Goal: Task Accomplishment & Management: Use online tool/utility

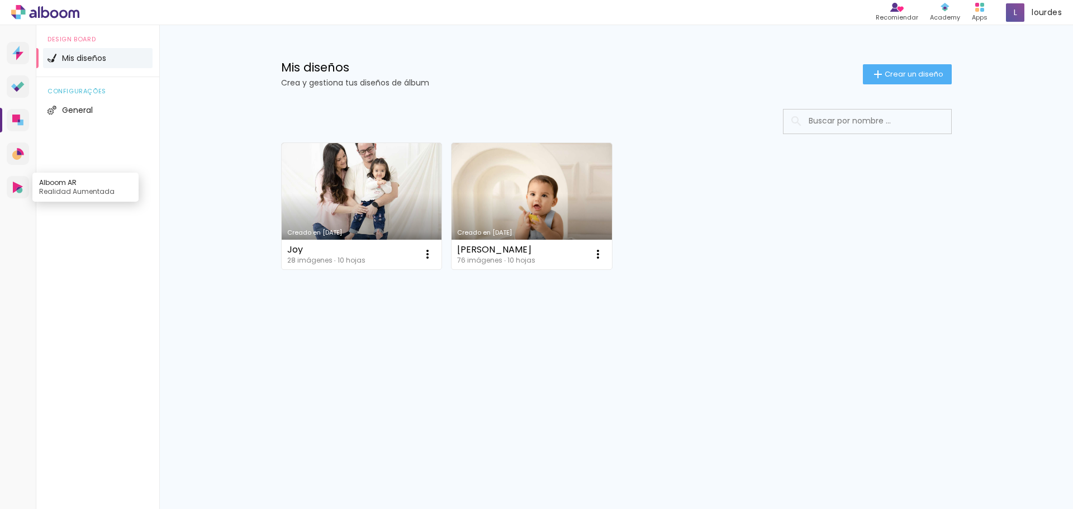
click at [15, 195] on link "Alboom AR Realidad Aumentada" at bounding box center [18, 187] width 22 height 22
click at [515, 213] on link "Creado en [DATE]" at bounding box center [531, 206] width 160 height 126
click at [895, 70] on span "Crear un diseño" at bounding box center [913, 73] width 59 height 7
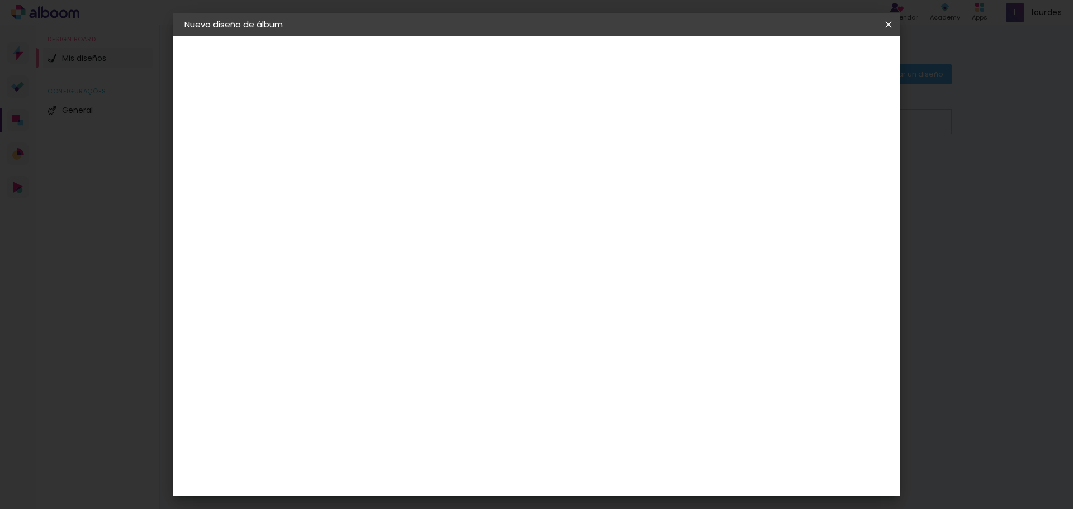
click at [367, 149] on input at bounding box center [367, 149] width 0 height 17
type input "Benjamin"
type paper-input "Benjamin"
click at [0, 0] on slot "Avanzar" at bounding box center [0, 0] width 0 height 0
click at [417, 169] on paper-input-container "País de actuación" at bounding box center [376, 178] width 82 height 25
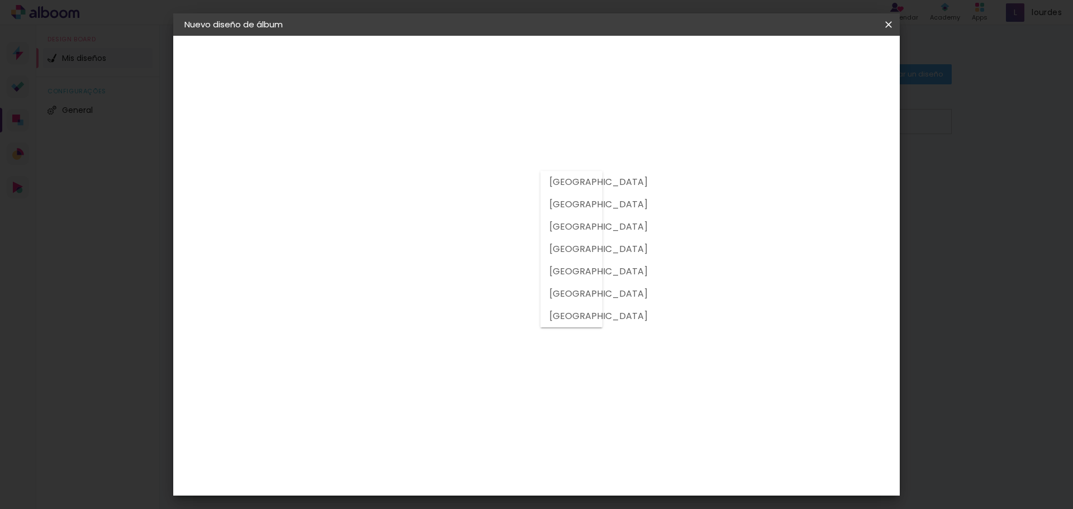
click at [0, 0] on slot "Argentina" at bounding box center [0, 0] width 0 height 0
type input "Argentina"
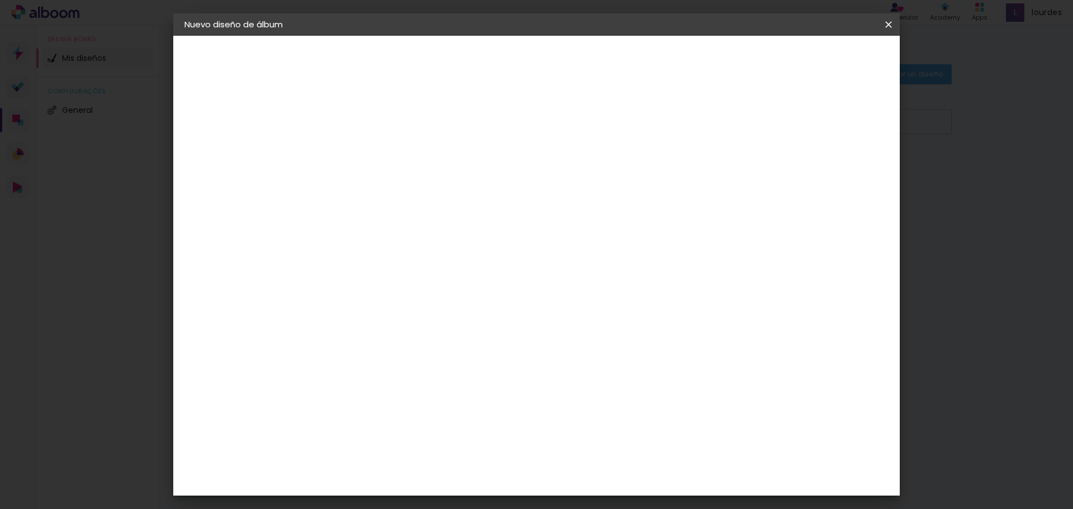
click at [558, 176] on paper-item "Tamaño libre" at bounding box center [505, 170] width 104 height 25
click at [0, 0] on slot "Avanzar" at bounding box center [0, 0] width 0 height 0
drag, startPoint x: 490, startPoint y: 175, endPoint x: 414, endPoint y: 175, distance: 76.5
click at [418, 175] on div "30 cm" at bounding box center [495, 175] width 220 height 28
drag, startPoint x: 341, startPoint y: 317, endPoint x: 301, endPoint y: 317, distance: 40.2
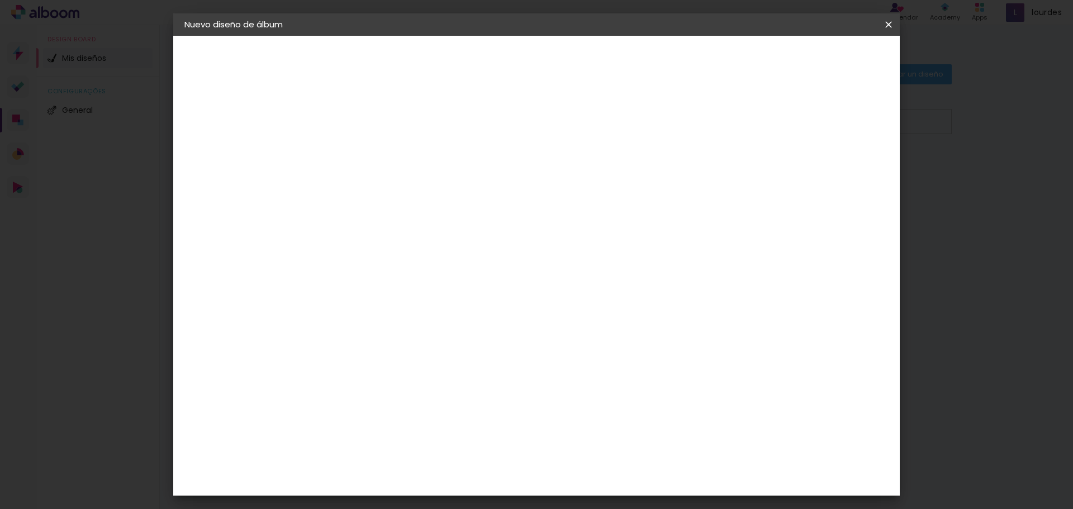
click at [302, 36] on quentale-album-spec "Empezar diseño Empezar diseño" at bounding box center [536, 36] width 726 height 0
type input "20"
type paper-input "20"
drag, startPoint x: 605, startPoint y: 392, endPoint x: 585, endPoint y: 393, distance: 19.6
click at [585, 393] on input "60" at bounding box center [598, 392] width 29 height 17
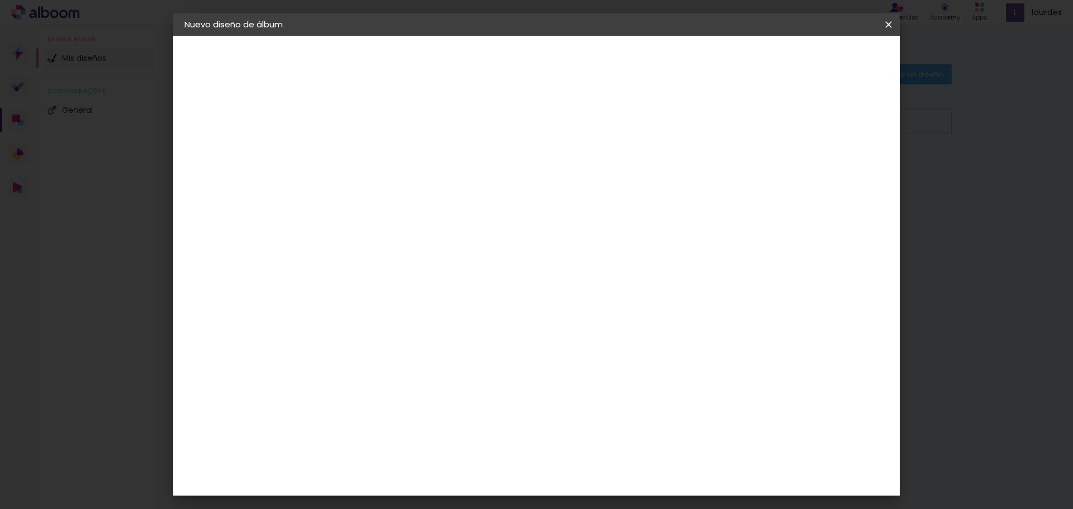
scroll to position [85, 0]
type input "40"
type paper-input "40"
click at [841, 69] on header "Tamaño libre Ajuste el ancho, la altura y la sangría de las hojas. Volver Empez…" at bounding box center [582, 65] width 528 height 58
click at [818, 60] on span "Empezar diseño" at bounding box center [787, 59] width 62 height 8
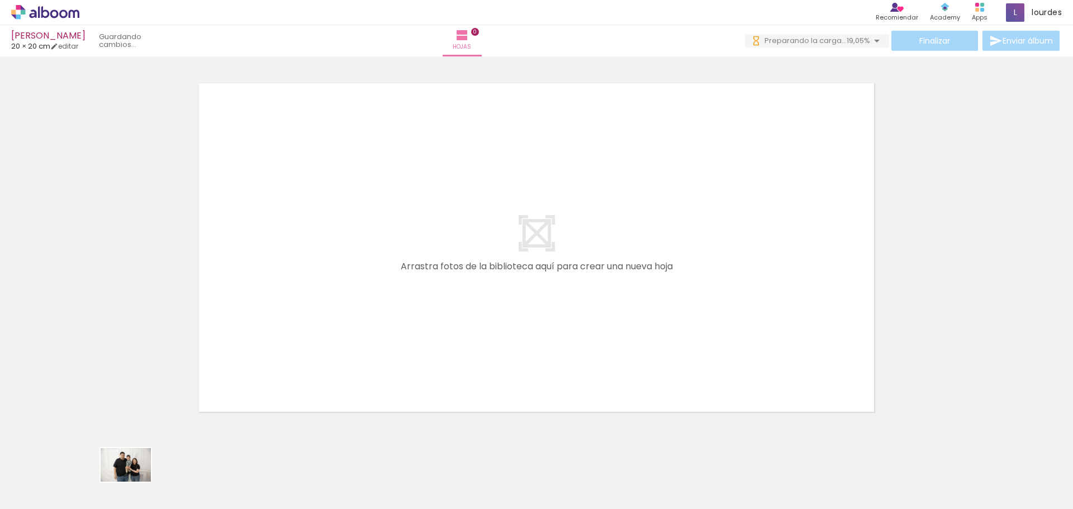
drag, startPoint x: 105, startPoint y: 474, endPoint x: 134, endPoint y: 482, distance: 29.9
click at [128, 482] on div at bounding box center [100, 471] width 55 height 37
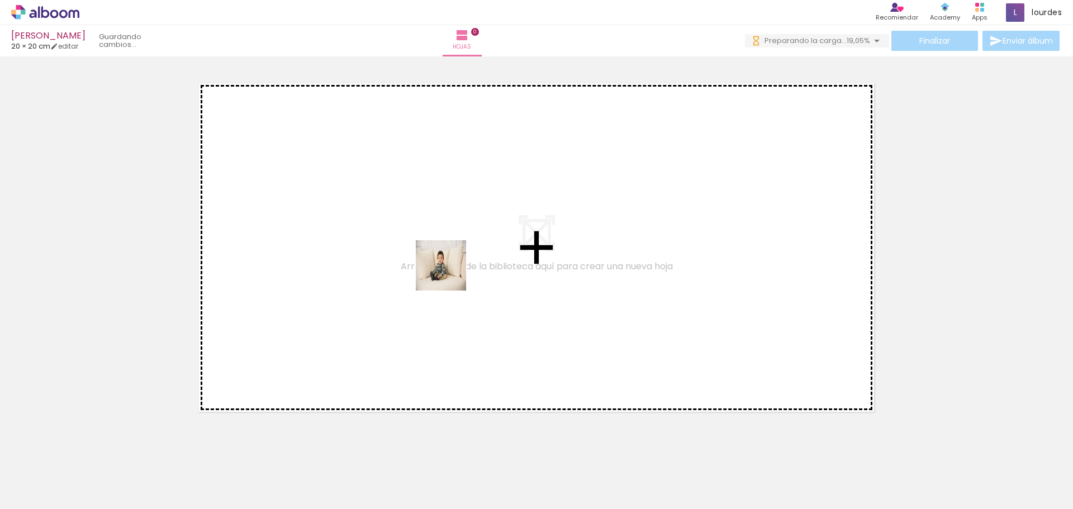
drag, startPoint x: 711, startPoint y: 480, endPoint x: 449, endPoint y: 274, distance: 333.7
click at [449, 274] on quentale-workspace at bounding box center [536, 254] width 1073 height 509
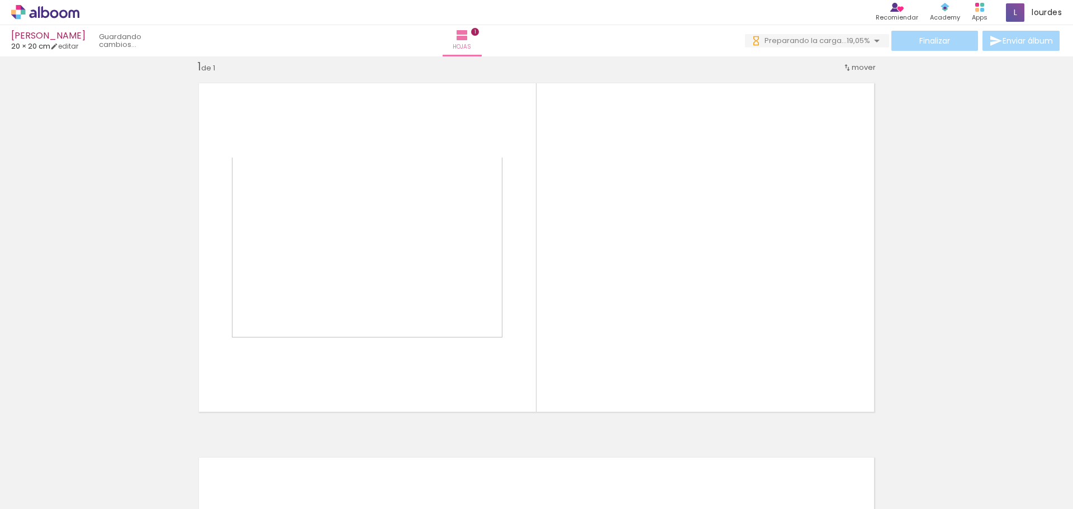
scroll to position [15, 0]
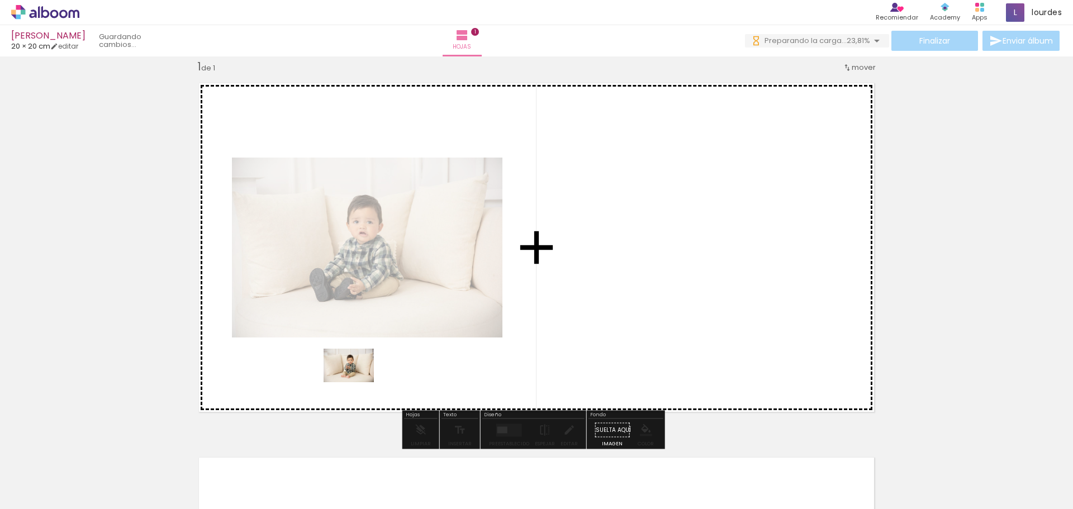
drag, startPoint x: 772, startPoint y: 474, endPoint x: 356, endPoint y: 384, distance: 425.2
click at [356, 384] on quentale-workspace at bounding box center [536, 254] width 1073 height 509
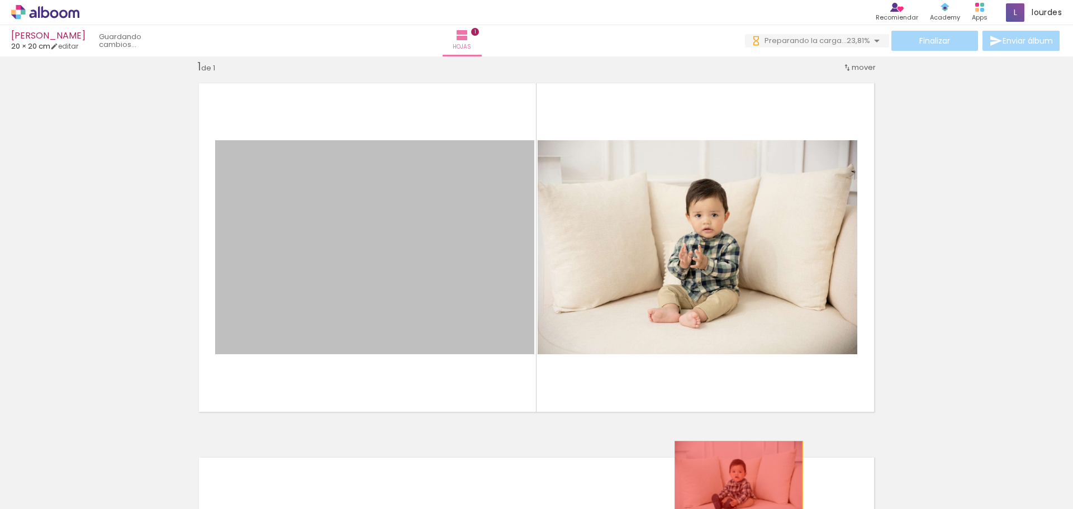
drag, startPoint x: 326, startPoint y: 205, endPoint x: 731, endPoint y: 484, distance: 492.4
click at [731, 484] on quentale-workspace at bounding box center [536, 254] width 1073 height 509
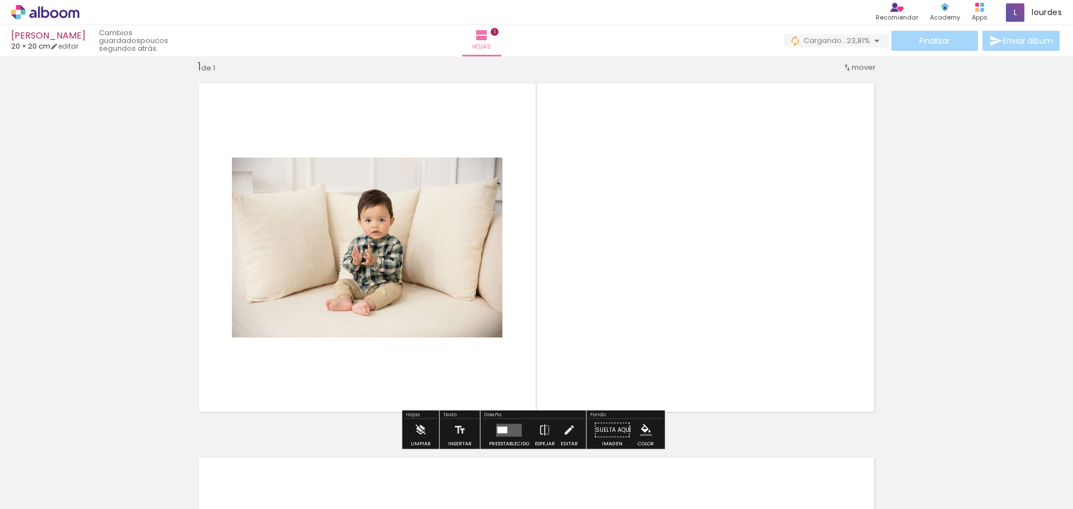
click at [121, 450] on iron-icon at bounding box center [115, 449] width 12 height 12
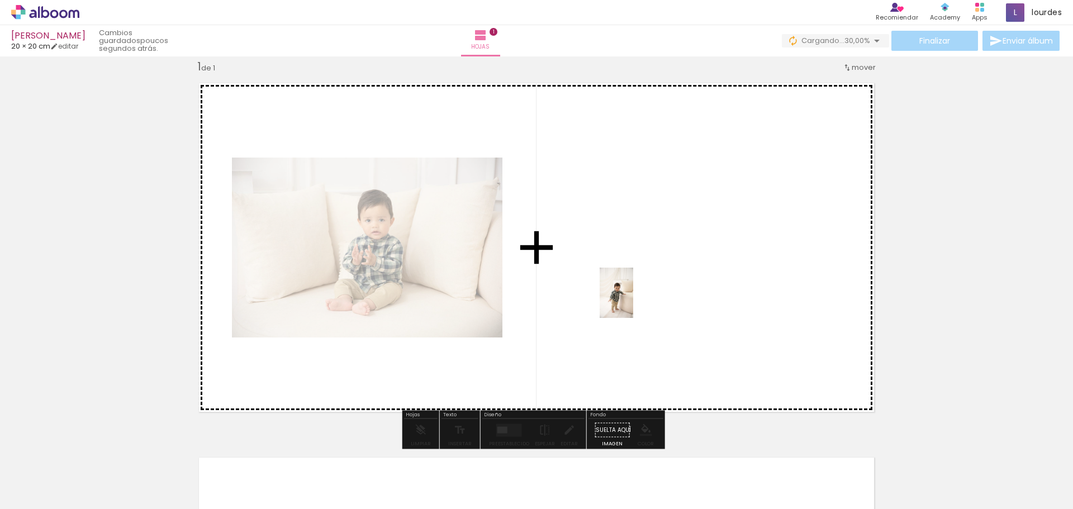
drag, startPoint x: 847, startPoint y: 483, endPoint x: 633, endPoint y: 301, distance: 281.4
click at [633, 301] on quentale-workspace at bounding box center [536, 254] width 1073 height 509
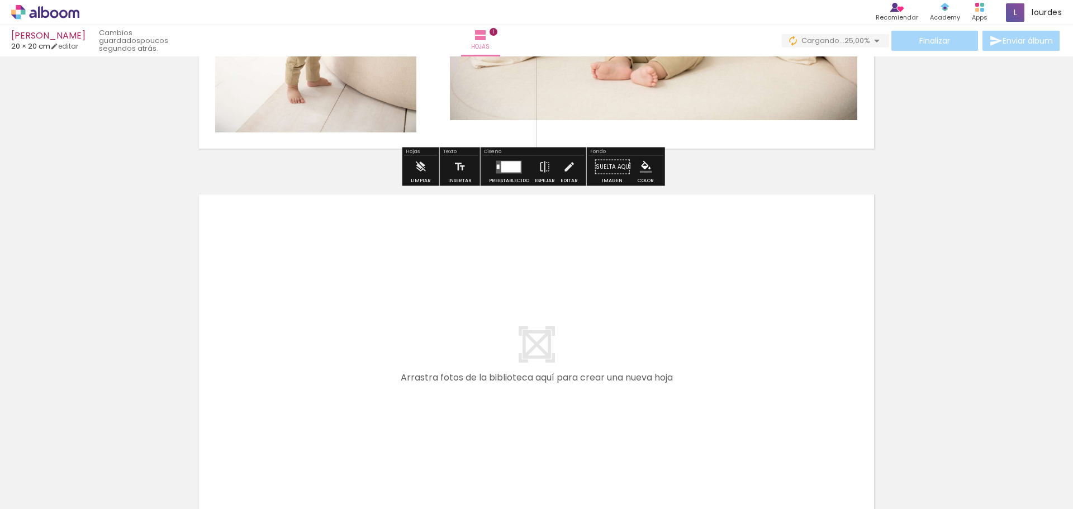
scroll to position [298, 0]
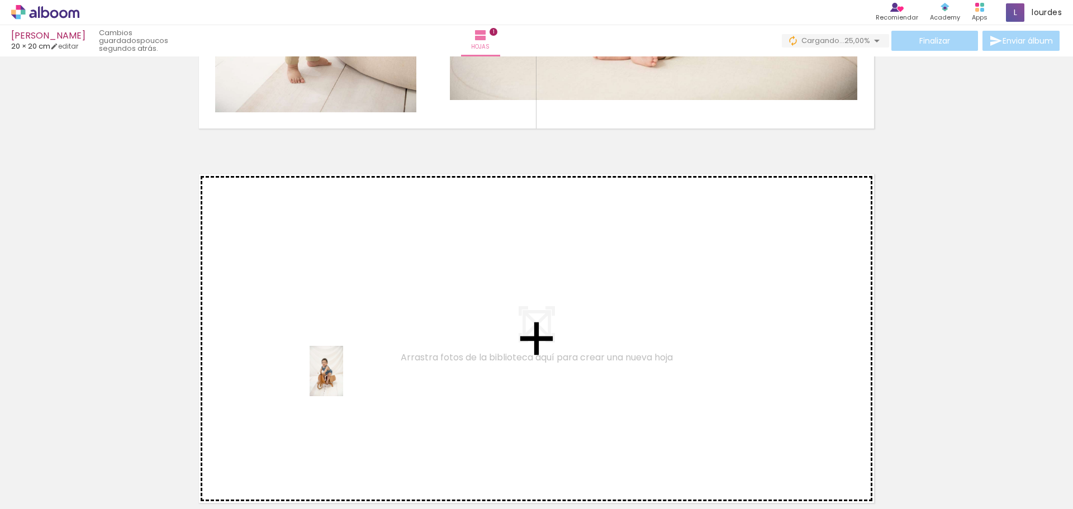
drag, startPoint x: 977, startPoint y: 481, endPoint x: 371, endPoint y: 368, distance: 616.0
click at [371, 368] on quentale-workspace at bounding box center [536, 254] width 1073 height 509
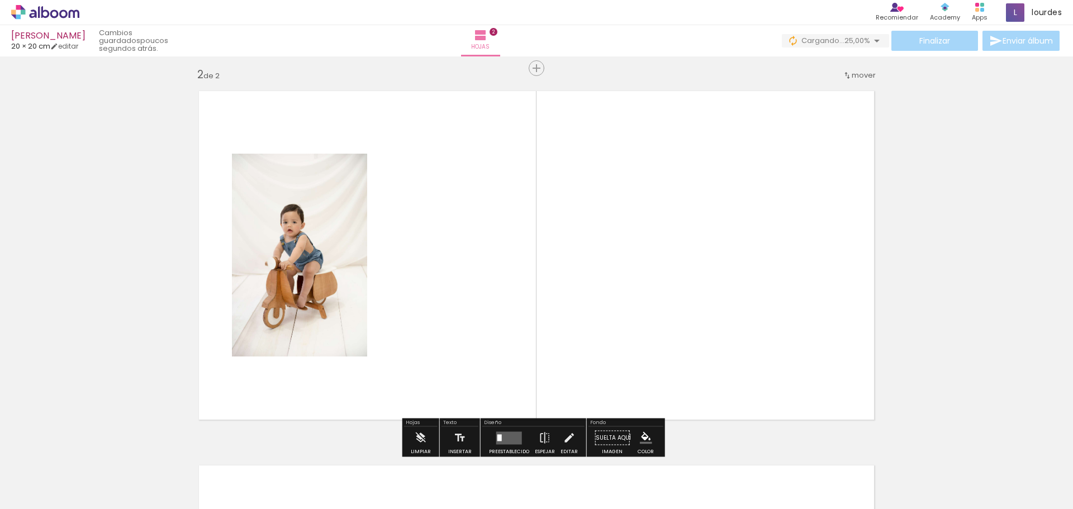
scroll to position [389, 0]
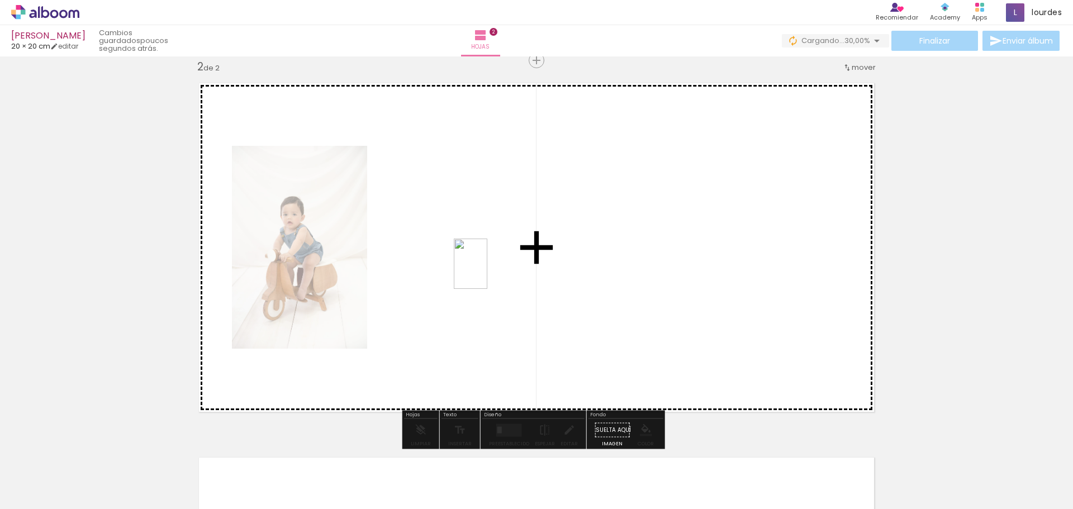
drag, startPoint x: 1037, startPoint y: 462, endPoint x: 487, endPoint y: 271, distance: 581.8
click at [487, 271] on quentale-workspace at bounding box center [536, 254] width 1073 height 509
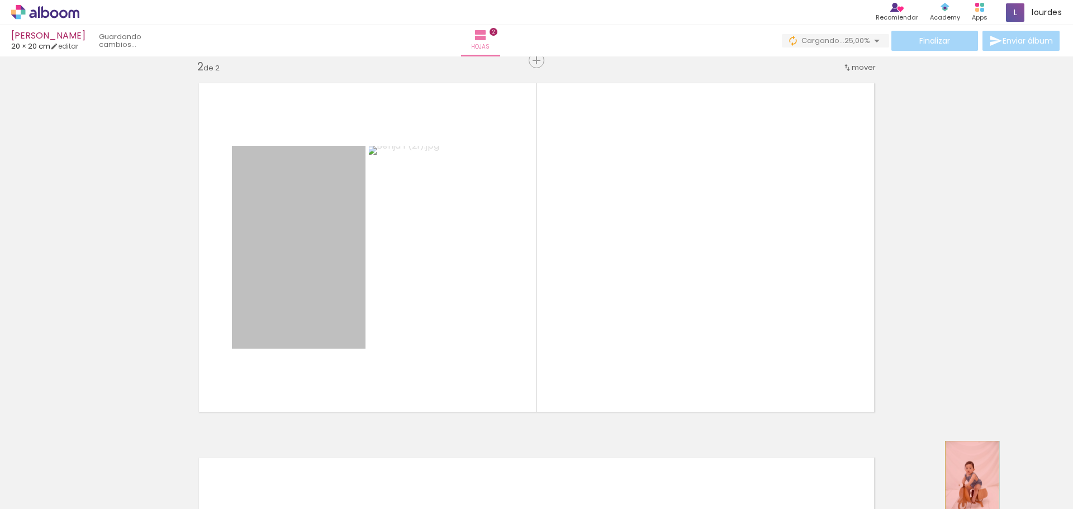
drag, startPoint x: 310, startPoint y: 208, endPoint x: 968, endPoint y: 482, distance: 712.2
click at [968, 482] on quentale-workspace at bounding box center [536, 254] width 1073 height 509
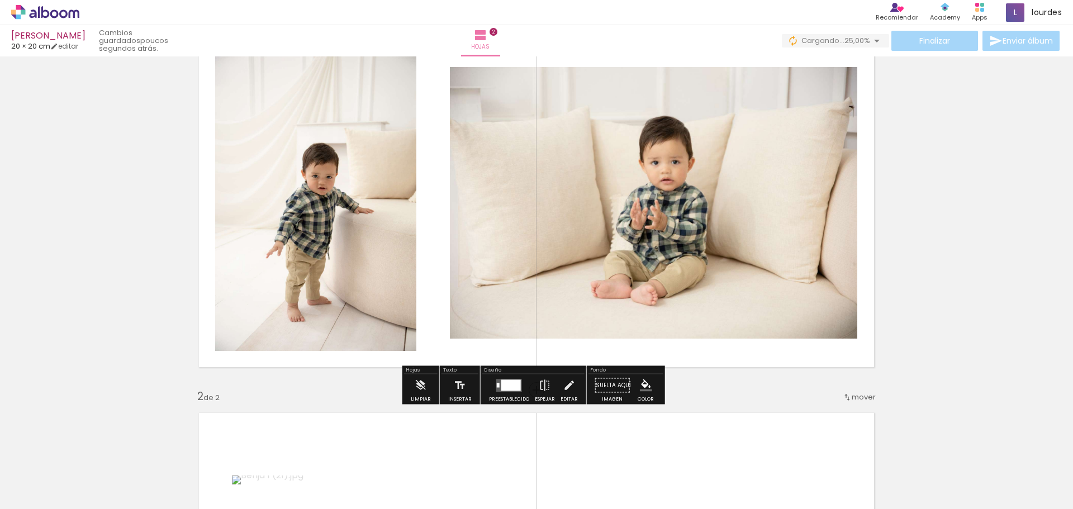
scroll to position [168, 0]
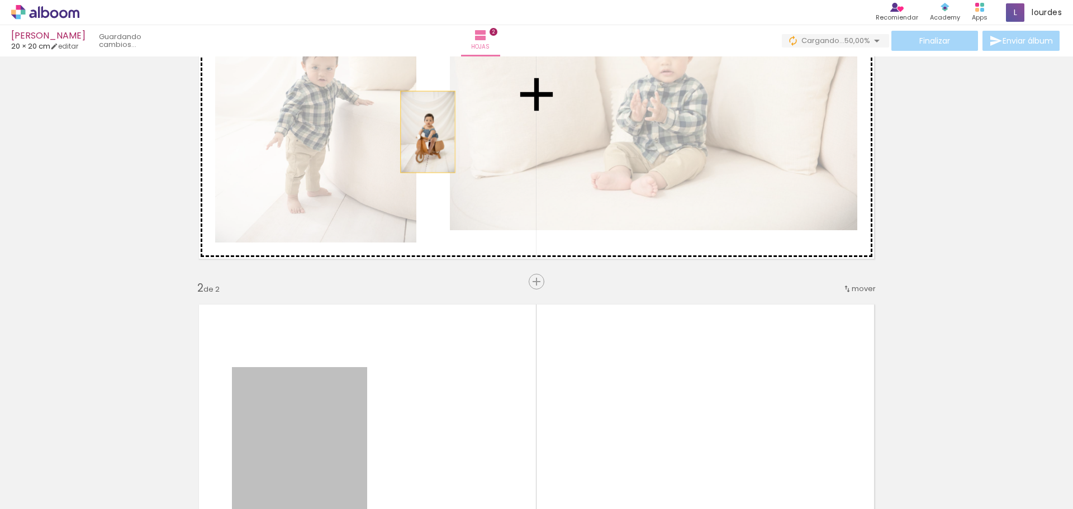
drag, startPoint x: 299, startPoint y: 408, endPoint x: 423, endPoint y: 132, distance: 302.8
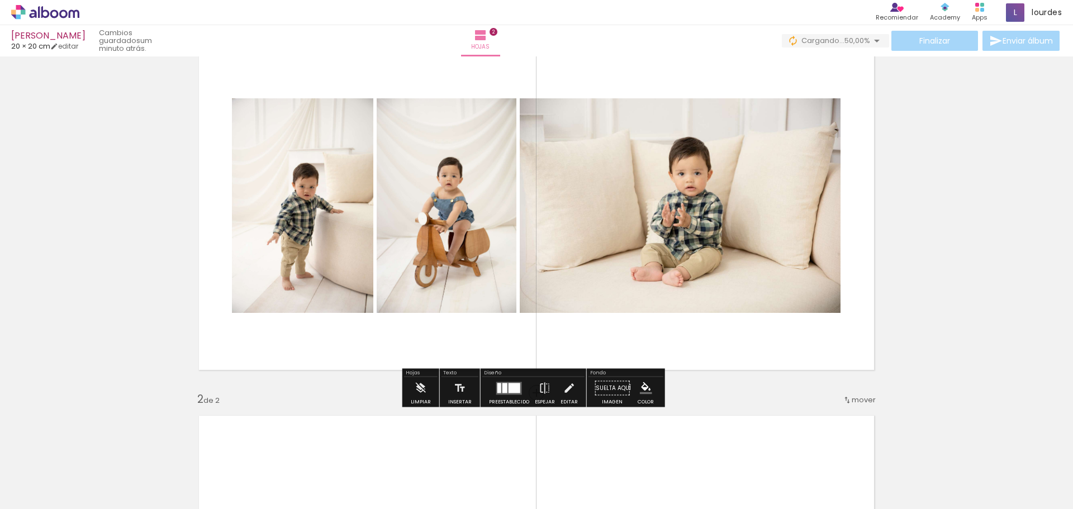
scroll to position [56, 0]
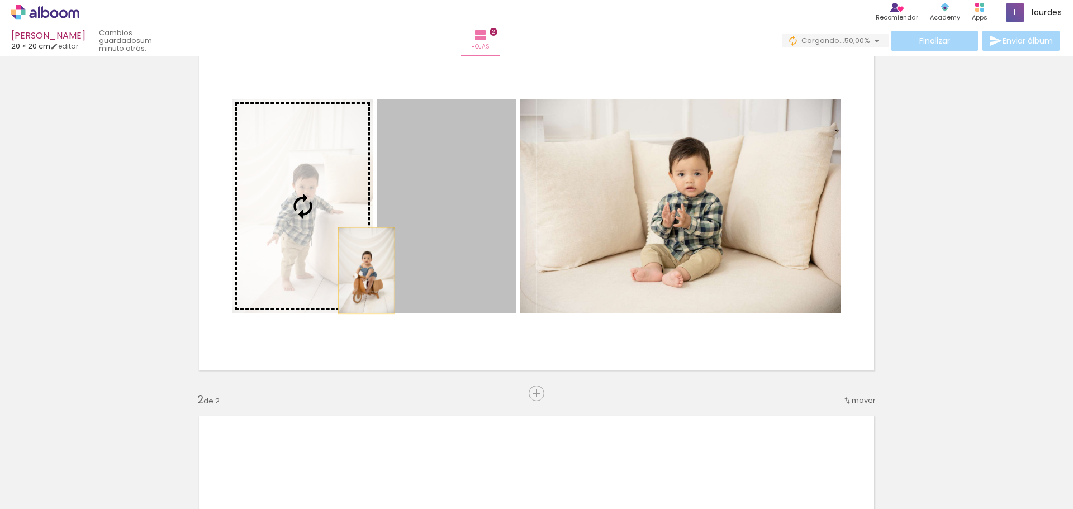
drag, startPoint x: 370, startPoint y: 271, endPoint x: 361, endPoint y: 270, distance: 9.0
click at [0, 0] on slot at bounding box center [0, 0] width 0 height 0
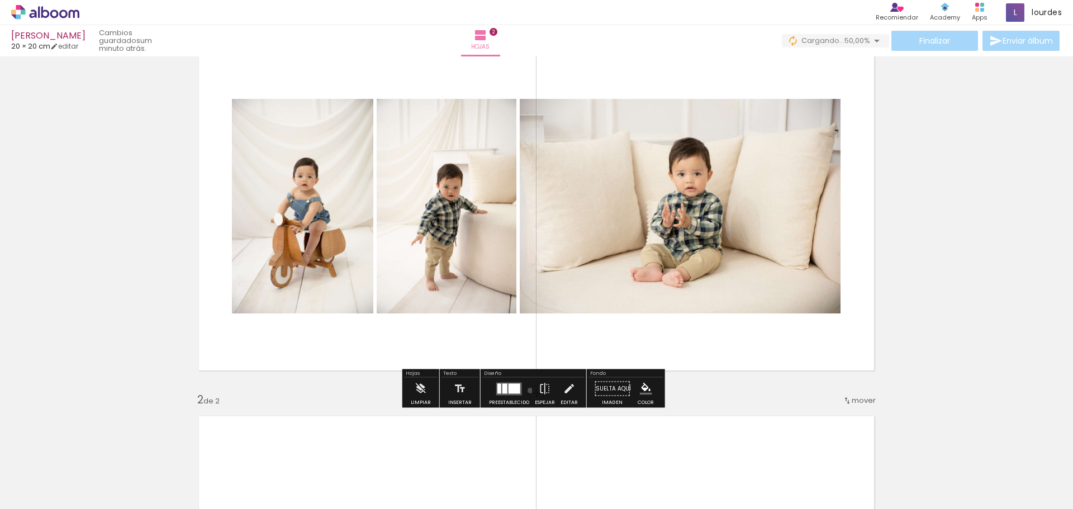
click at [527, 390] on paper-button "Preestablecido" at bounding box center [509, 392] width 46 height 28
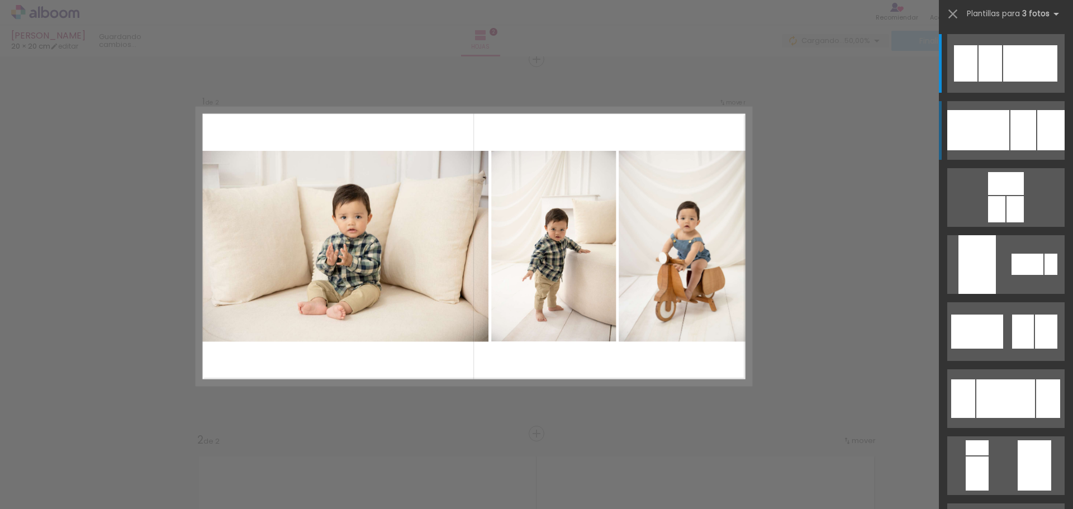
scroll to position [15, 0]
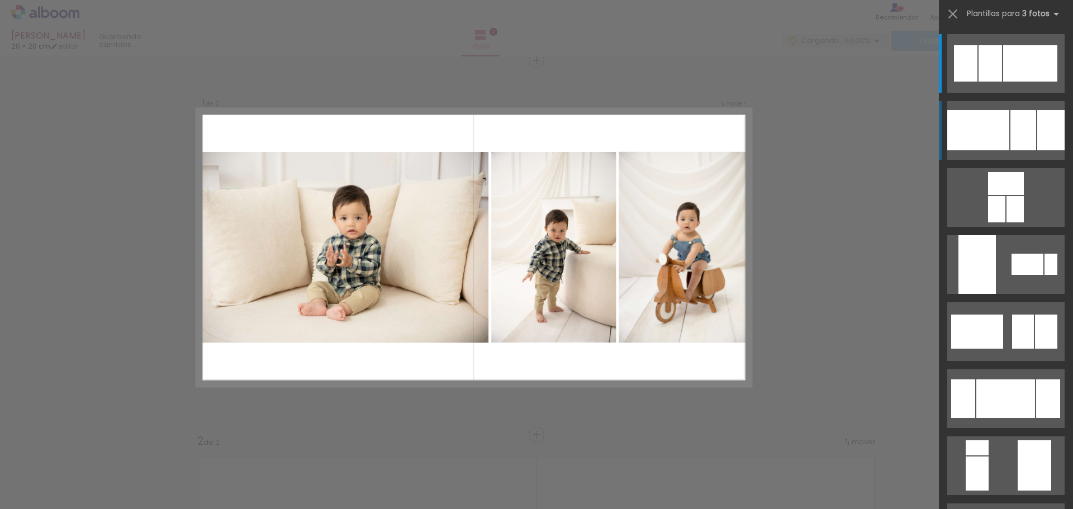
click at [969, 126] on div at bounding box center [978, 130] width 62 height 40
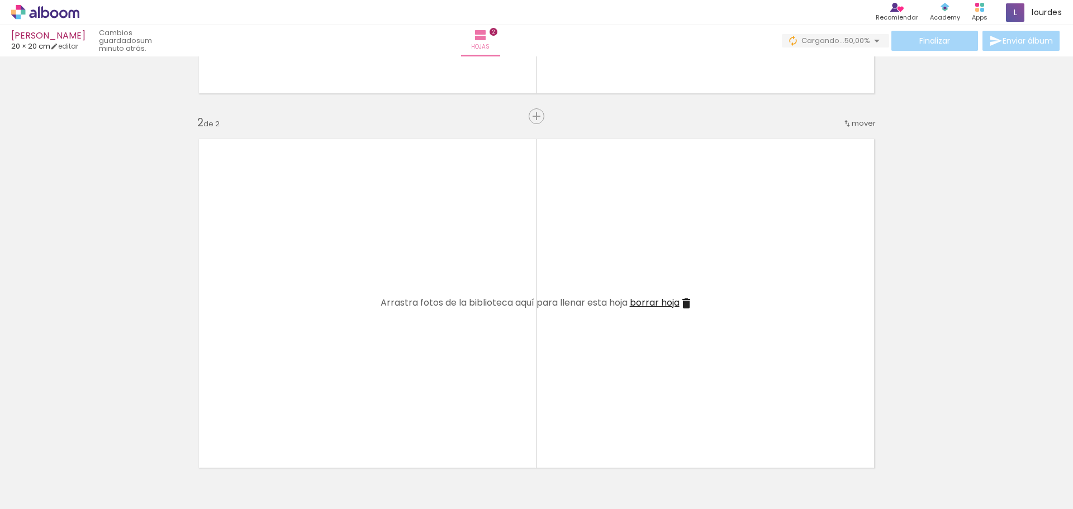
scroll to position [350, 0]
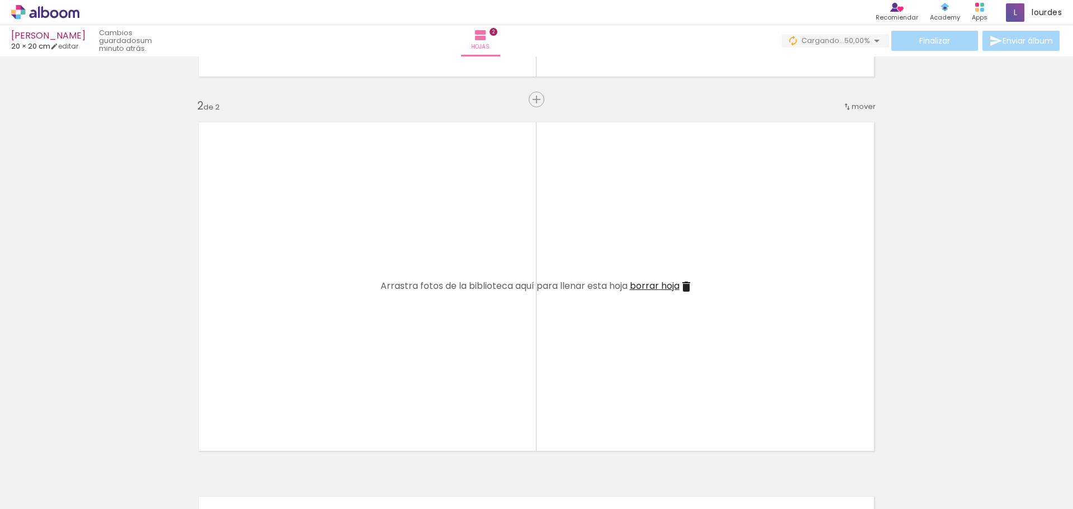
click at [559, 452] on iron-icon at bounding box center [553, 449] width 12 height 12
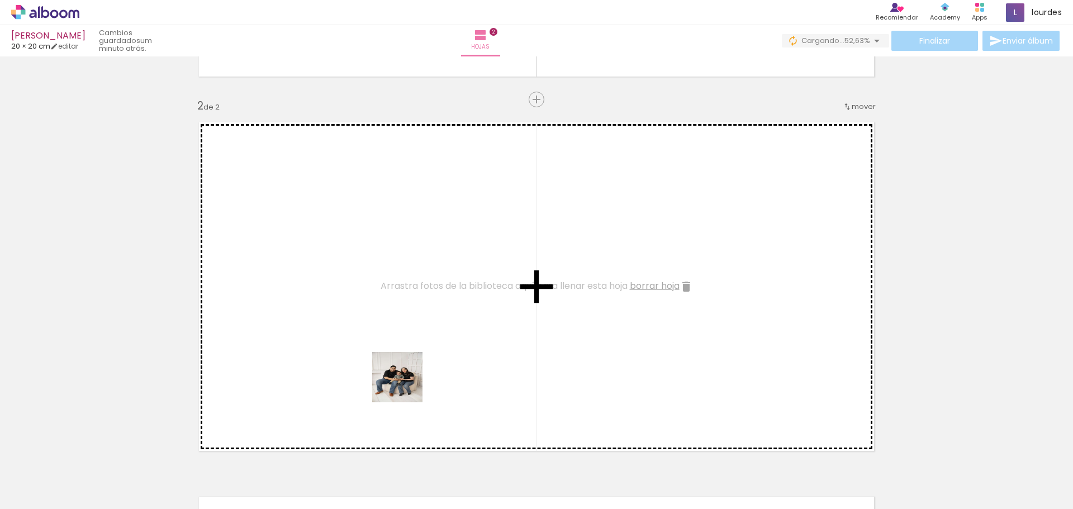
drag, startPoint x: 465, startPoint y: 484, endPoint x: 406, endPoint y: 385, distance: 115.3
click at [406, 385] on quentale-workspace at bounding box center [536, 254] width 1073 height 509
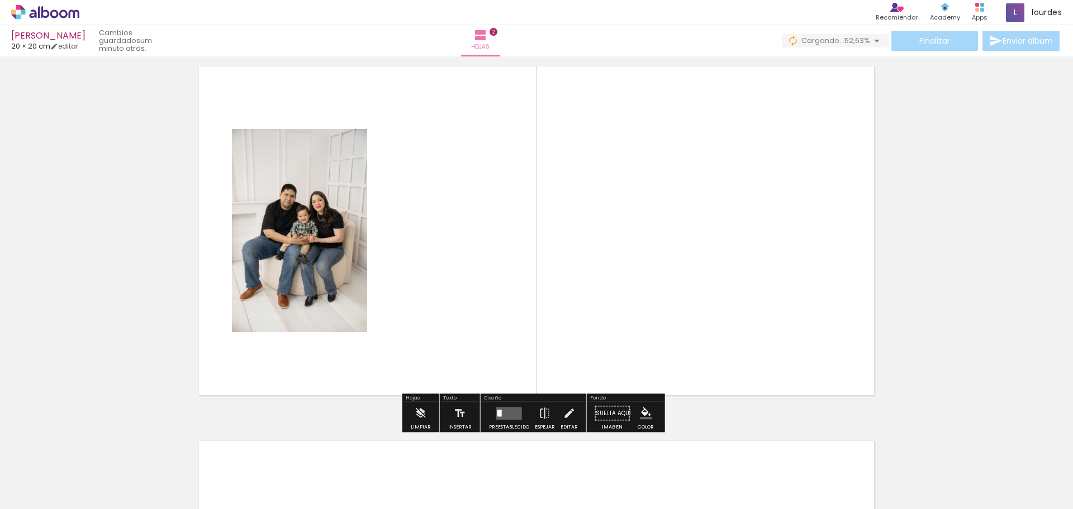
scroll to position [0, 0]
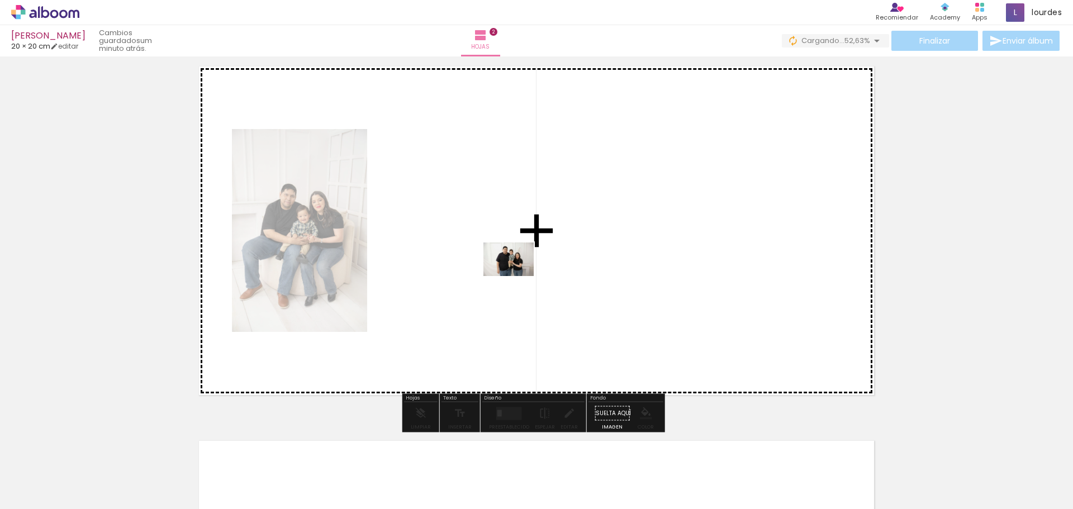
drag, startPoint x: 123, startPoint y: 473, endPoint x: 517, endPoint y: 276, distance: 440.4
click at [517, 276] on quentale-workspace at bounding box center [536, 254] width 1073 height 509
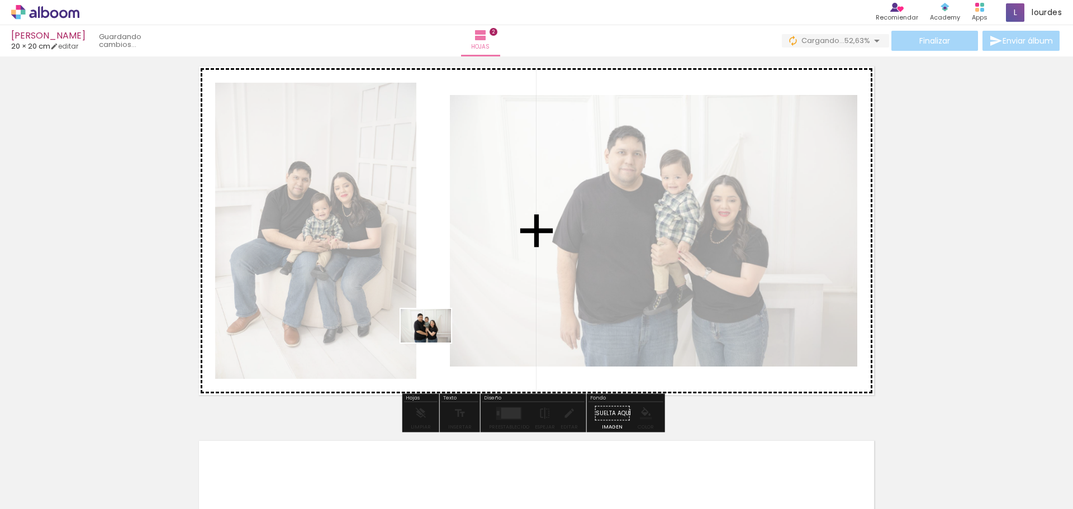
drag, startPoint x: 177, startPoint y: 473, endPoint x: 434, endPoint y: 342, distance: 288.1
click at [434, 342] on quentale-workspace at bounding box center [536, 254] width 1073 height 509
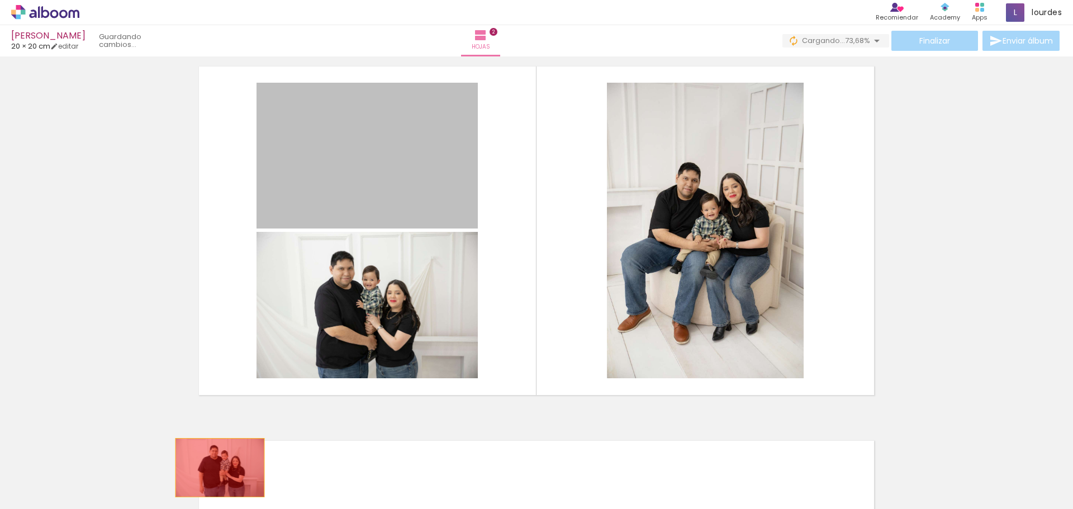
drag, startPoint x: 286, startPoint y: 150, endPoint x: 190, endPoint y: 475, distance: 338.3
click at [190, 475] on quentale-workspace at bounding box center [536, 254] width 1073 height 509
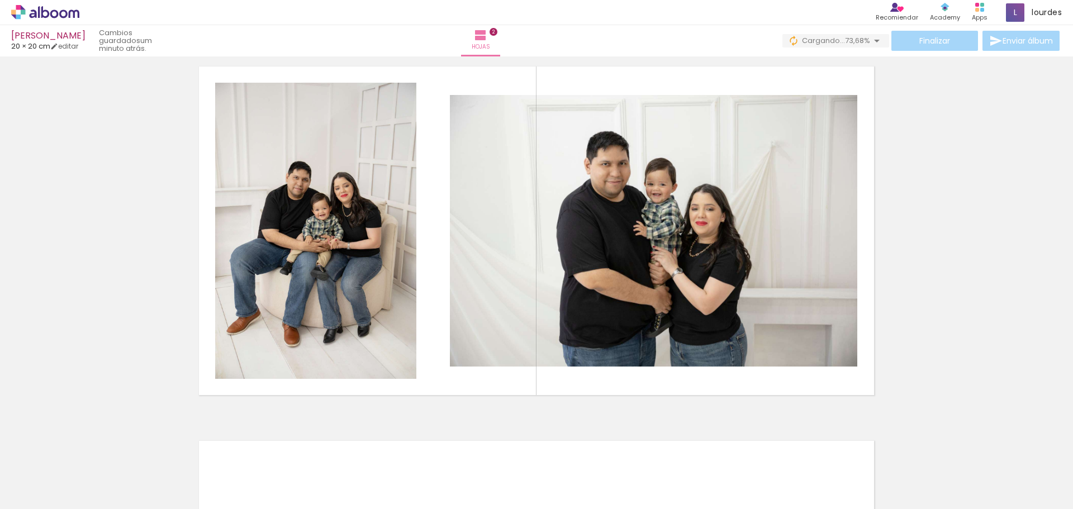
scroll to position [0, 66]
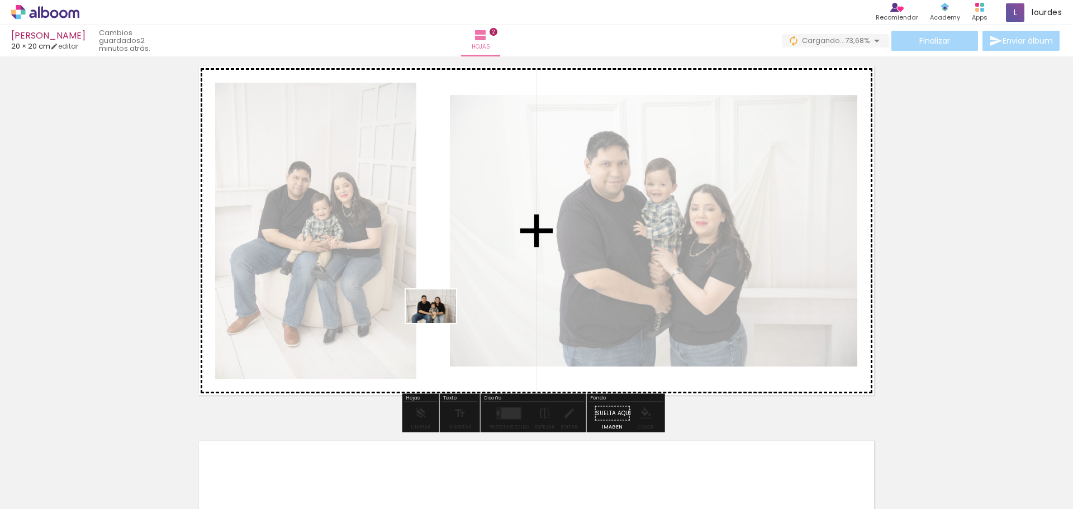
drag, startPoint x: 744, startPoint y: 478, endPoint x: 439, endPoint y: 323, distance: 341.5
click at [439, 323] on quentale-workspace at bounding box center [536, 254] width 1073 height 509
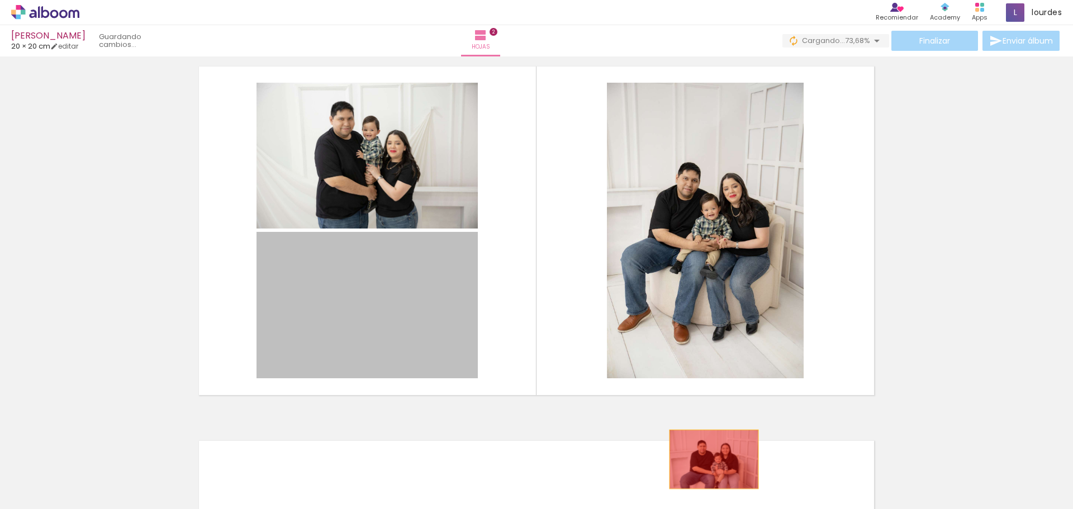
drag, startPoint x: 286, startPoint y: 291, endPoint x: 717, endPoint y: 464, distance: 464.5
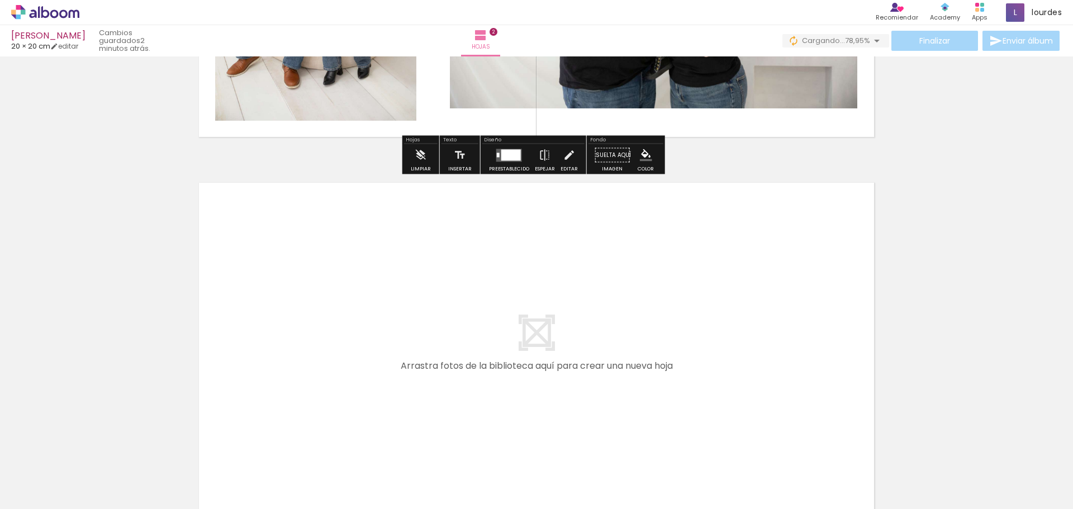
scroll to position [685, 0]
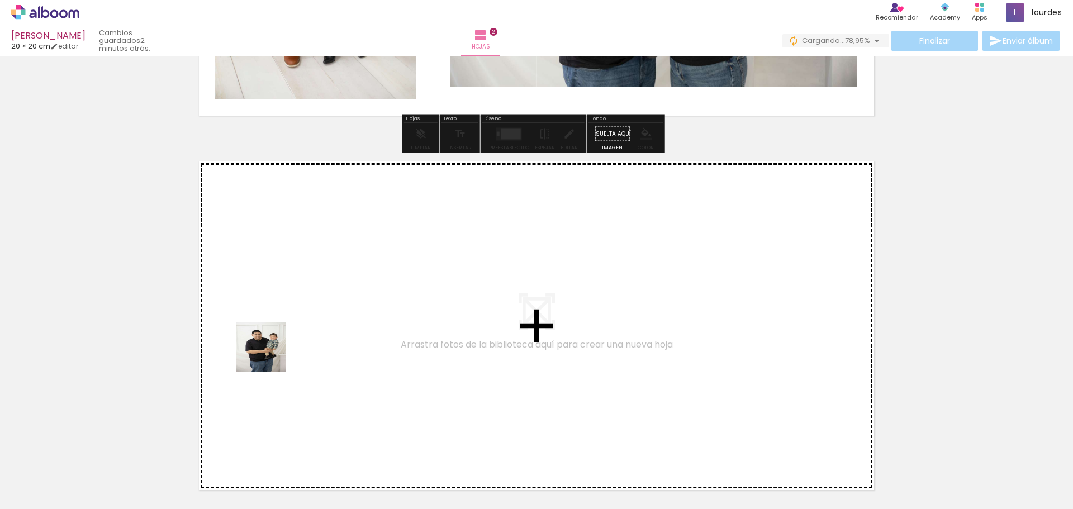
drag, startPoint x: 235, startPoint y: 486, endPoint x: 269, endPoint y: 355, distance: 135.1
click at [269, 355] on quentale-workspace at bounding box center [536, 254] width 1073 height 509
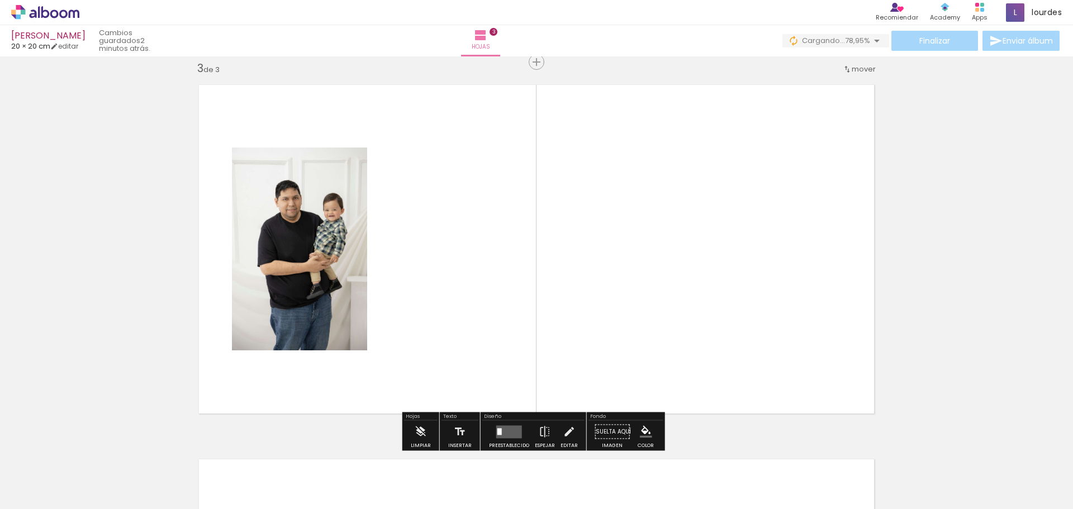
scroll to position [763, 0]
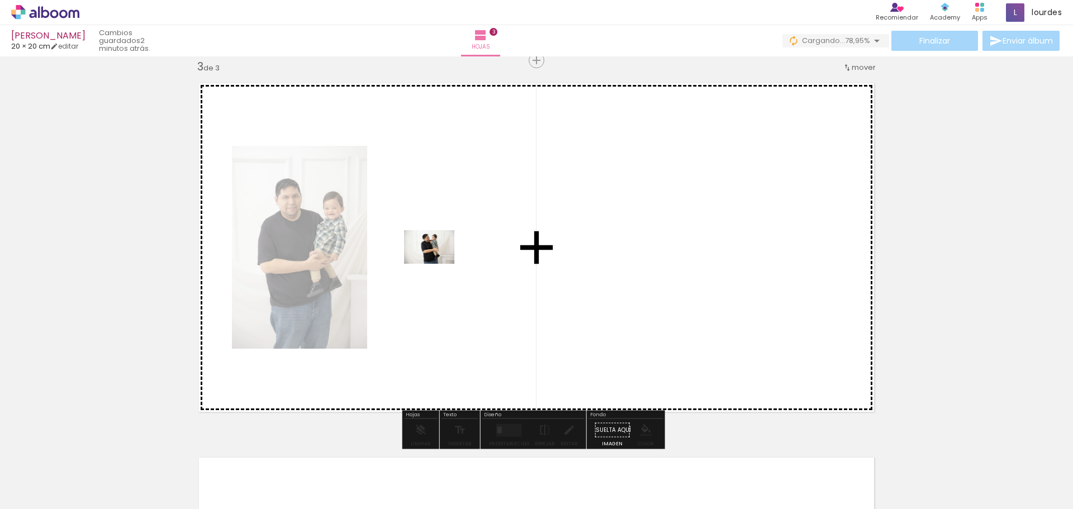
drag, startPoint x: 311, startPoint y: 475, endPoint x: 437, endPoint y: 264, distance: 246.8
click at [437, 264] on quentale-workspace at bounding box center [536, 254] width 1073 height 509
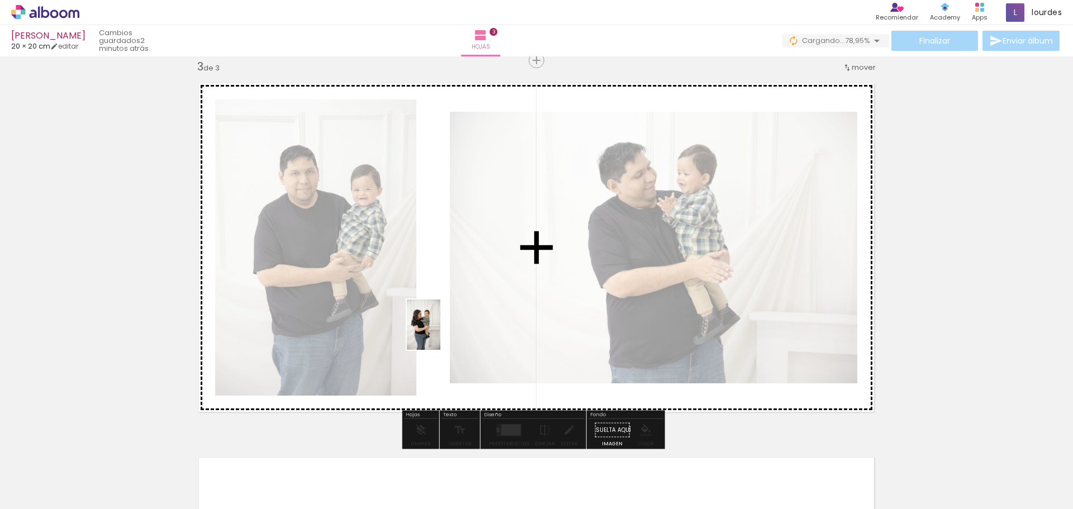
drag, startPoint x: 374, startPoint y: 482, endPoint x: 440, endPoint y: 333, distance: 163.3
click at [440, 333] on quentale-workspace at bounding box center [536, 254] width 1073 height 509
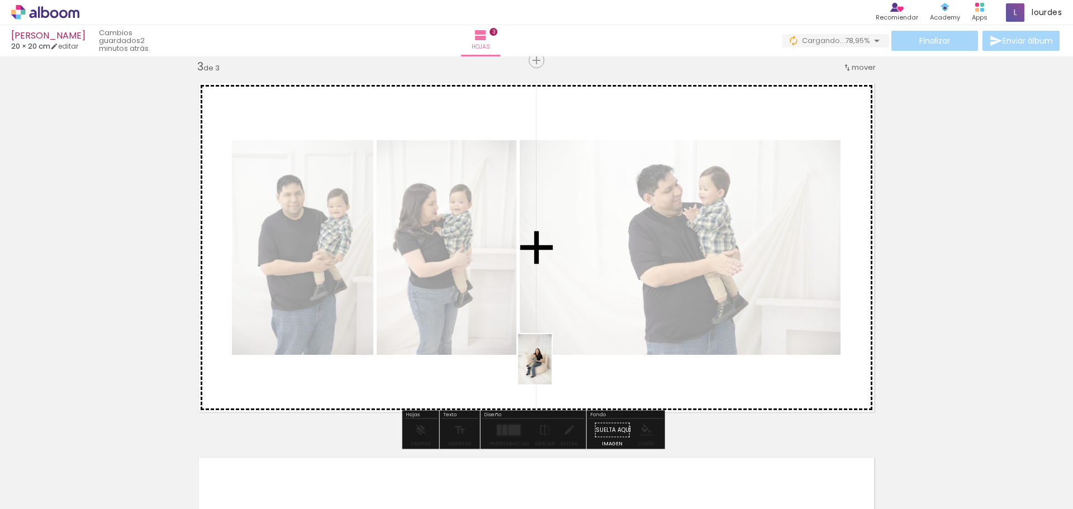
drag, startPoint x: 483, startPoint y: 479, endPoint x: 551, endPoint y: 368, distance: 131.2
click at [551, 368] on quentale-workspace at bounding box center [536, 254] width 1073 height 509
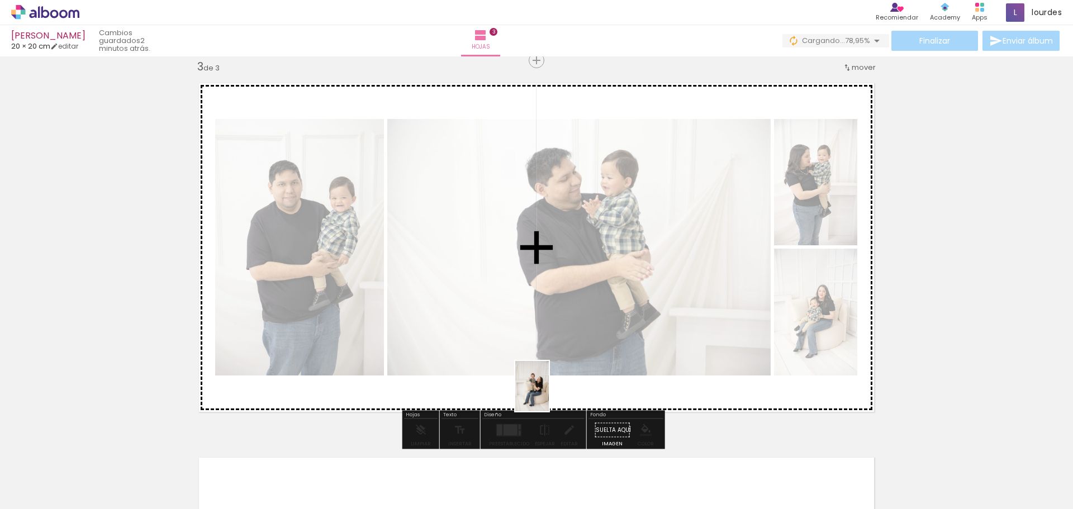
drag, startPoint x: 551, startPoint y: 482, endPoint x: 549, endPoint y: 394, distance: 87.2
click at [549, 394] on quentale-workspace at bounding box center [536, 254] width 1073 height 509
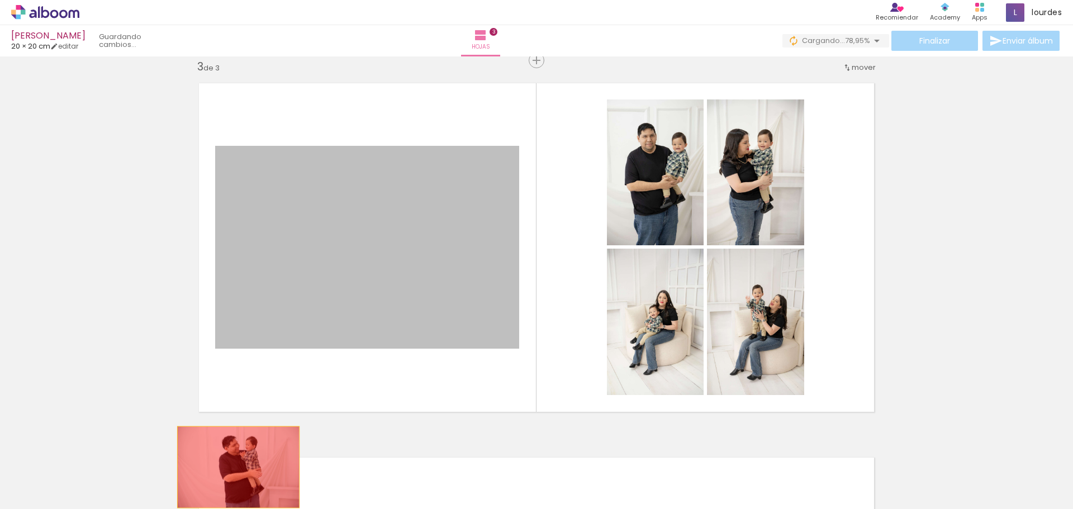
drag, startPoint x: 231, startPoint y: 240, endPoint x: 234, endPoint y: 467, distance: 226.8
click at [234, 467] on quentale-workspace at bounding box center [536, 254] width 1073 height 509
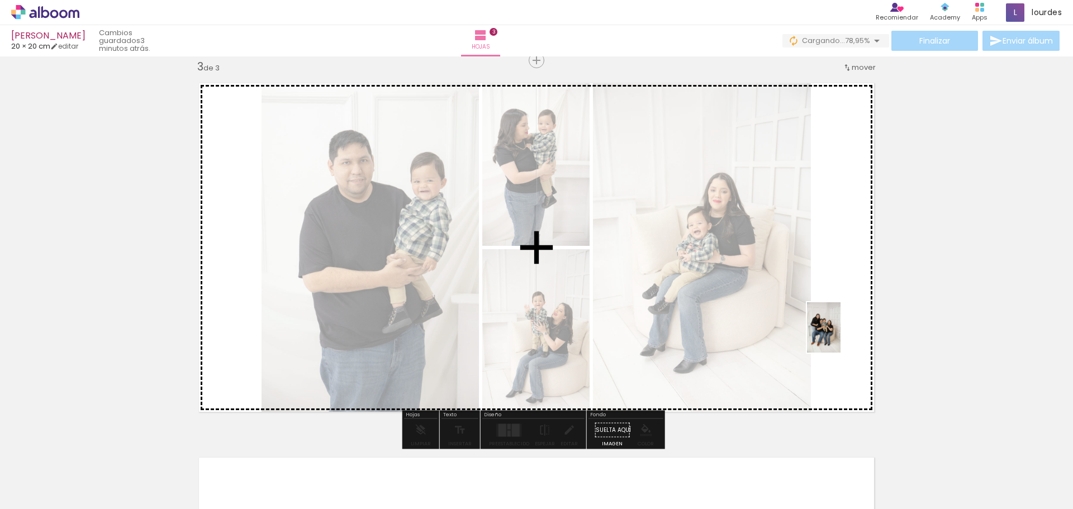
drag, startPoint x: 737, startPoint y: 490, endPoint x: 840, endPoint y: 335, distance: 186.2
click at [840, 335] on quentale-workspace at bounding box center [536, 254] width 1073 height 509
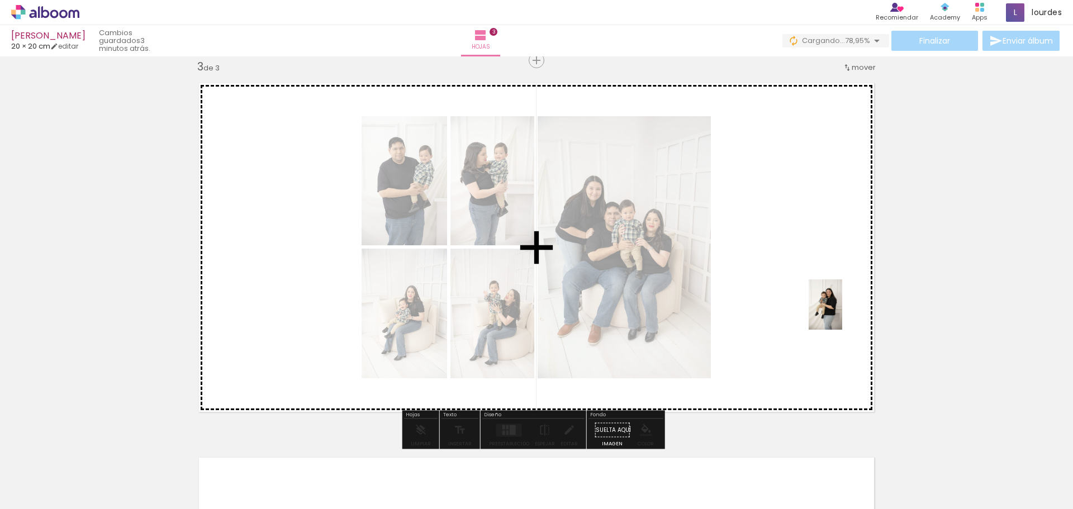
drag, startPoint x: 990, startPoint y: 474, endPoint x: 842, endPoint y: 313, distance: 218.6
click at [842, 313] on quentale-workspace at bounding box center [536, 254] width 1073 height 509
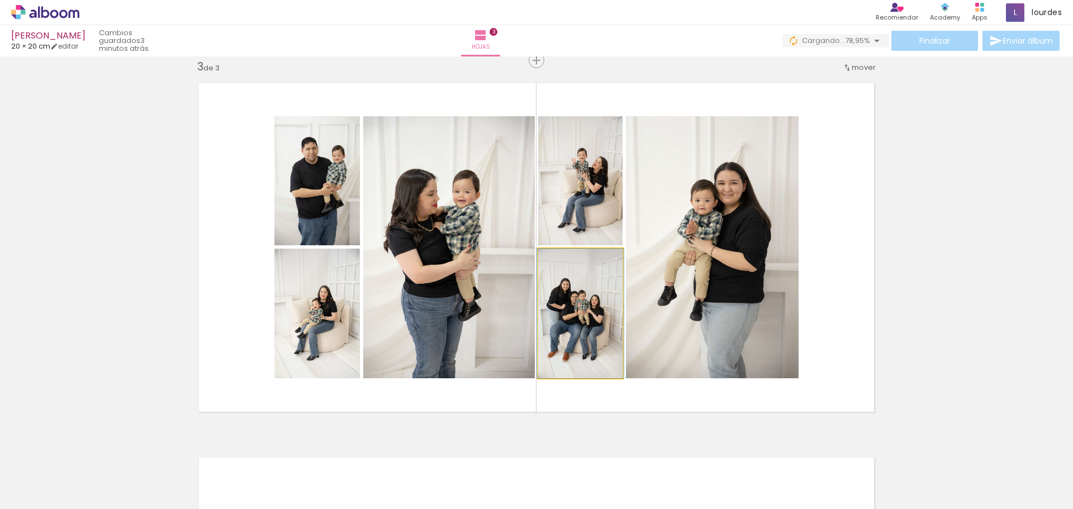
drag, startPoint x: 580, startPoint y: 334, endPoint x: 715, endPoint y: 298, distance: 139.2
click at [0, 0] on slot at bounding box center [0, 0] width 0 height 0
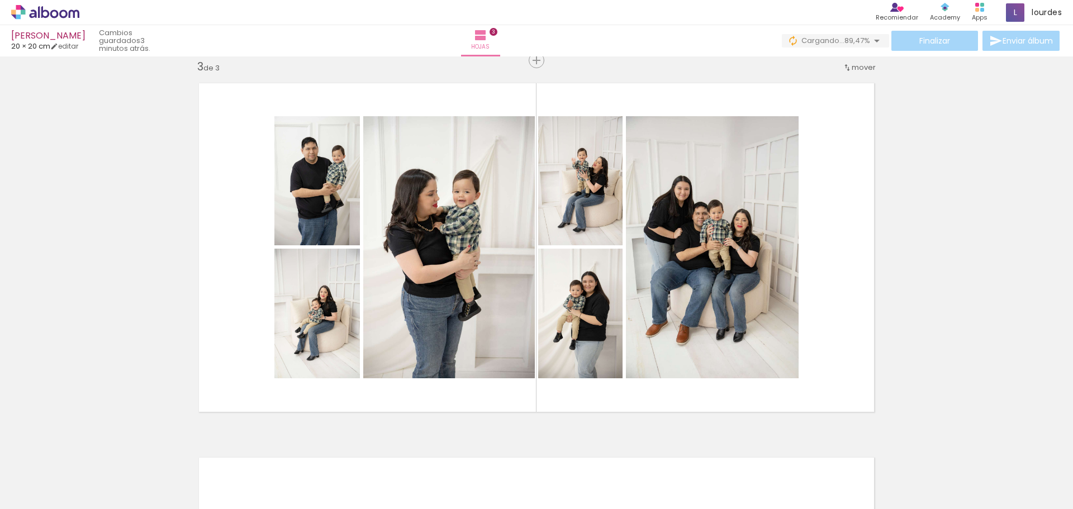
scroll to position [0, 211]
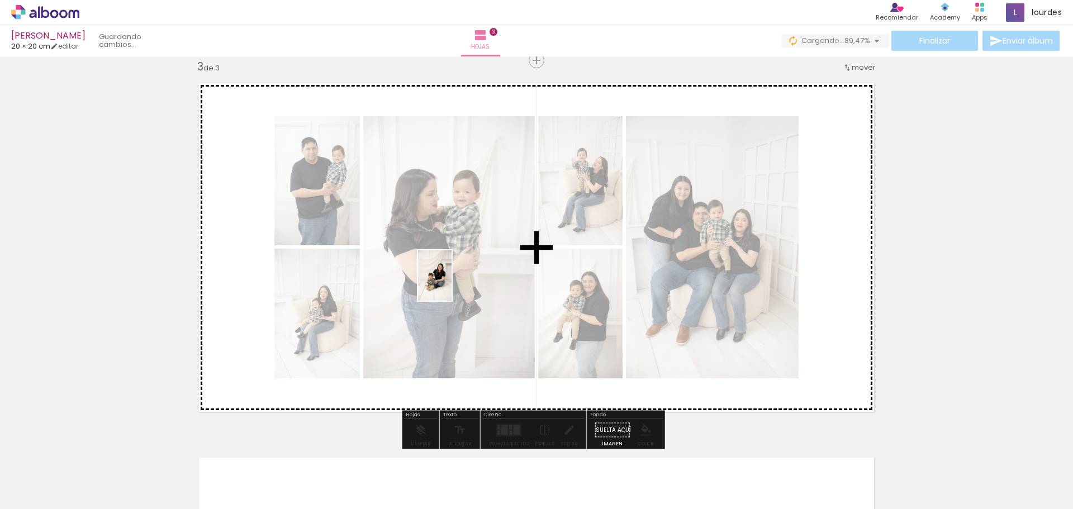
drag, startPoint x: 978, startPoint y: 473, endPoint x: 451, endPoint y: 284, distance: 559.1
click at [451, 284] on quentale-workspace at bounding box center [536, 254] width 1073 height 509
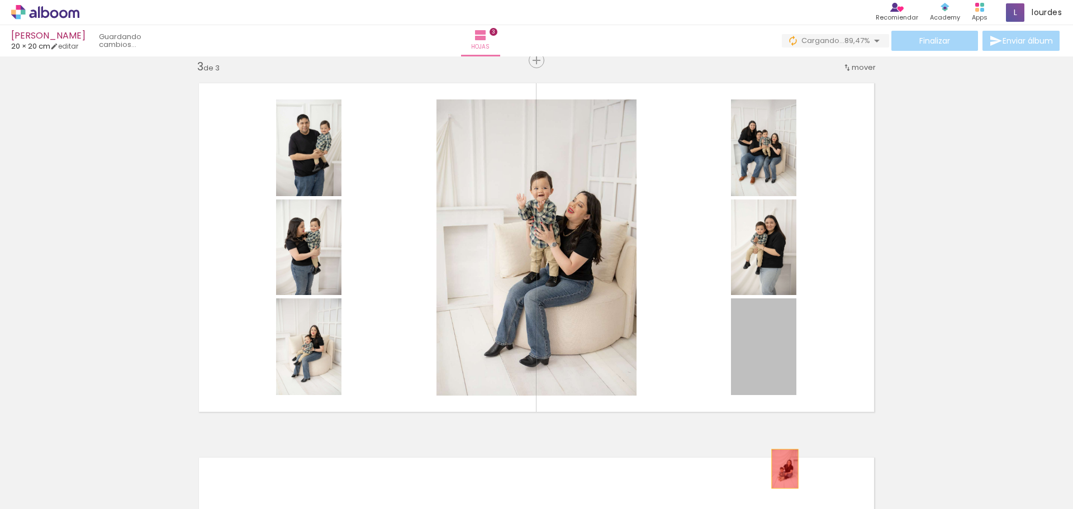
drag, startPoint x: 765, startPoint y: 375, endPoint x: 780, endPoint y: 469, distance: 94.6
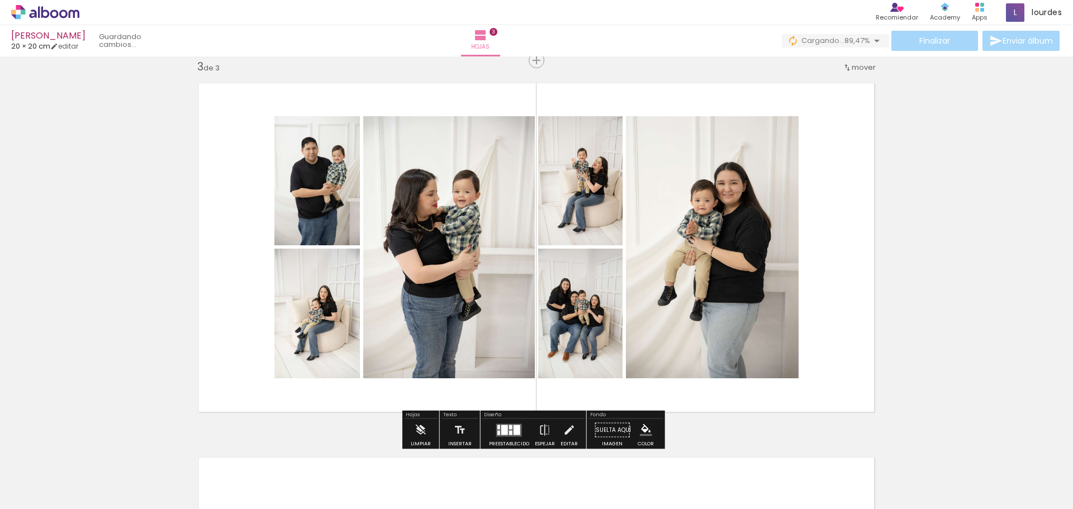
click at [496, 435] on quentale-layouter at bounding box center [509, 429] width 26 height 13
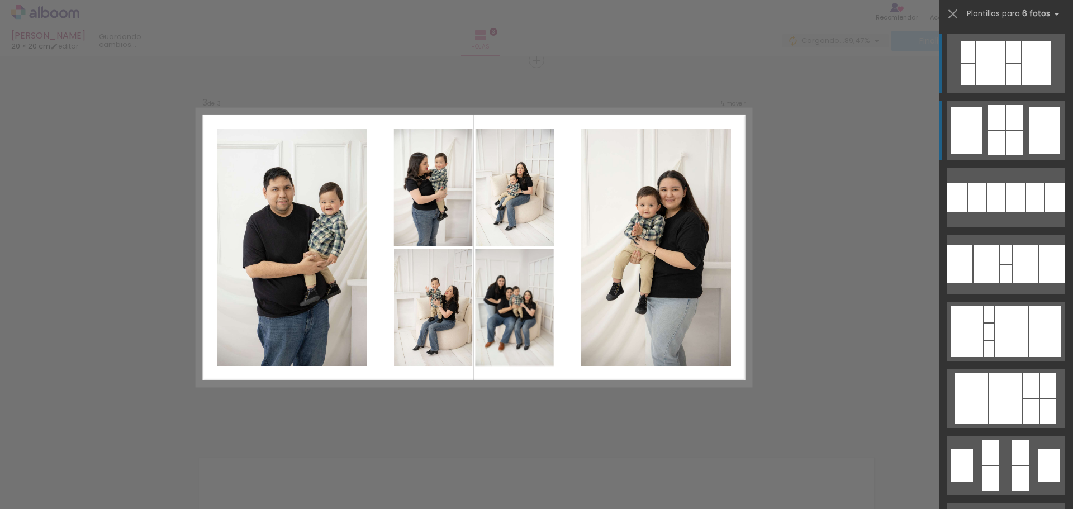
click at [994, 85] on div at bounding box center [990, 63] width 29 height 45
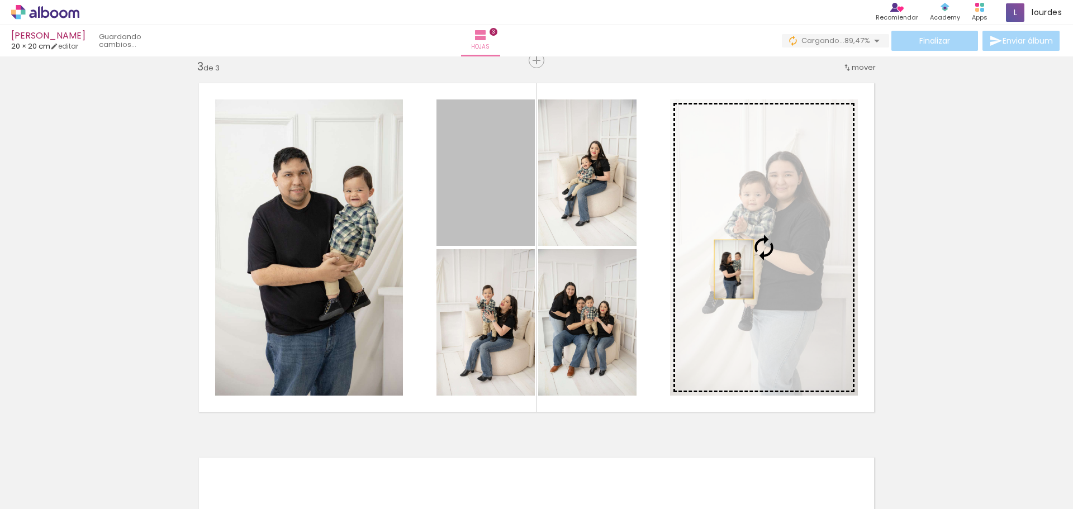
drag, startPoint x: 483, startPoint y: 191, endPoint x: 730, endPoint y: 269, distance: 259.0
click at [0, 0] on slot at bounding box center [0, 0] width 0 height 0
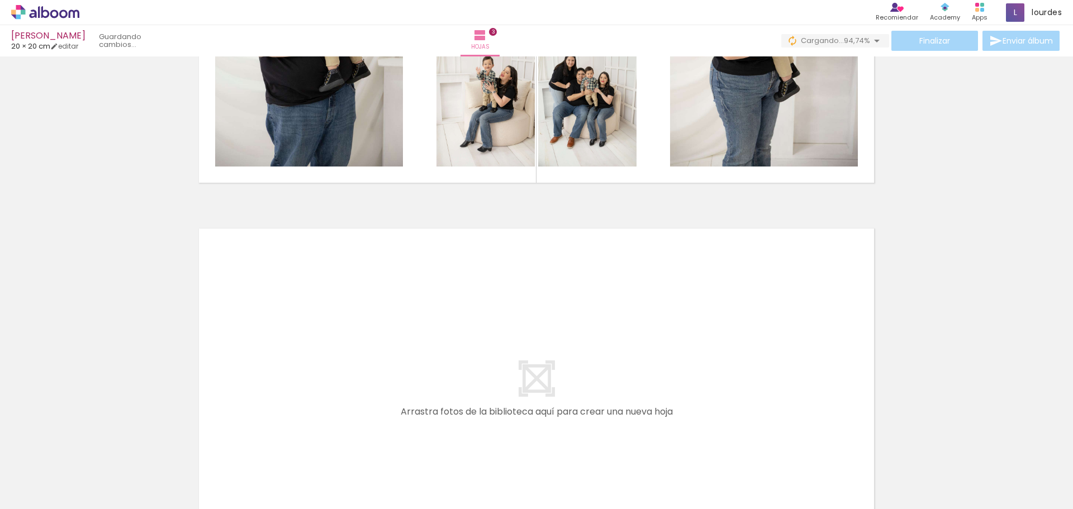
scroll to position [931, 0]
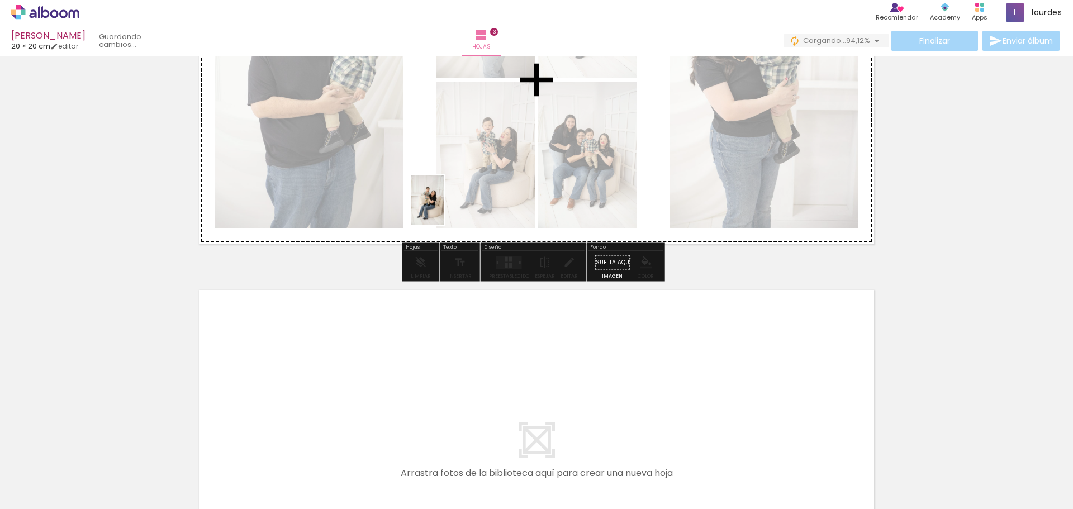
drag, startPoint x: 402, startPoint y: 483, endPoint x: 444, endPoint y: 208, distance: 277.5
click at [444, 208] on quentale-workspace at bounding box center [536, 254] width 1073 height 509
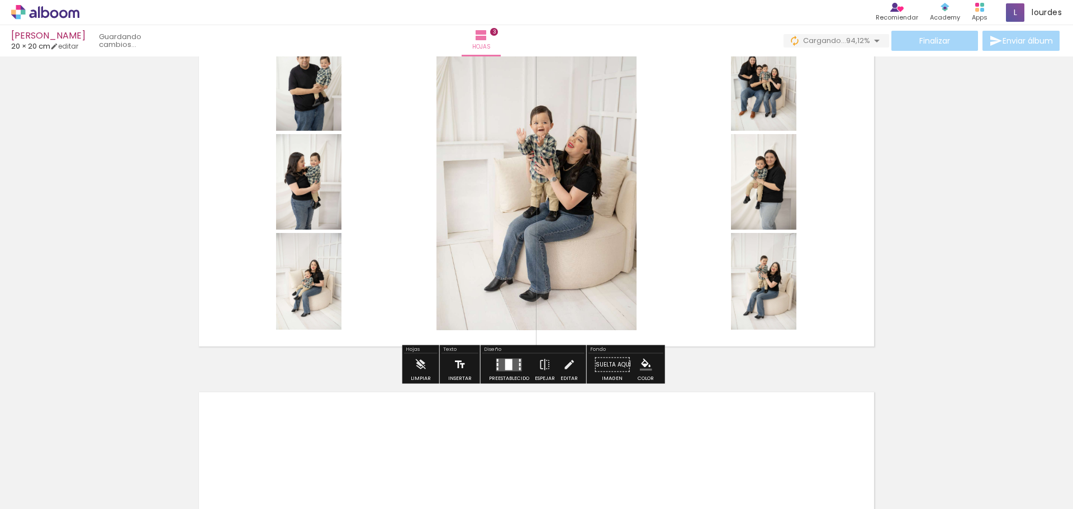
scroll to position [819, 0]
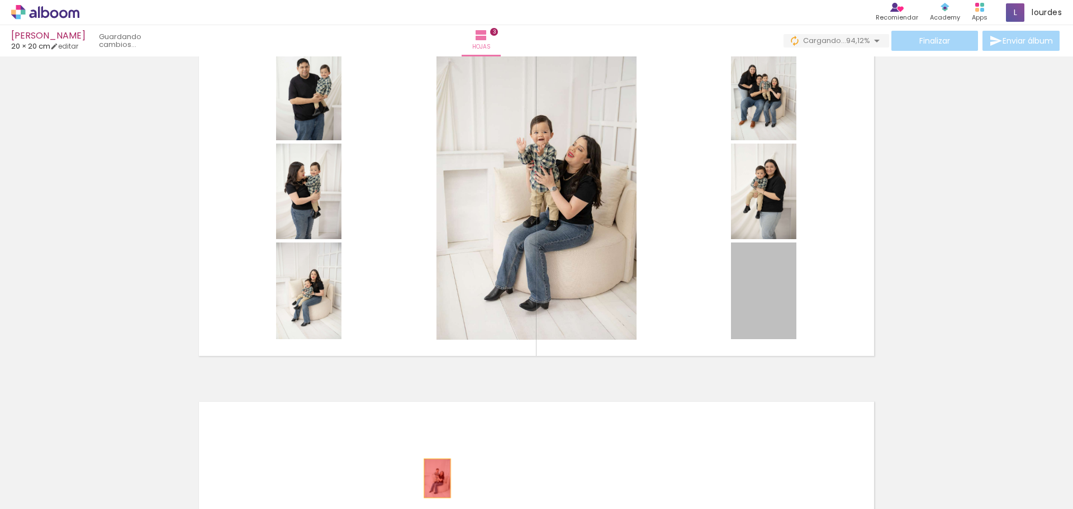
drag, startPoint x: 752, startPoint y: 303, endPoint x: 433, endPoint y: 478, distance: 364.0
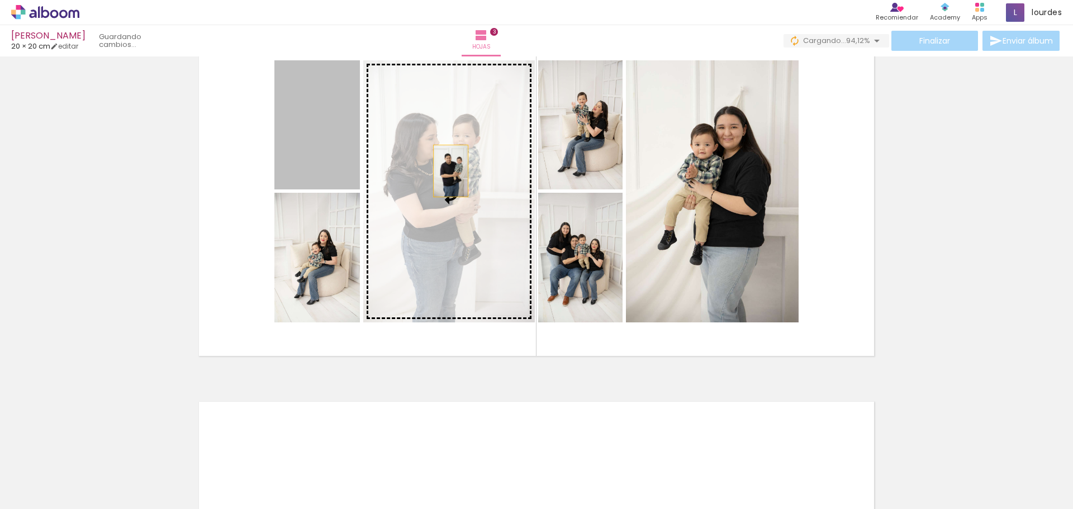
drag, startPoint x: 296, startPoint y: 128, endPoint x: 446, endPoint y: 171, distance: 156.8
click at [0, 0] on slot at bounding box center [0, 0] width 0 height 0
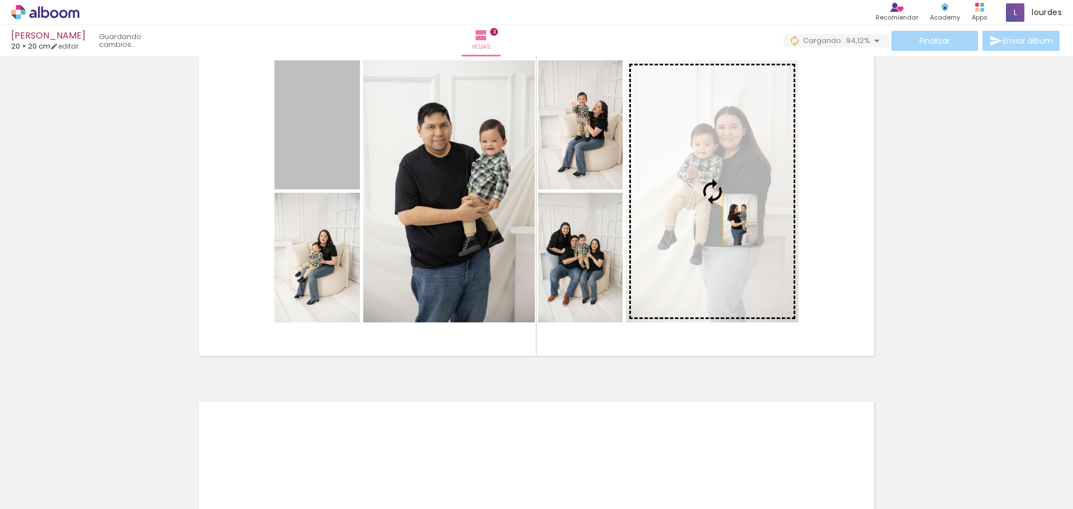
drag, startPoint x: 336, startPoint y: 159, endPoint x: 736, endPoint y: 220, distance: 404.5
click at [0, 0] on slot at bounding box center [0, 0] width 0 height 0
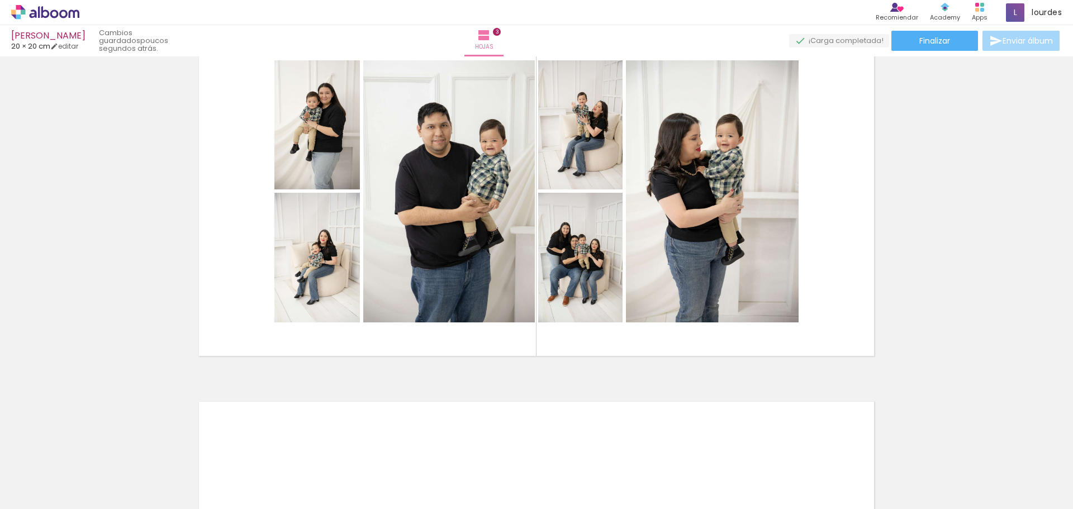
click at [89, 456] on div at bounding box center [100, 471] width 55 height 37
click at [655, 458] on quentale-thumb at bounding box center [663, 471] width 63 height 64
click at [82, 450] on iron-icon at bounding box center [76, 449] width 12 height 12
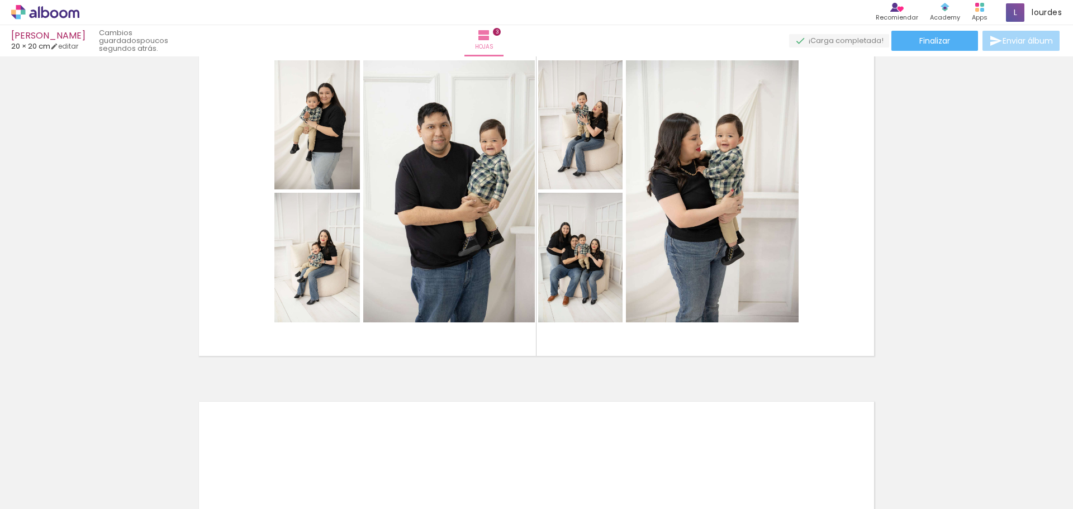
click at [83, 451] on paper-icon-button at bounding box center [76, 449] width 14 height 14
click at [82, 452] on iron-icon at bounding box center [76, 449] width 12 height 12
click at [82, 449] on iron-icon at bounding box center [76, 449] width 12 height 12
click at [91, 458] on div at bounding box center [100, 471] width 55 height 37
click at [82, 449] on iron-icon at bounding box center [76, 449] width 12 height 12
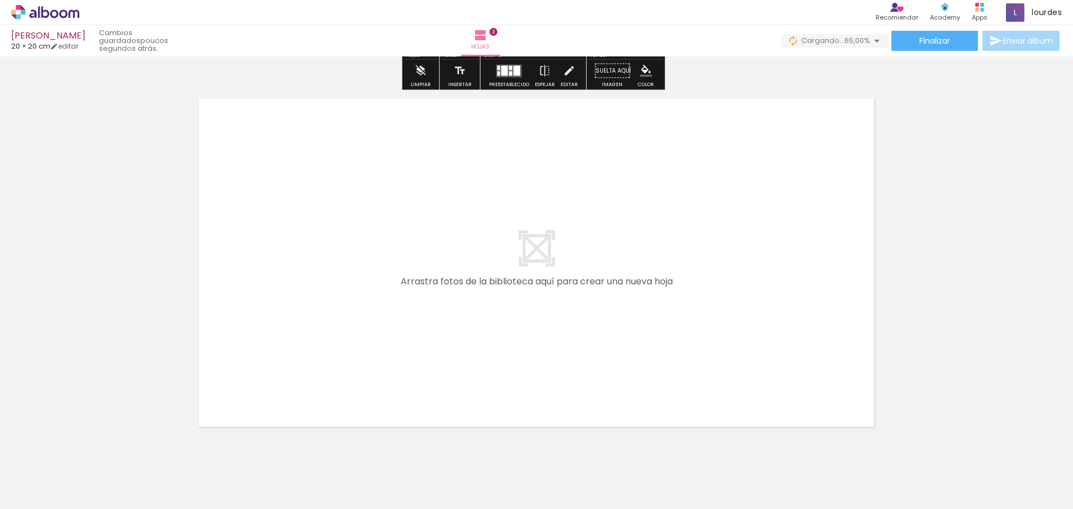
scroll to position [1102, 0]
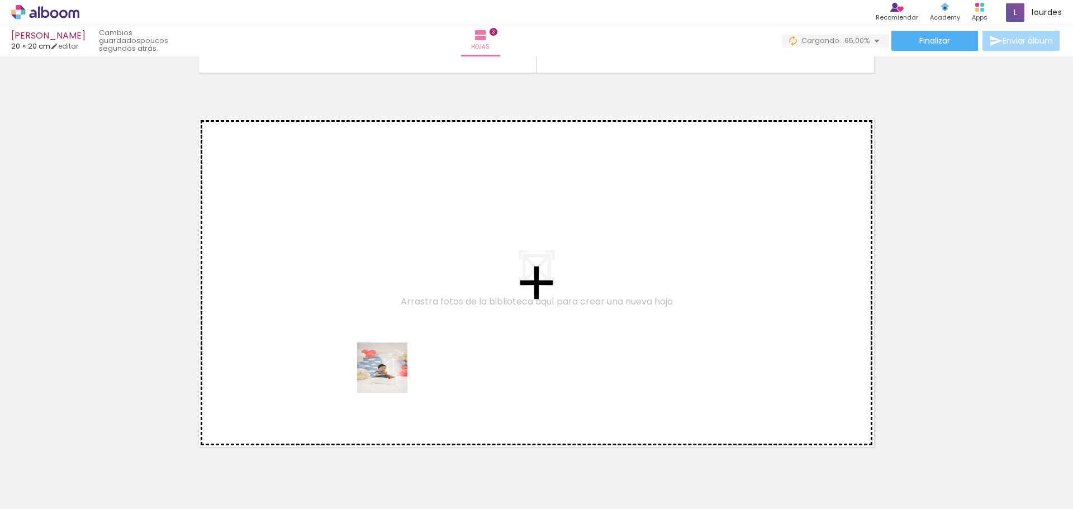
drag, startPoint x: 533, startPoint y: 487, endPoint x: 356, endPoint y: 340, distance: 229.7
click at [356, 340] on quentale-workspace at bounding box center [536, 254] width 1073 height 509
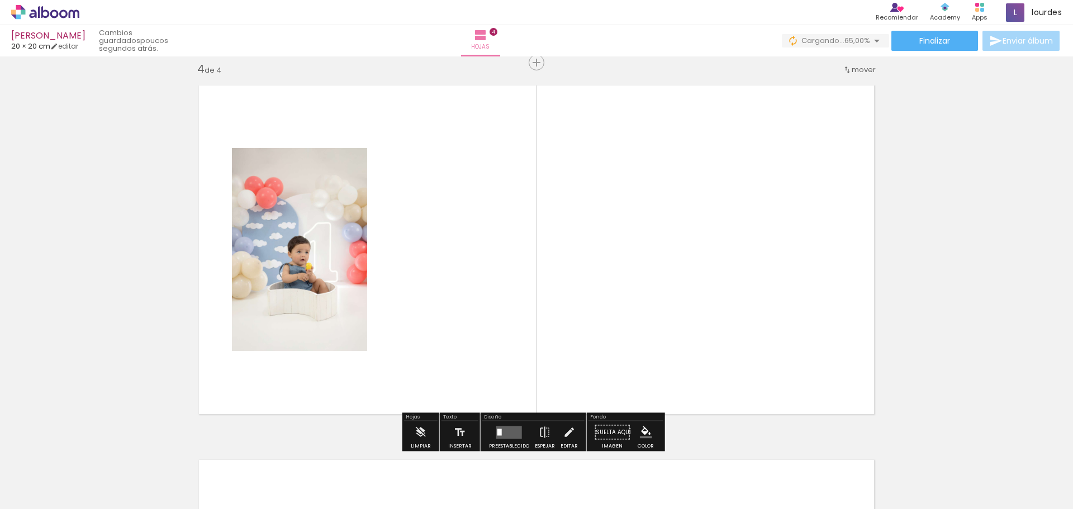
scroll to position [1137, 0]
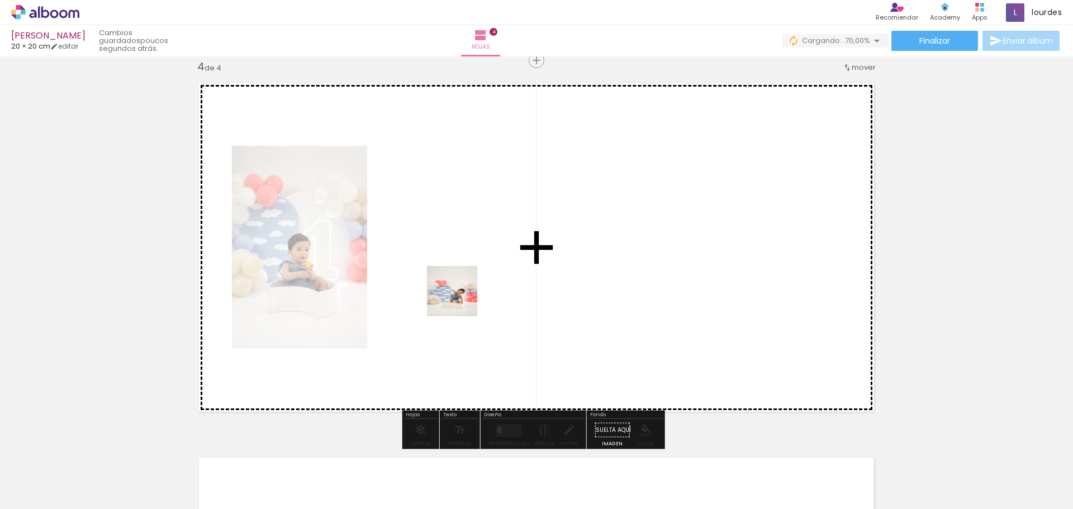
drag, startPoint x: 590, startPoint y: 485, endPoint x: 459, endPoint y: 296, distance: 230.4
click at [459, 296] on quentale-workspace at bounding box center [536, 254] width 1073 height 509
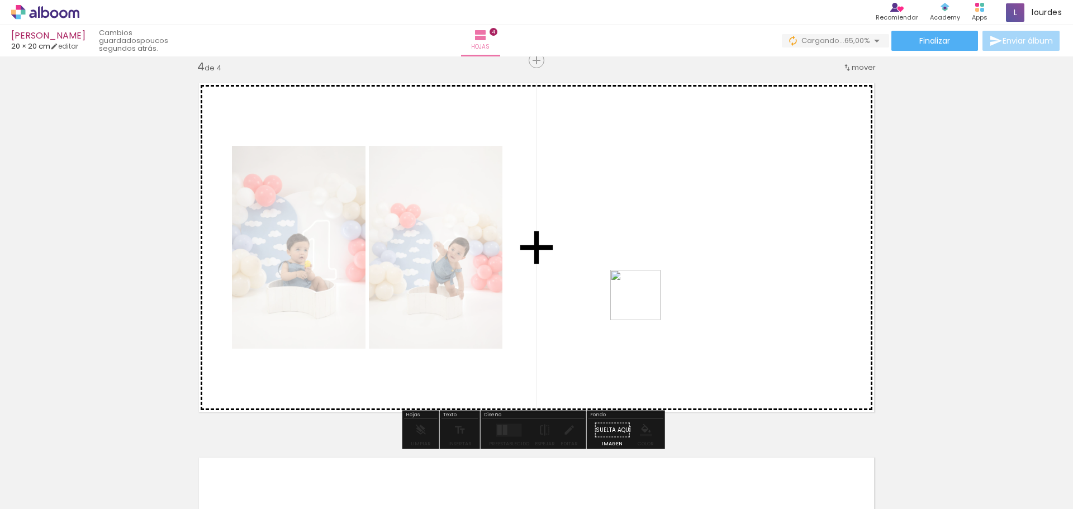
drag, startPoint x: 652, startPoint y: 490, endPoint x: 640, endPoint y: 288, distance: 202.6
click at [639, 277] on quentale-workspace at bounding box center [536, 254] width 1073 height 509
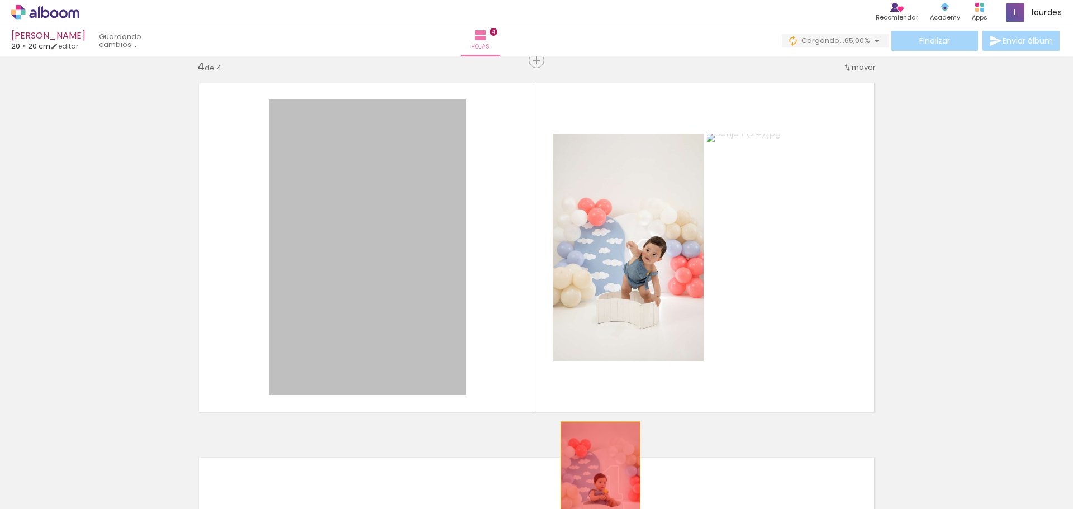
drag, startPoint x: 299, startPoint y: 174, endPoint x: 596, endPoint y: 481, distance: 427.1
click at [596, 481] on quentale-workspace at bounding box center [536, 254] width 1073 height 509
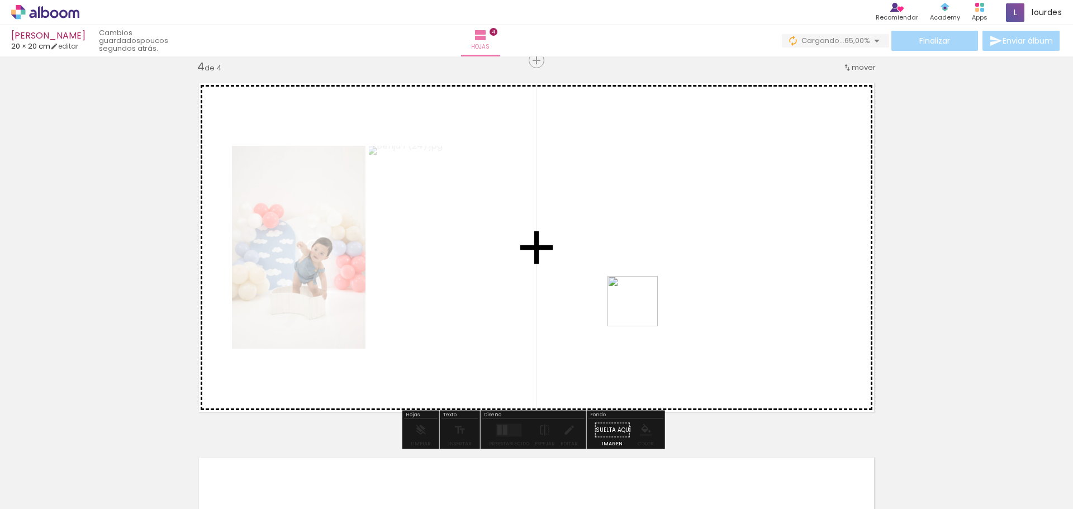
drag, startPoint x: 725, startPoint y: 483, endPoint x: 618, endPoint y: 259, distance: 247.4
click at [634, 284] on quentale-workspace at bounding box center [536, 254] width 1073 height 509
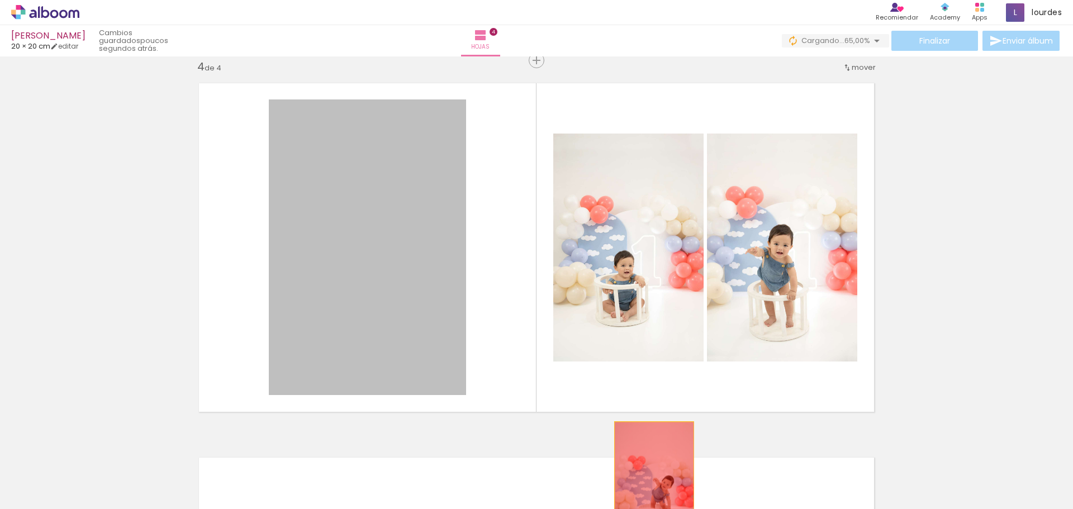
drag, startPoint x: 409, startPoint y: 273, endPoint x: 649, endPoint y: 482, distance: 318.3
click at [649, 482] on quentale-workspace at bounding box center [536, 254] width 1073 height 509
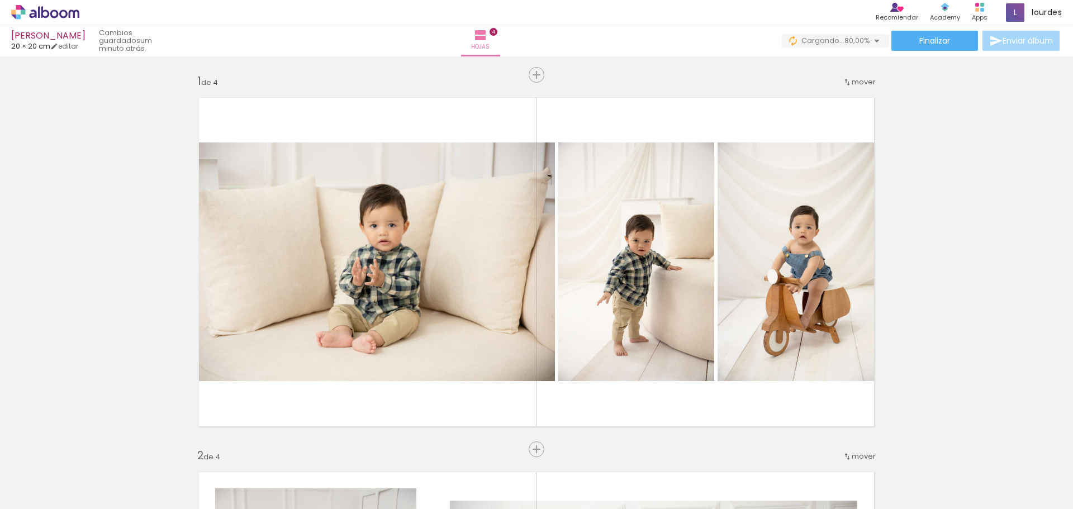
click at [82, 447] on iron-icon at bounding box center [76, 449] width 12 height 12
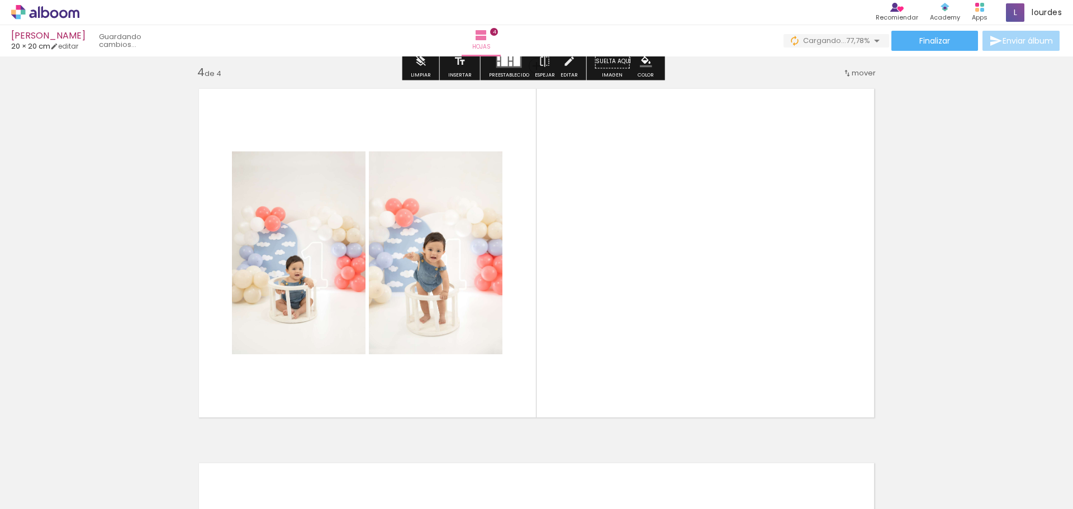
scroll to position [1137, 0]
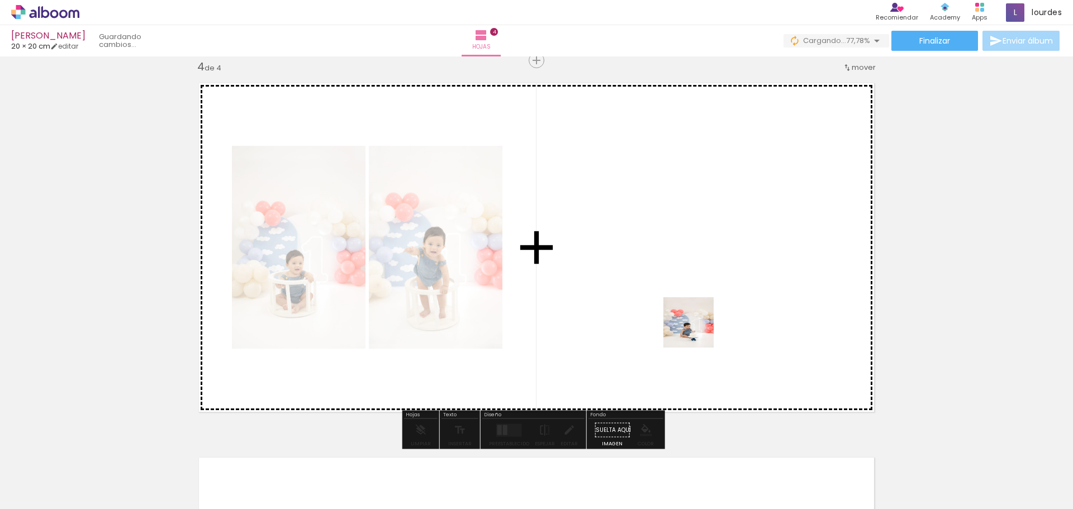
drag, startPoint x: 754, startPoint y: 411, endPoint x: 689, endPoint y: 316, distance: 115.3
click at [688, 316] on quentale-workspace at bounding box center [536, 254] width 1073 height 509
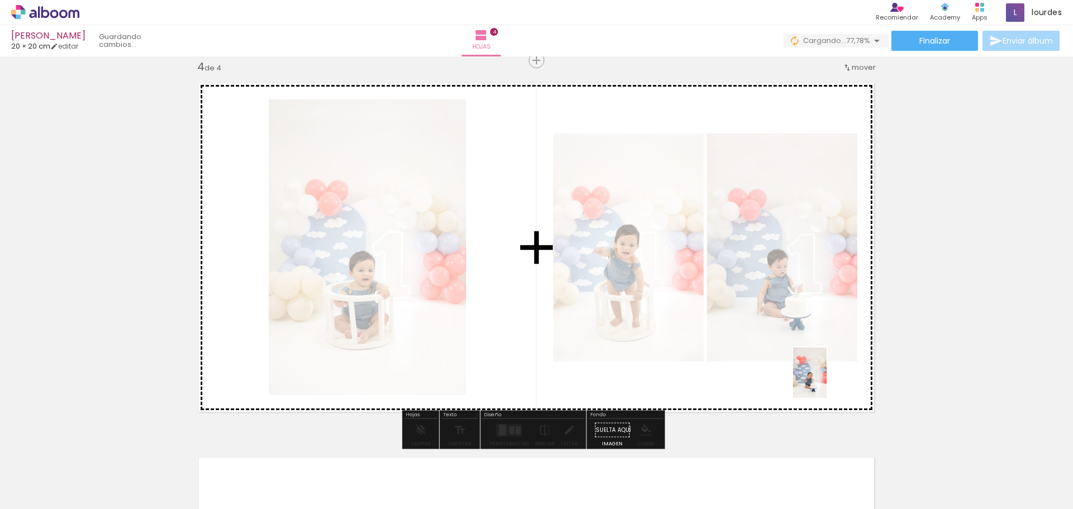
drag, startPoint x: 831, startPoint y: 472, endPoint x: 826, endPoint y: 381, distance: 91.2
click at [826, 381] on quentale-workspace at bounding box center [536, 254] width 1073 height 509
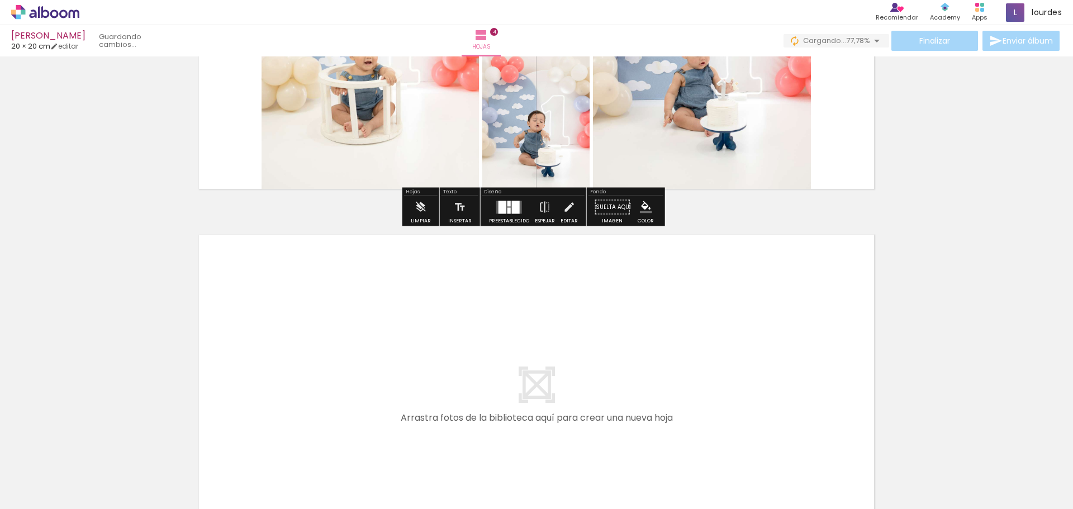
scroll to position [1361, 0]
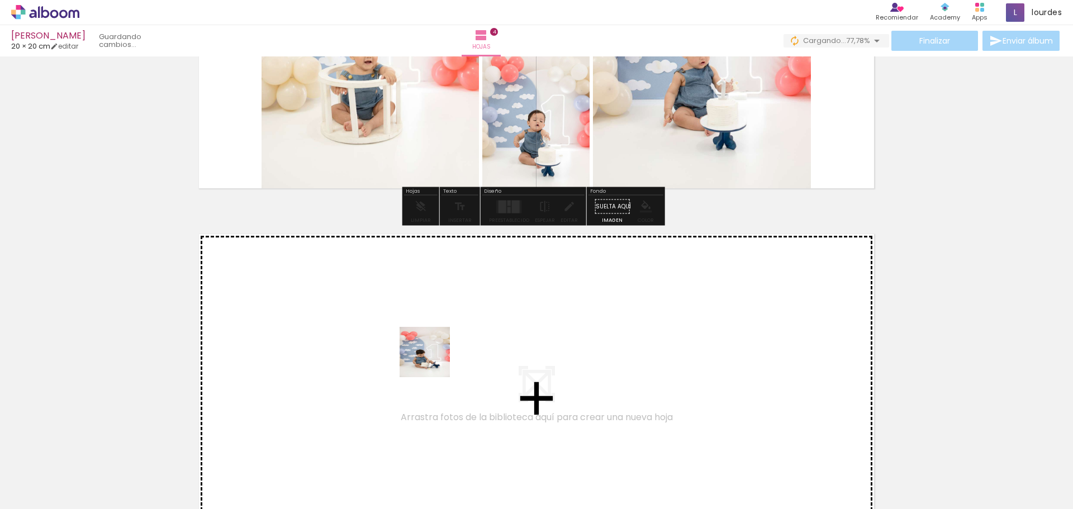
drag, startPoint x: 916, startPoint y: 492, endPoint x: 742, endPoint y: 444, distance: 180.8
click at [432, 359] on quentale-workspace at bounding box center [536, 254] width 1073 height 509
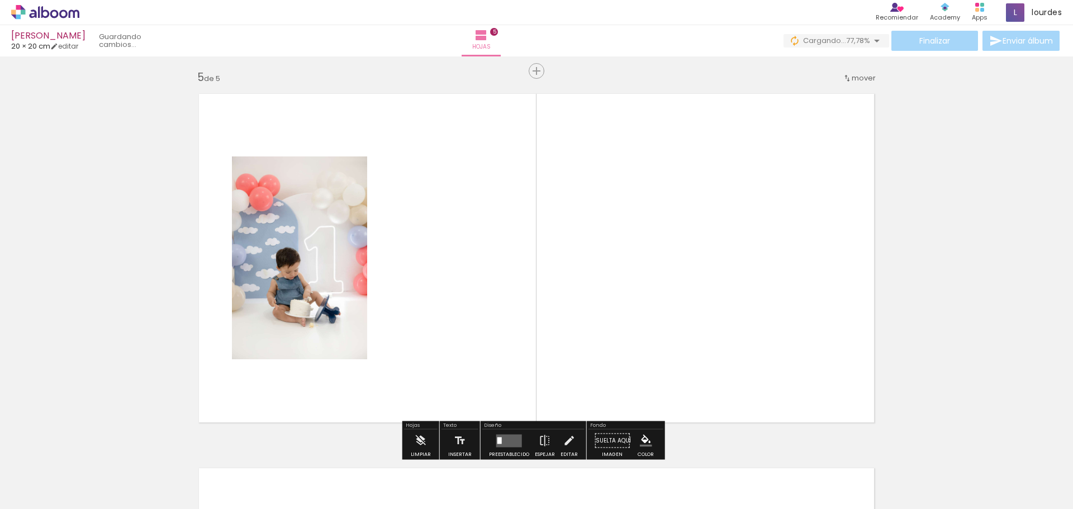
scroll to position [1512, 0]
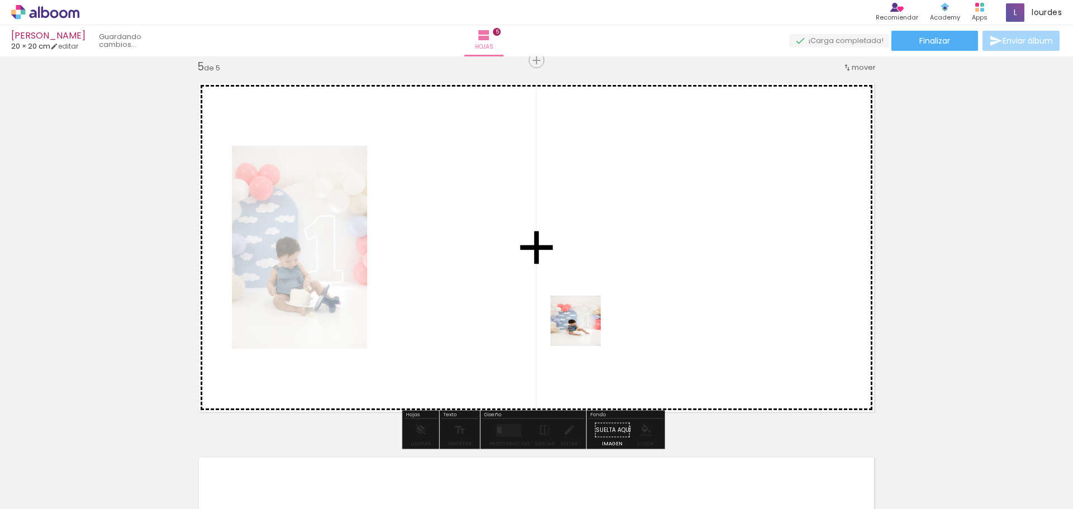
drag, startPoint x: 956, startPoint y: 473, endPoint x: 565, endPoint y: 294, distance: 430.5
click at [557, 292] on quentale-workspace at bounding box center [536, 254] width 1073 height 509
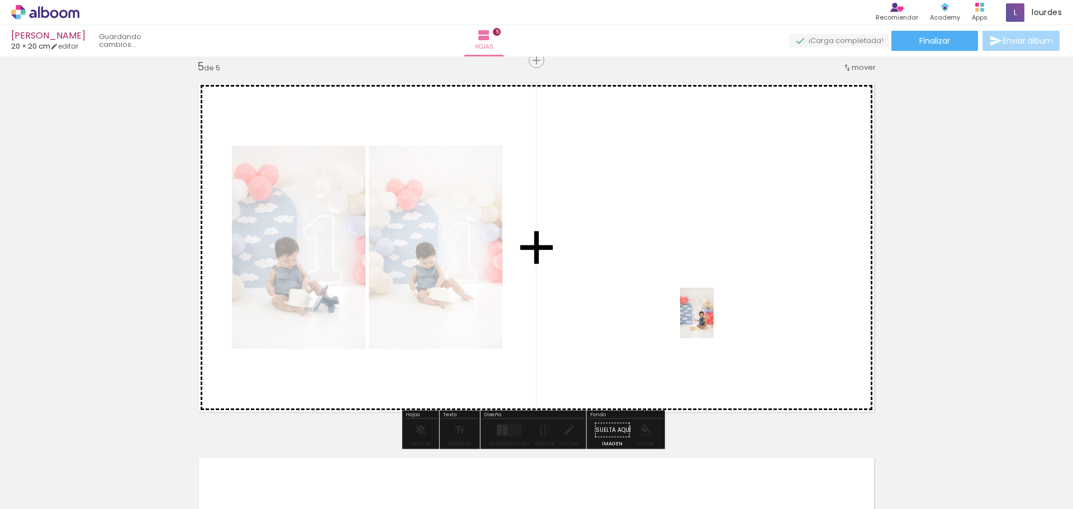
drag, startPoint x: 1031, startPoint y: 477, endPoint x: 666, endPoint y: 402, distance: 371.8
click at [713, 321] on quentale-workspace at bounding box center [536, 254] width 1073 height 509
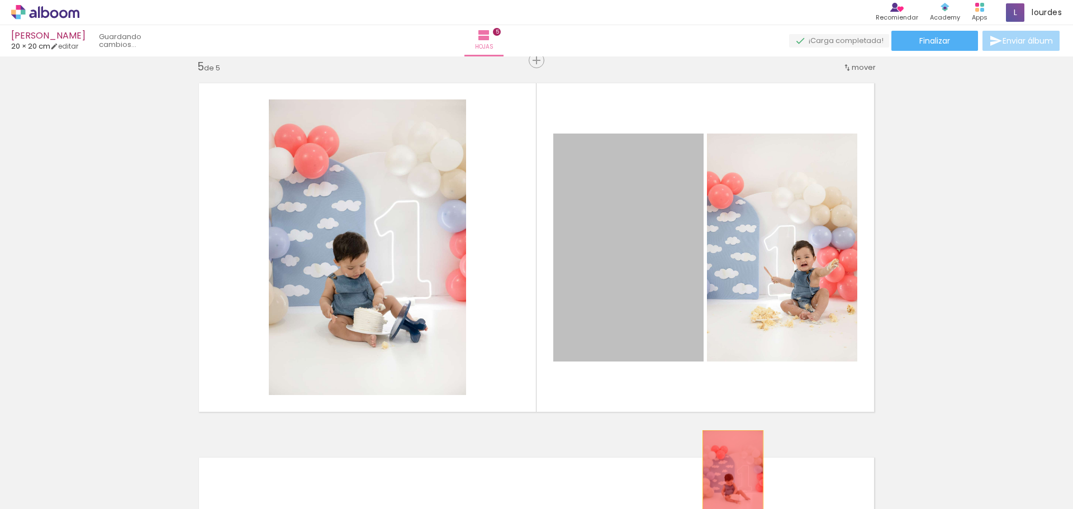
drag, startPoint x: 647, startPoint y: 216, endPoint x: 728, endPoint y: 476, distance: 272.8
click at [728, 476] on quentale-workspace at bounding box center [536, 254] width 1073 height 509
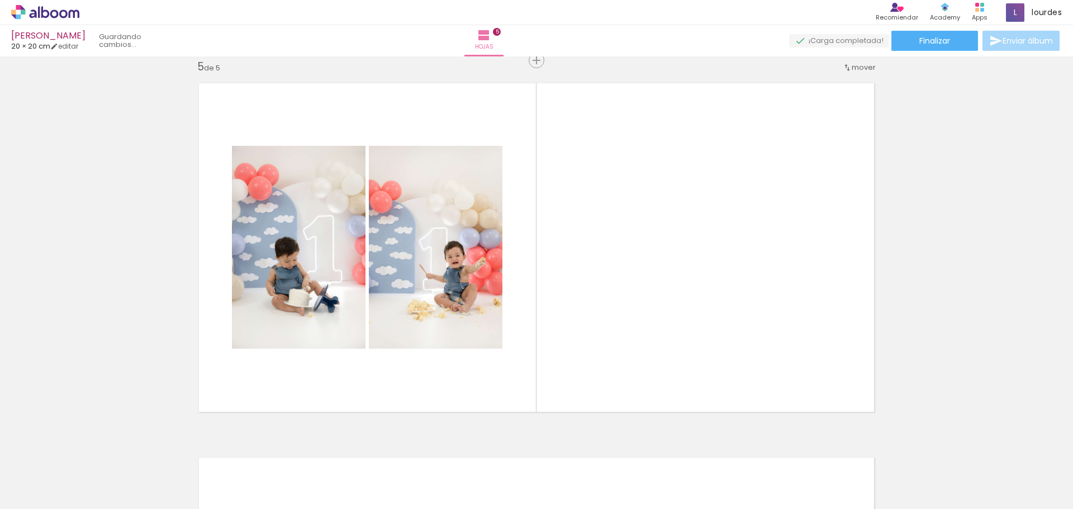
click at [684, 451] on iron-icon at bounding box center [678, 449] width 12 height 12
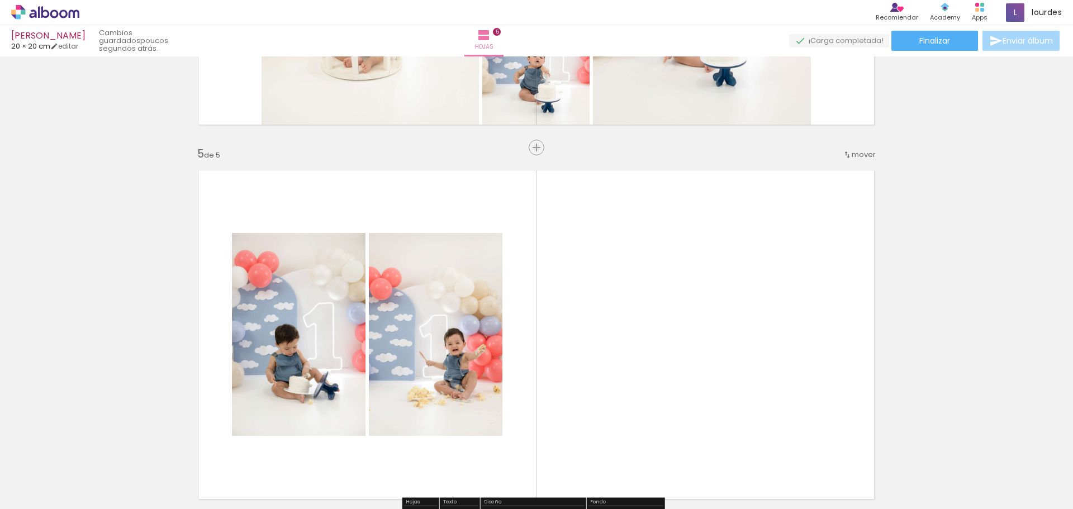
scroll to position [1232, 0]
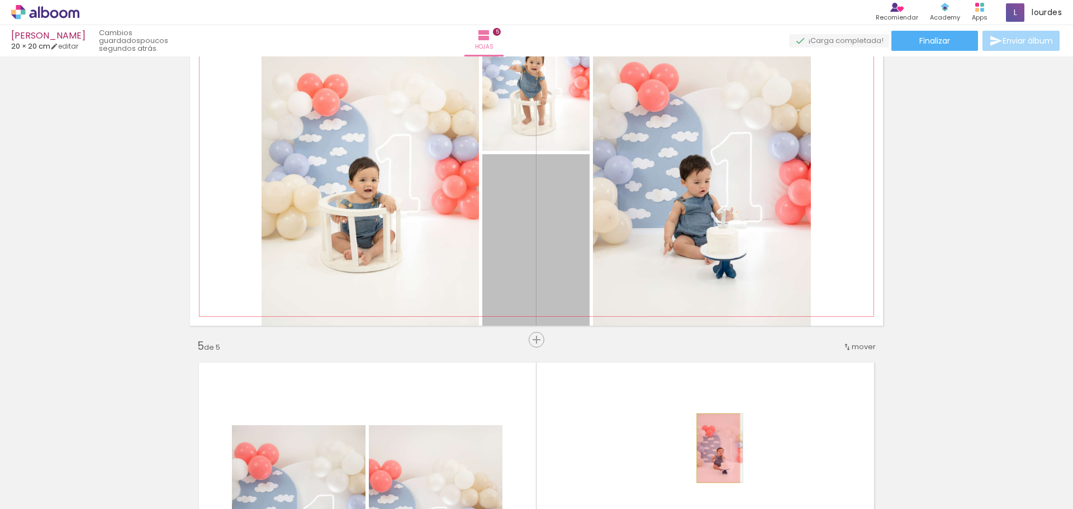
drag, startPoint x: 551, startPoint y: 237, endPoint x: 714, endPoint y: 448, distance: 266.8
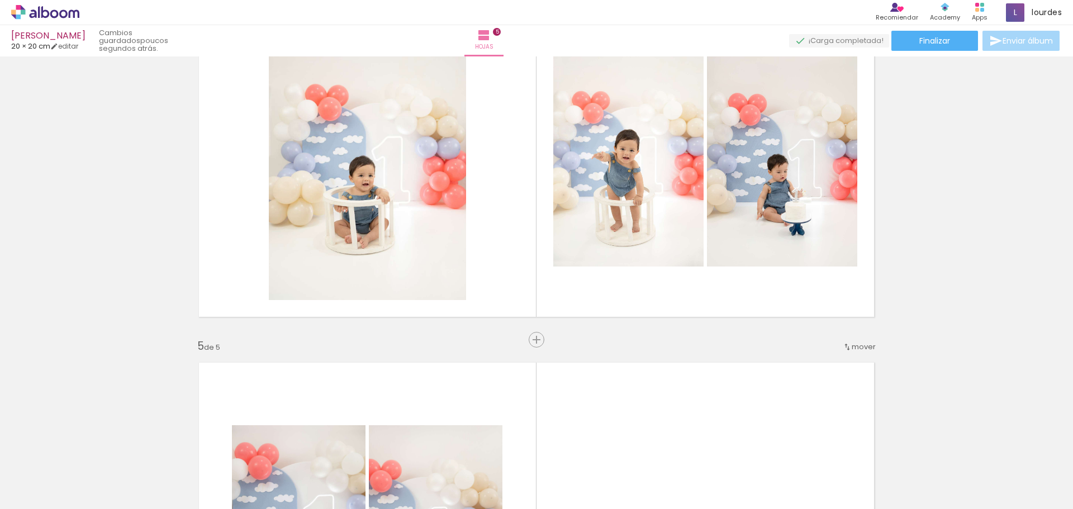
click at [746, 446] on iron-icon at bounding box center [741, 449] width 12 height 12
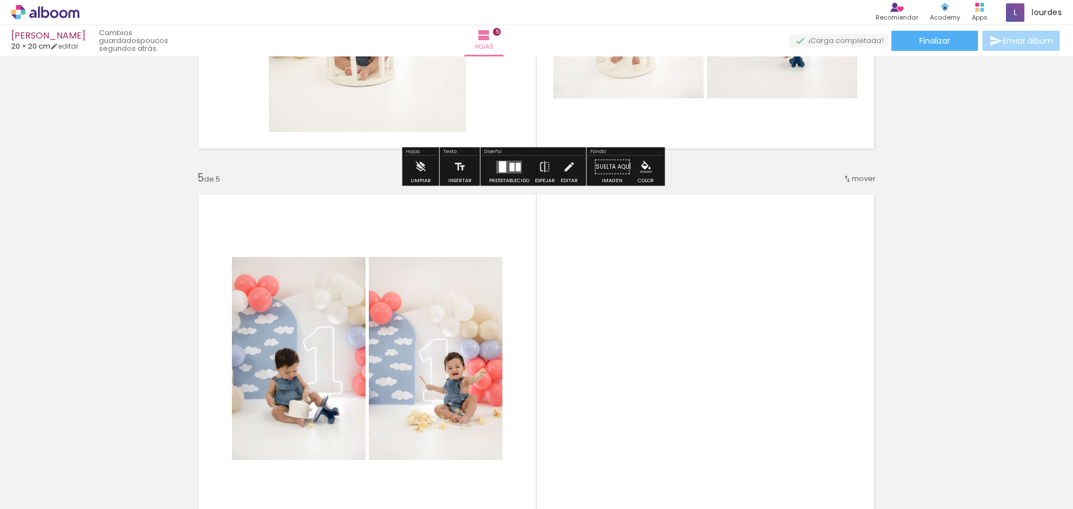
scroll to position [1400, 0]
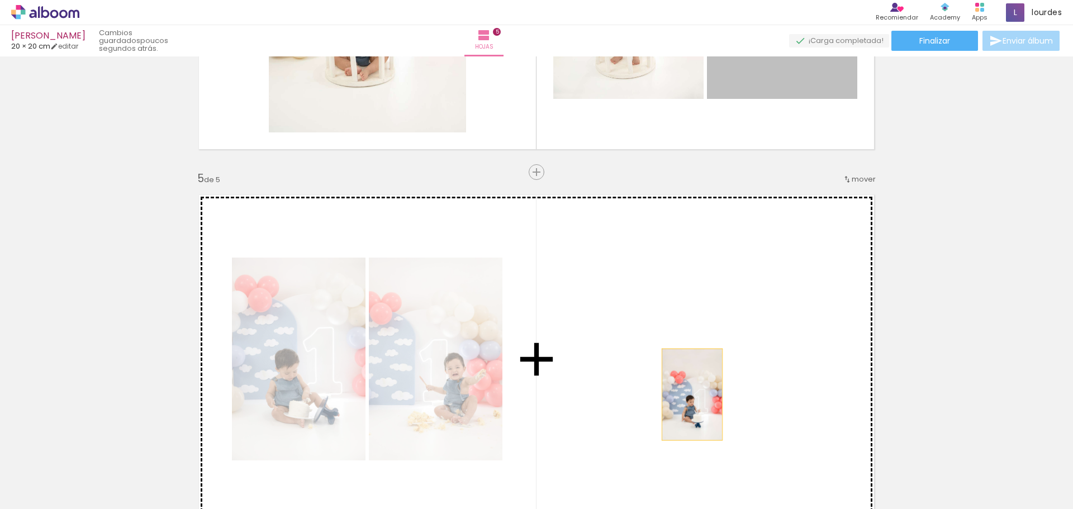
drag, startPoint x: 797, startPoint y: 74, endPoint x: 688, endPoint y: 378, distance: 322.6
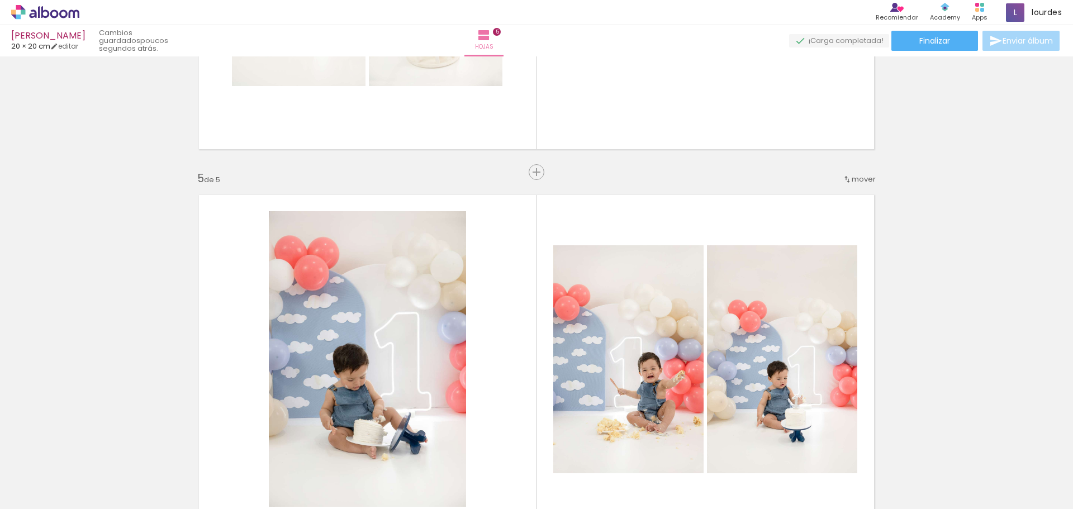
scroll to position [1456, 0]
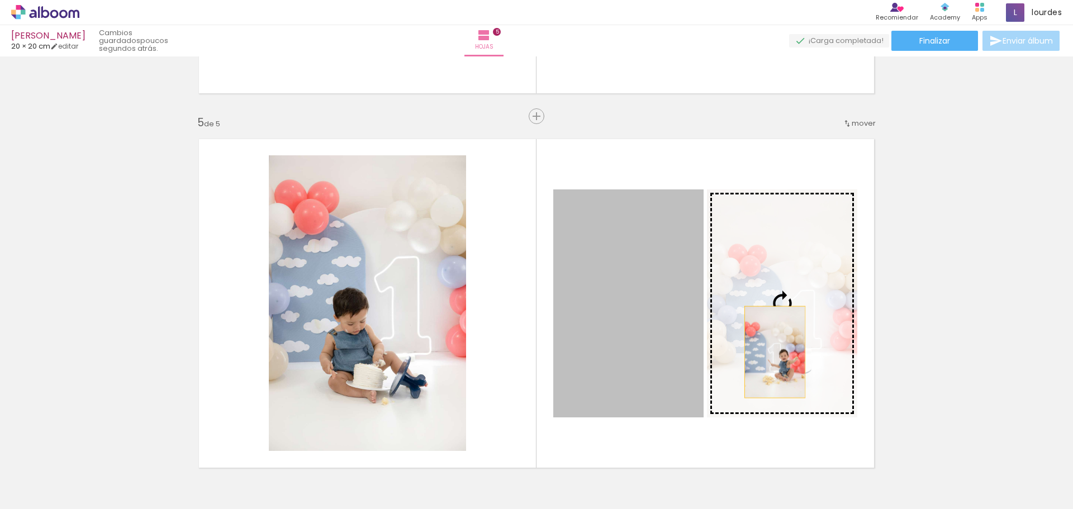
drag, startPoint x: 616, startPoint y: 350, endPoint x: 770, endPoint y: 352, distance: 154.2
click at [0, 0] on slot at bounding box center [0, 0] width 0 height 0
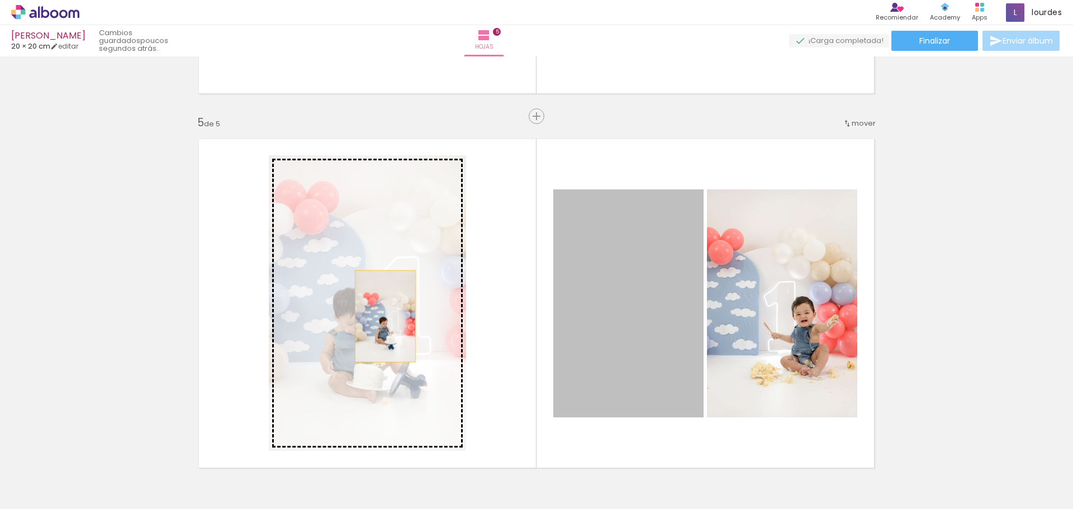
drag, startPoint x: 613, startPoint y: 318, endPoint x: 381, endPoint y: 316, distance: 232.4
click at [0, 0] on slot at bounding box center [0, 0] width 0 height 0
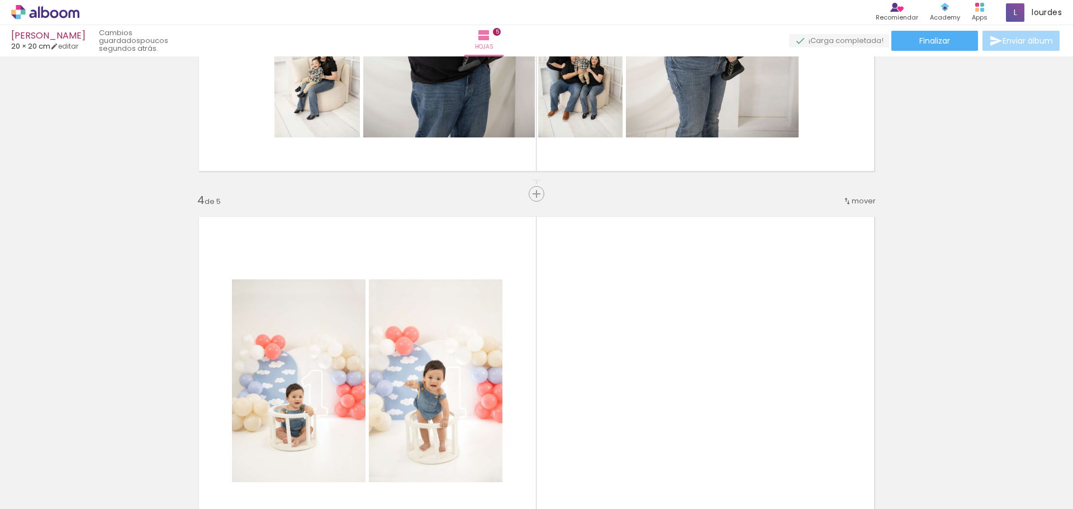
scroll to position [1229, 0]
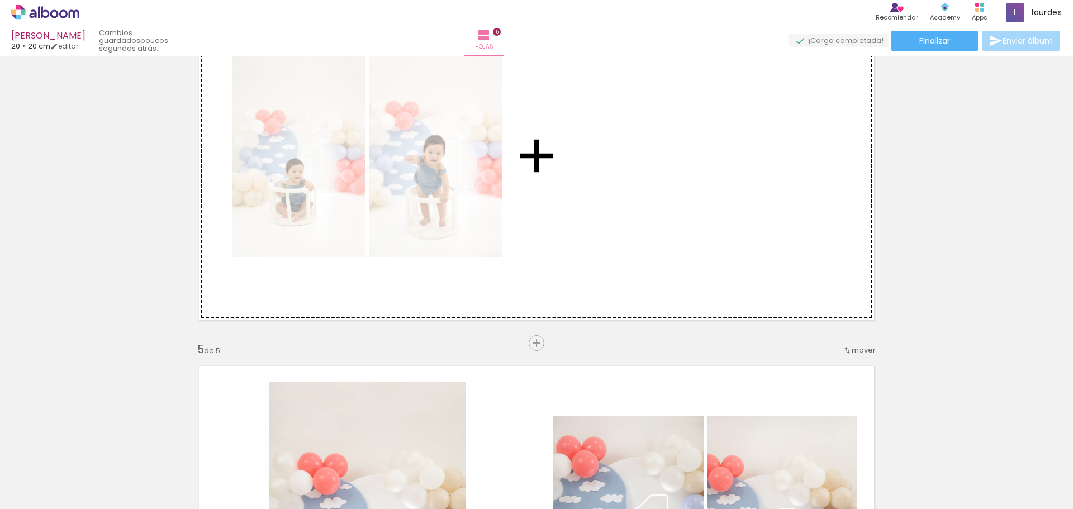
drag, startPoint x: 792, startPoint y: 230, endPoint x: 604, endPoint y: 212, distance: 188.0
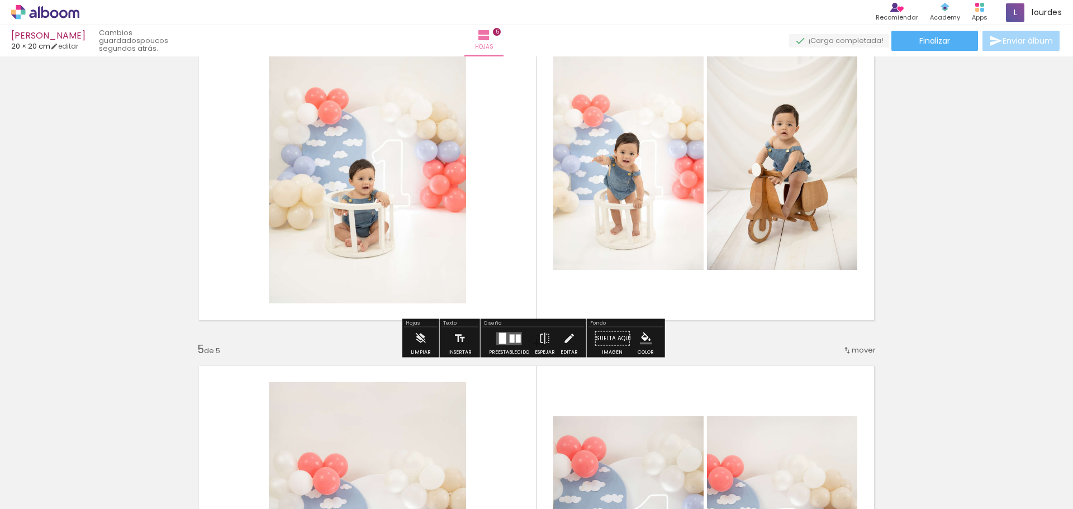
click at [508, 343] on quentale-layouter at bounding box center [509, 338] width 26 height 13
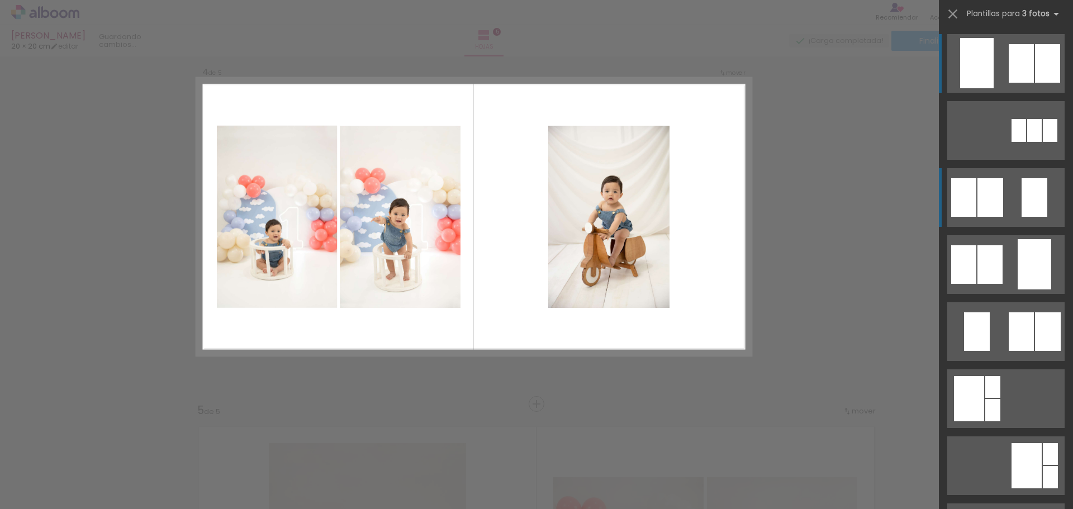
scroll to position [1137, 0]
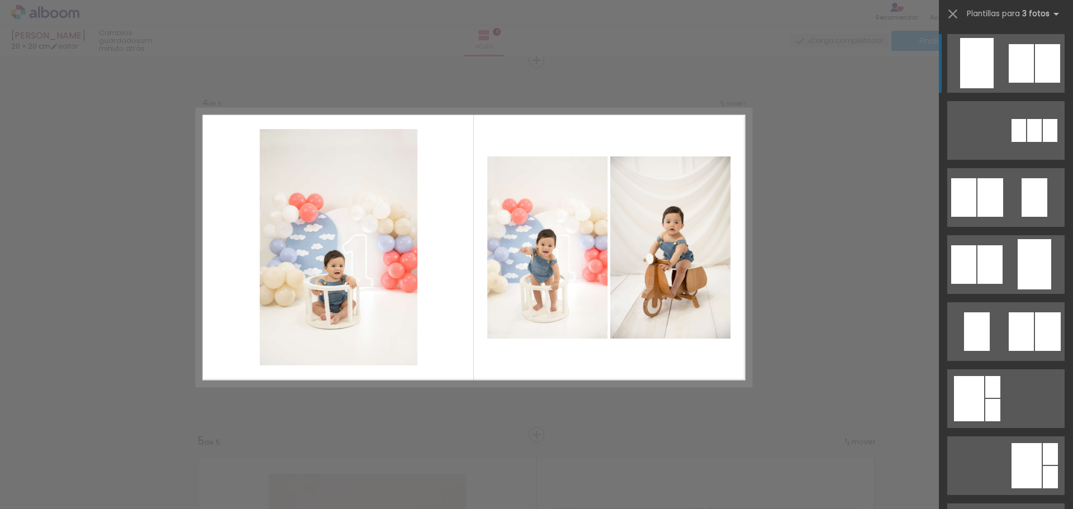
click at [980, 69] on div at bounding box center [977, 63] width 34 height 50
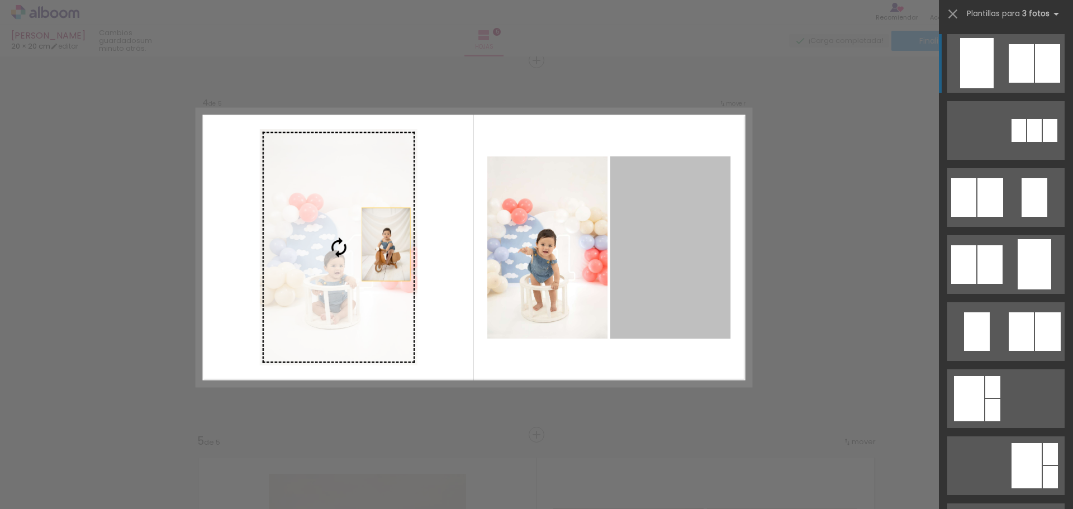
drag, startPoint x: 668, startPoint y: 254, endPoint x: 311, endPoint y: 244, distance: 357.7
click at [0, 0] on slot at bounding box center [0, 0] width 0 height 0
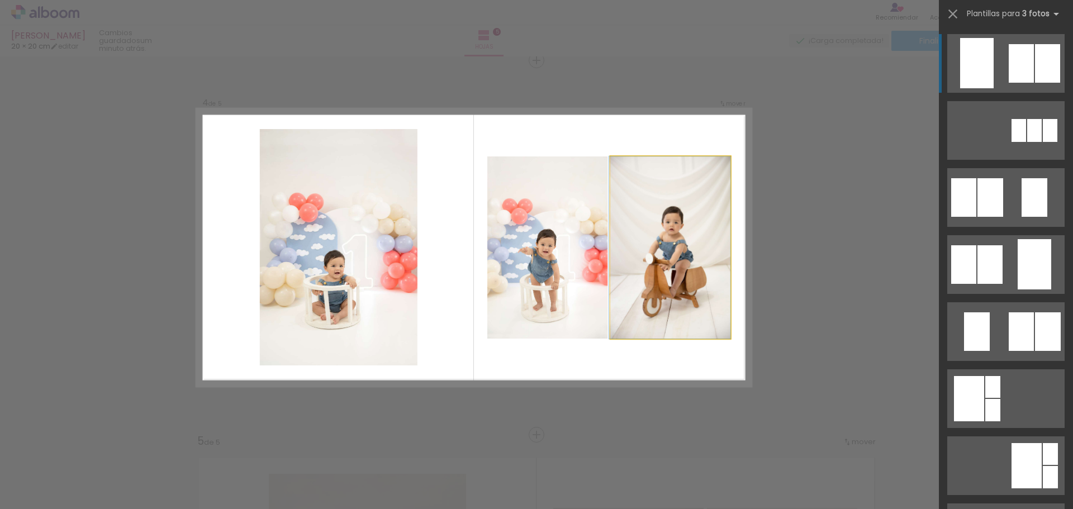
drag, startPoint x: 690, startPoint y: 255, endPoint x: 353, endPoint y: 255, distance: 336.9
click at [0, 0] on slot at bounding box center [0, 0] width 0 height 0
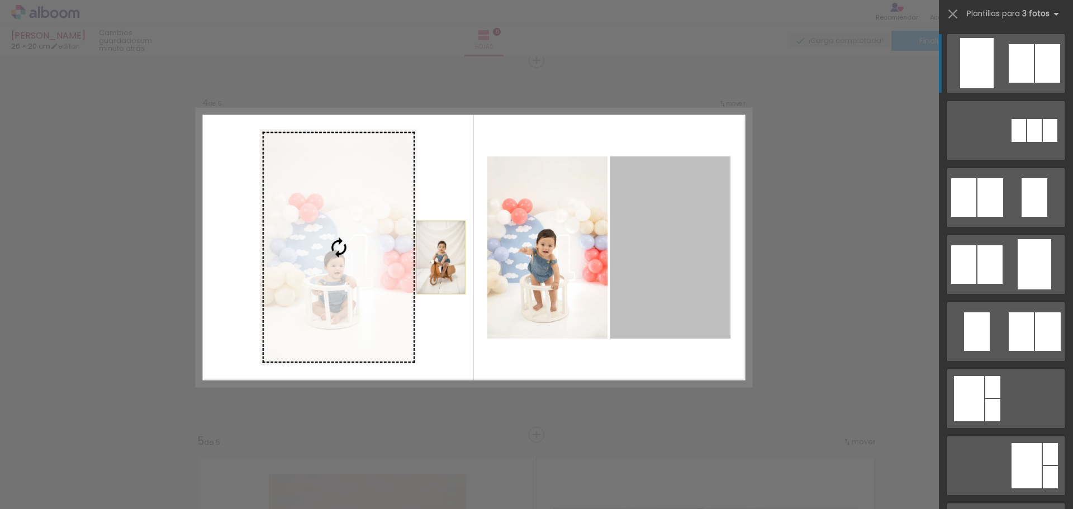
drag, startPoint x: 716, startPoint y: 263, endPoint x: 379, endPoint y: 260, distance: 336.9
click at [0, 0] on slot at bounding box center [0, 0] width 0 height 0
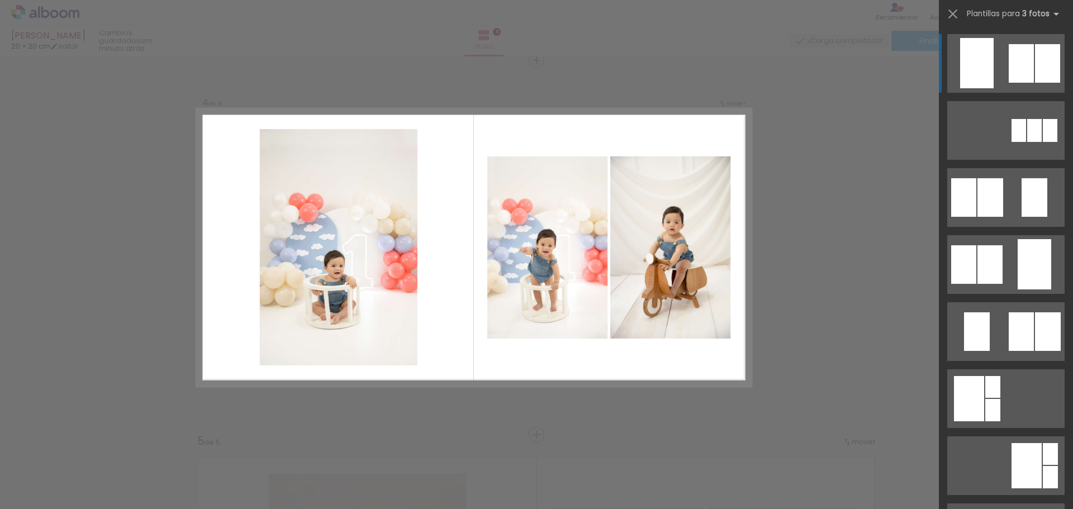
click at [997, 64] on quentale-layouter at bounding box center [1005, 63] width 117 height 59
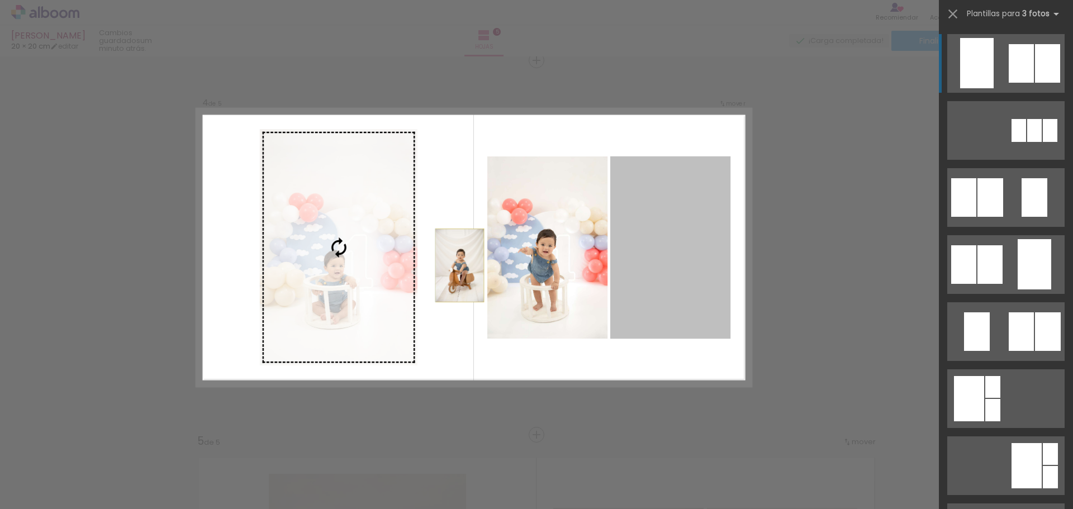
drag, startPoint x: 667, startPoint y: 254, endPoint x: 403, endPoint y: 270, distance: 264.7
click at [0, 0] on slot at bounding box center [0, 0] width 0 height 0
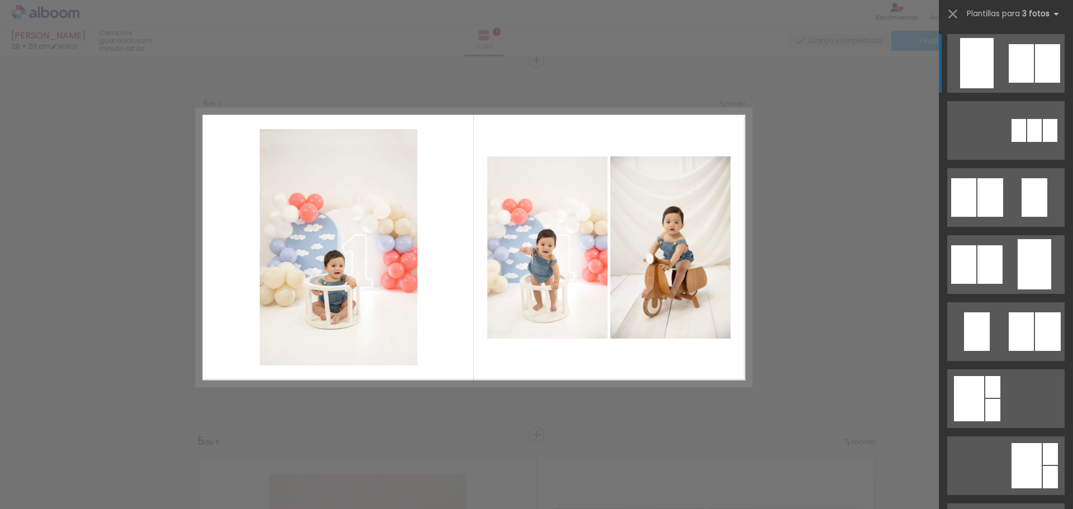
click at [800, 364] on div "Confirmar Cancelar" at bounding box center [536, 55] width 1073 height 2273
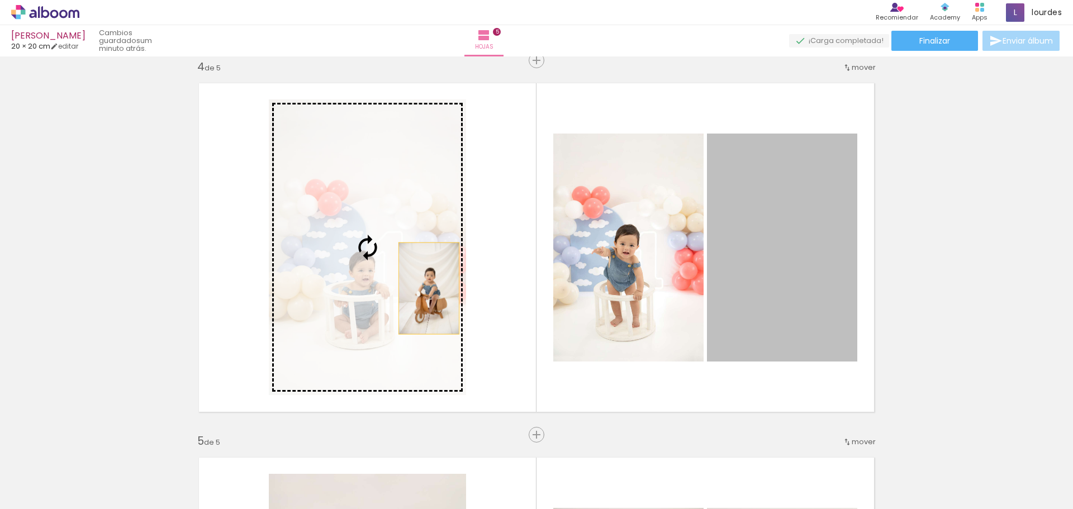
drag, startPoint x: 802, startPoint y: 286, endPoint x: 425, endPoint y: 289, distance: 377.1
click at [0, 0] on slot at bounding box center [0, 0] width 0 height 0
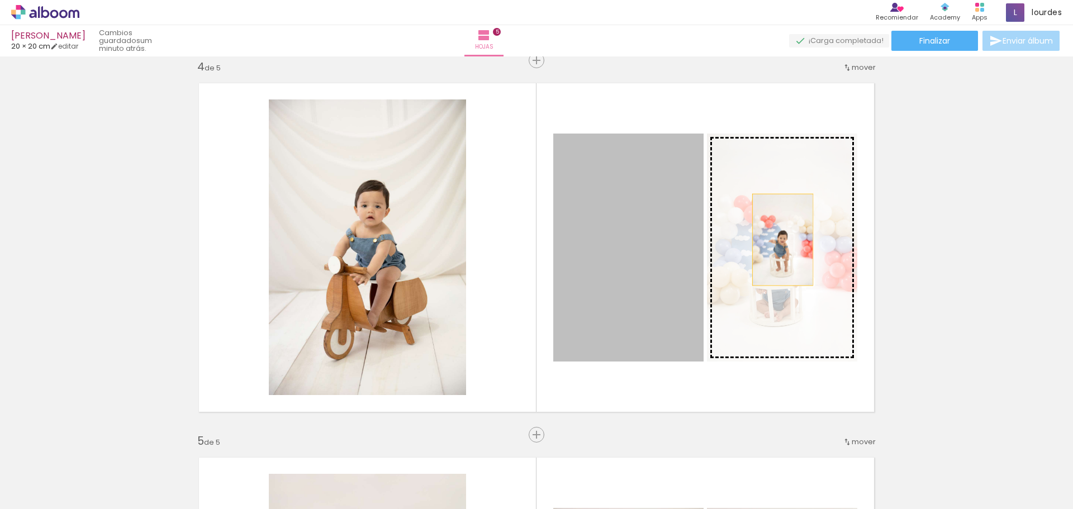
drag, startPoint x: 670, startPoint y: 240, endPoint x: 778, endPoint y: 240, distance: 108.4
click at [0, 0] on slot at bounding box center [0, 0] width 0 height 0
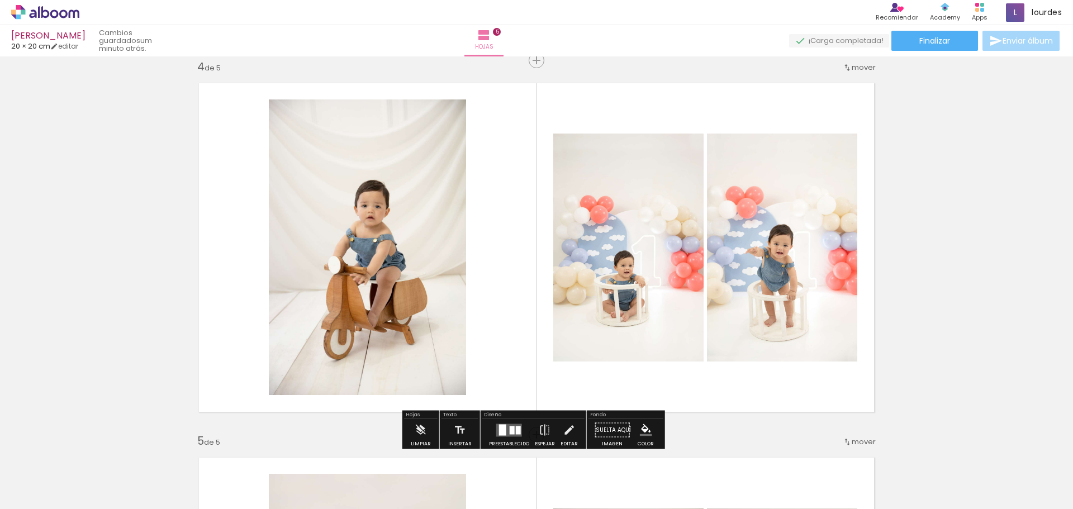
click at [933, 212] on div "Insertar hoja 1 de 5 Insertar hoja 2 de 5 Insertar hoja 3 de 5 Insertar hoja 4 …" at bounding box center [536, 46] width 1073 height 2246
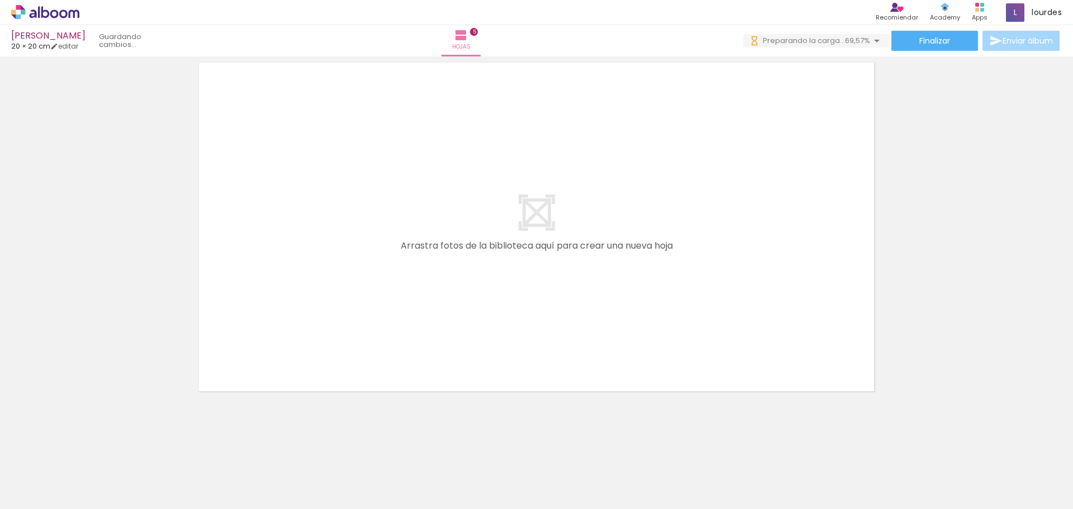
scroll to position [0, 712]
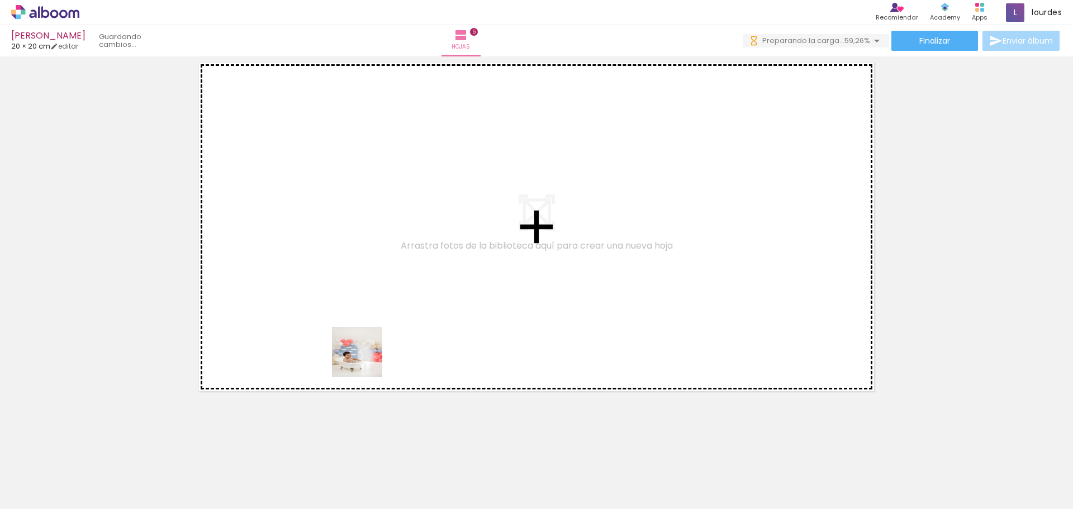
drag, startPoint x: 394, startPoint y: 469, endPoint x: 360, endPoint y: 335, distance: 138.3
click at [360, 335] on quentale-workspace at bounding box center [536, 254] width 1073 height 509
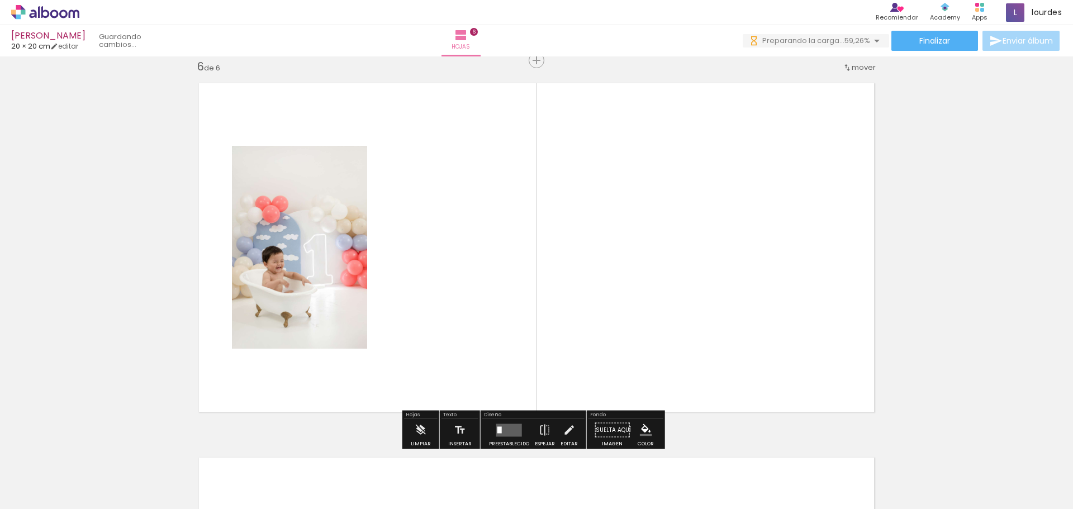
scroll to position [1886, 0]
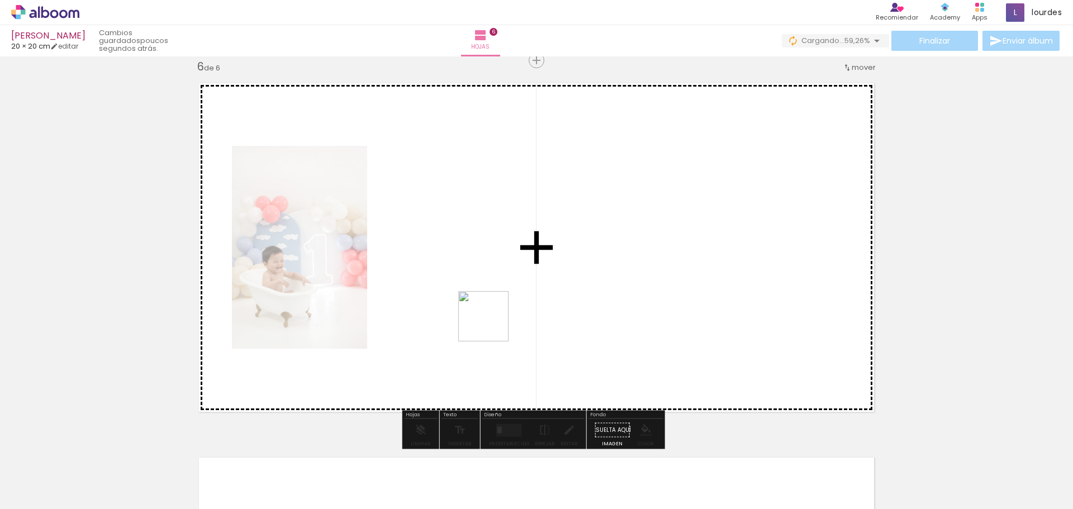
drag, startPoint x: 528, startPoint y: 482, endPoint x: 491, endPoint y: 324, distance: 162.5
click at [491, 324] on quentale-workspace at bounding box center [536, 254] width 1073 height 509
drag, startPoint x: 601, startPoint y: 476, endPoint x: 608, endPoint y: 313, distance: 163.3
click at [608, 313] on quentale-workspace at bounding box center [536, 254] width 1073 height 509
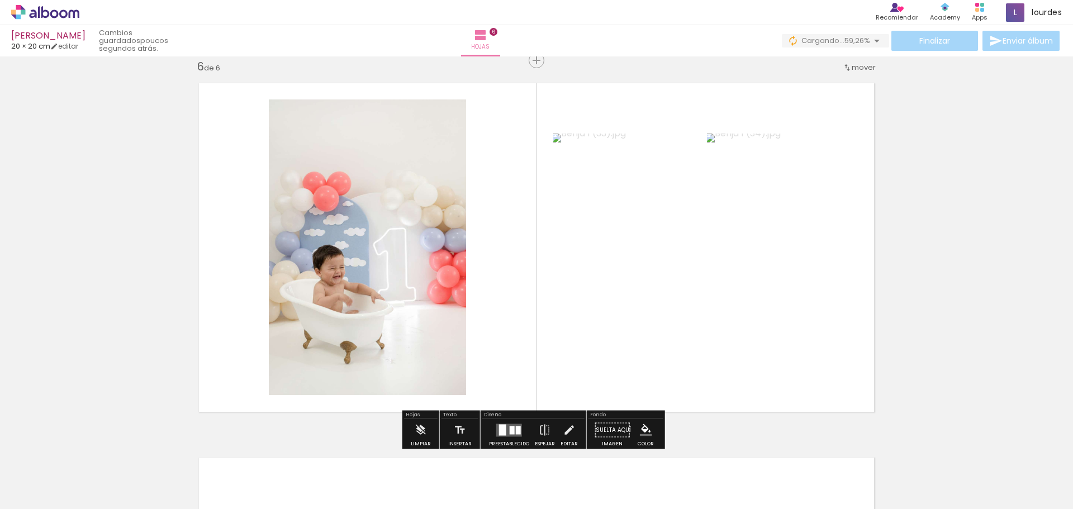
scroll to position [2109, 0]
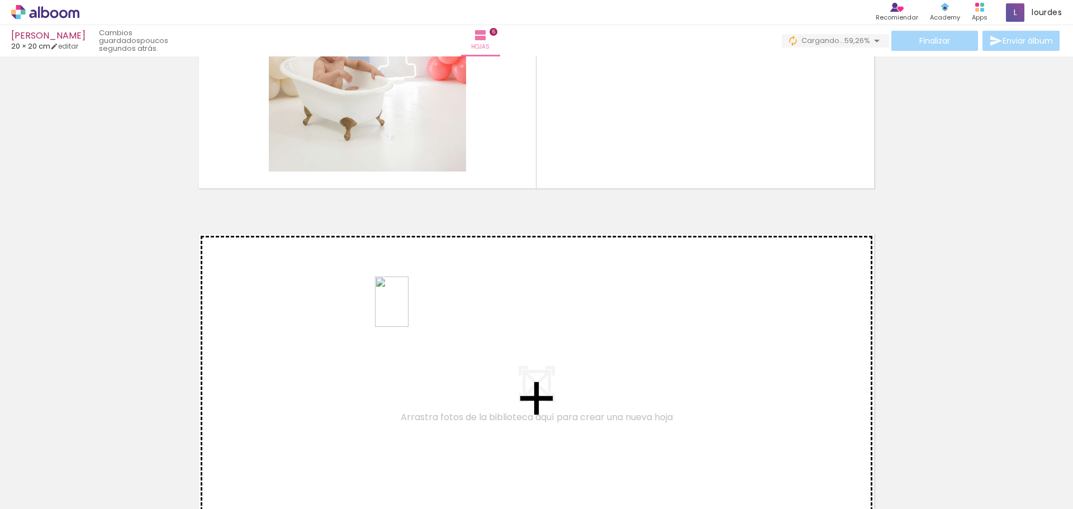
drag, startPoint x: 664, startPoint y: 464, endPoint x: 408, endPoint y: 310, distance: 298.7
click at [408, 310] on quentale-workspace at bounding box center [536, 254] width 1073 height 509
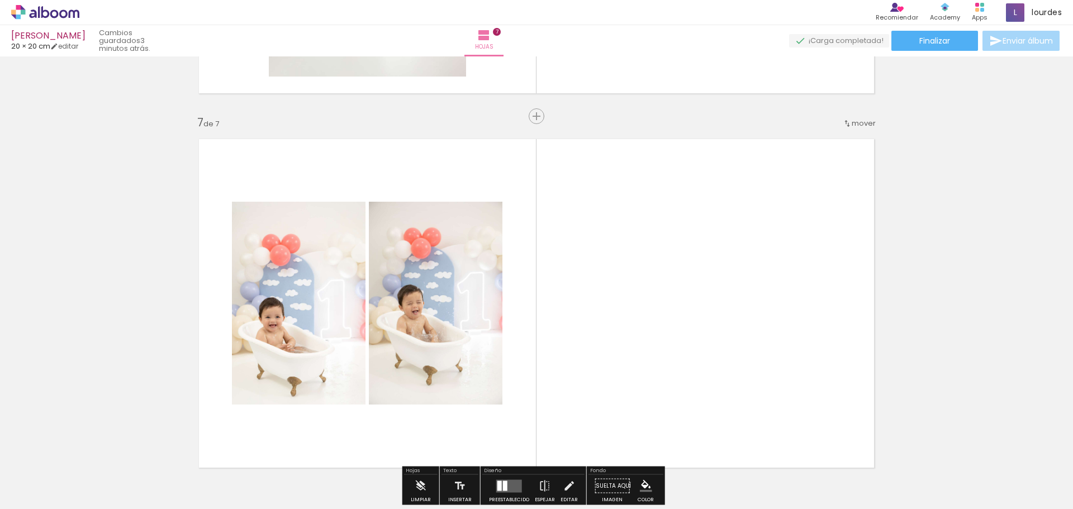
scroll to position [0, 336]
click at [747, 290] on quentale-layouter at bounding box center [536, 303] width 693 height 346
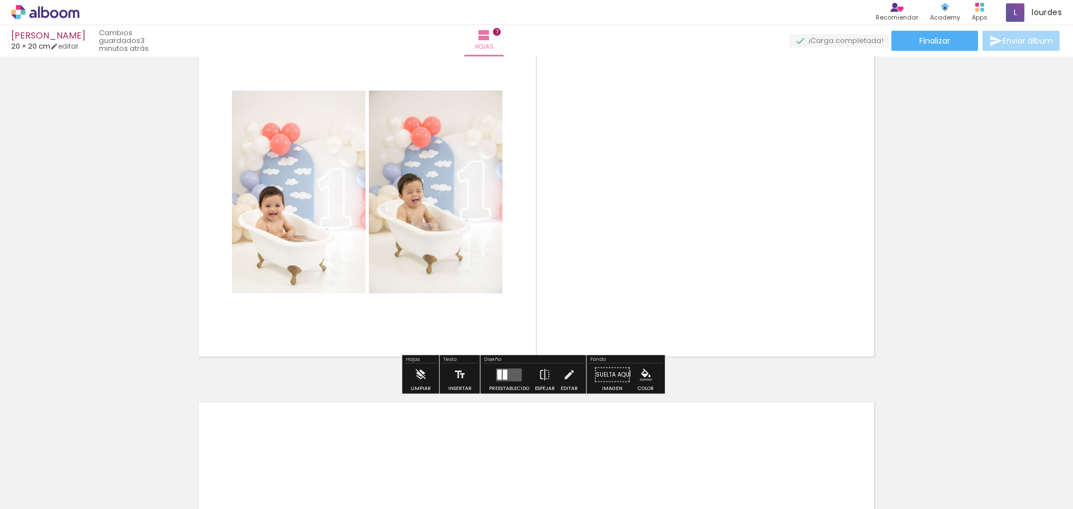
scroll to position [2316, 0]
click at [499, 369] on quentale-layouter at bounding box center [509, 374] width 26 height 13
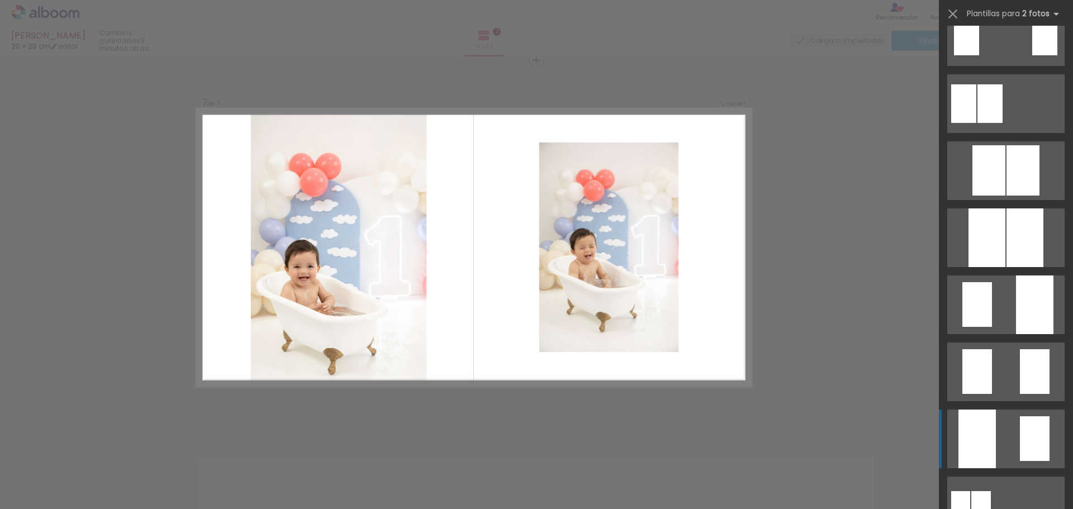
scroll to position [0, 0]
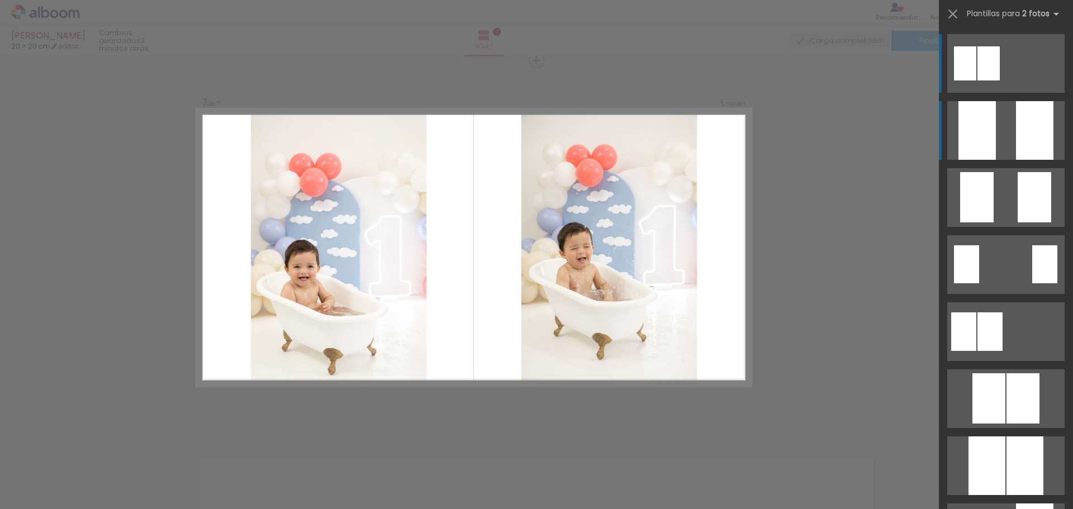
click at [1042, 121] on div at bounding box center [1034, 130] width 37 height 59
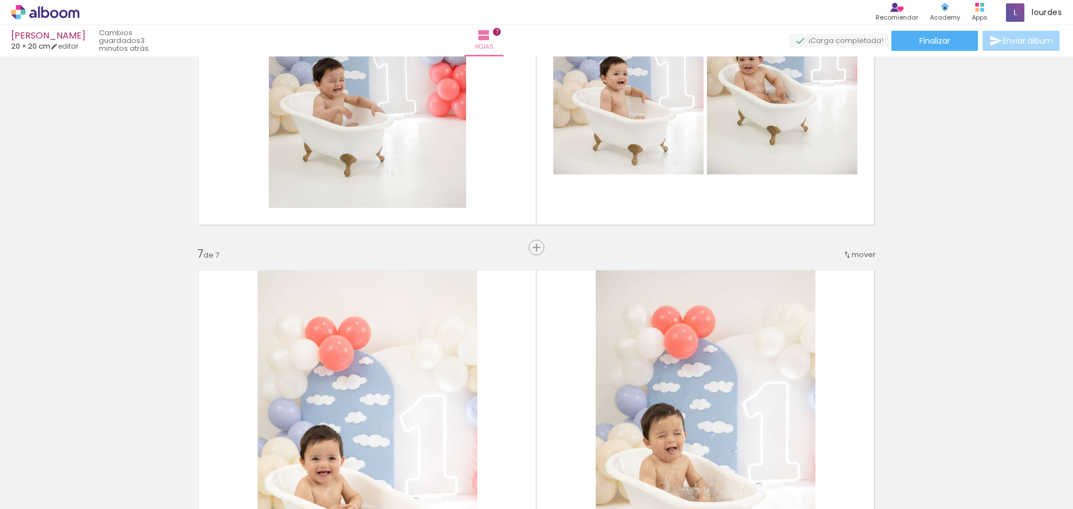
scroll to position [2093, 0]
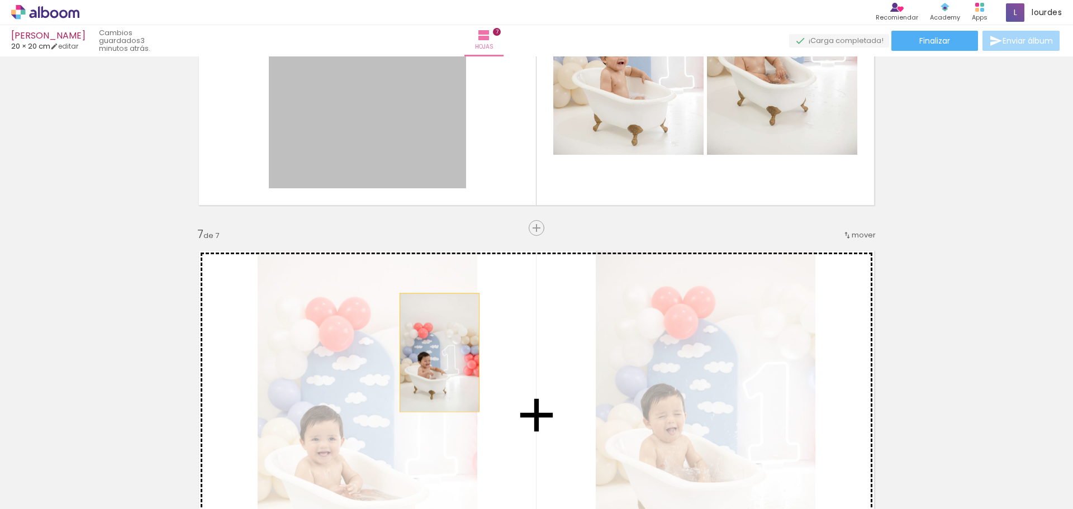
drag, startPoint x: 436, startPoint y: 155, endPoint x: 435, endPoint y: 352, distance: 197.2
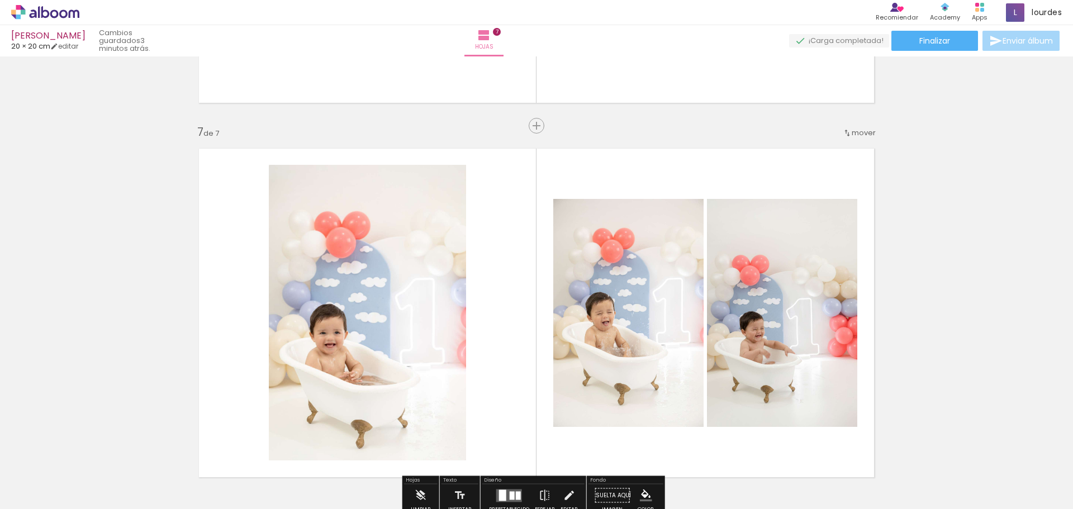
scroll to position [2204, 0]
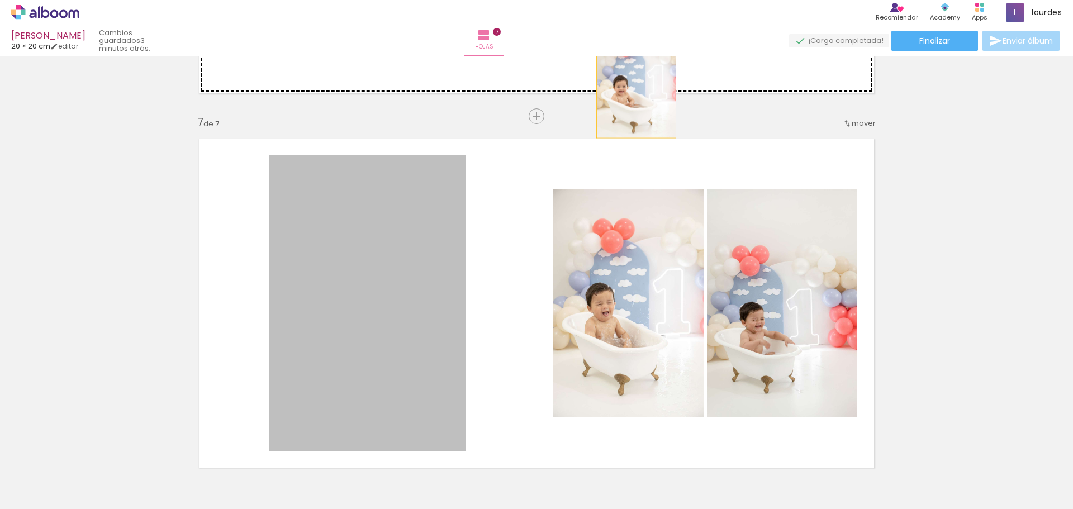
drag, startPoint x: 364, startPoint y: 391, endPoint x: 632, endPoint y: 79, distance: 411.6
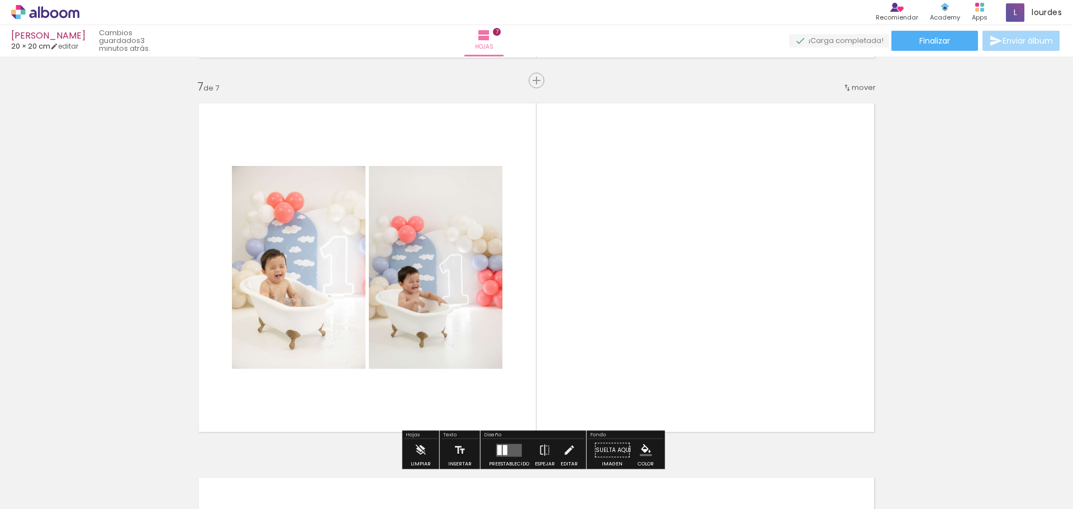
scroll to position [2260, 0]
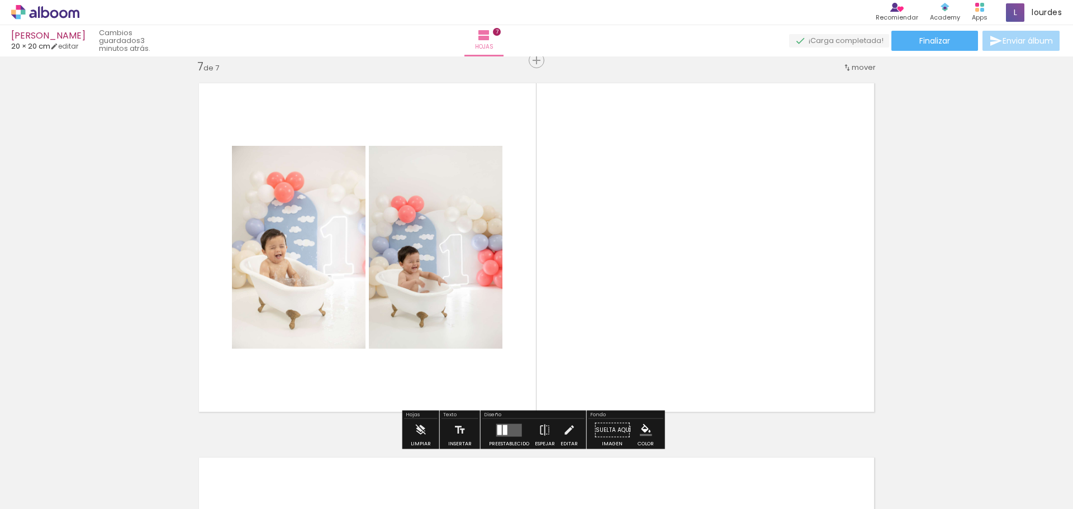
click at [490, 432] on paper-button "Preestablecido" at bounding box center [509, 433] width 46 height 28
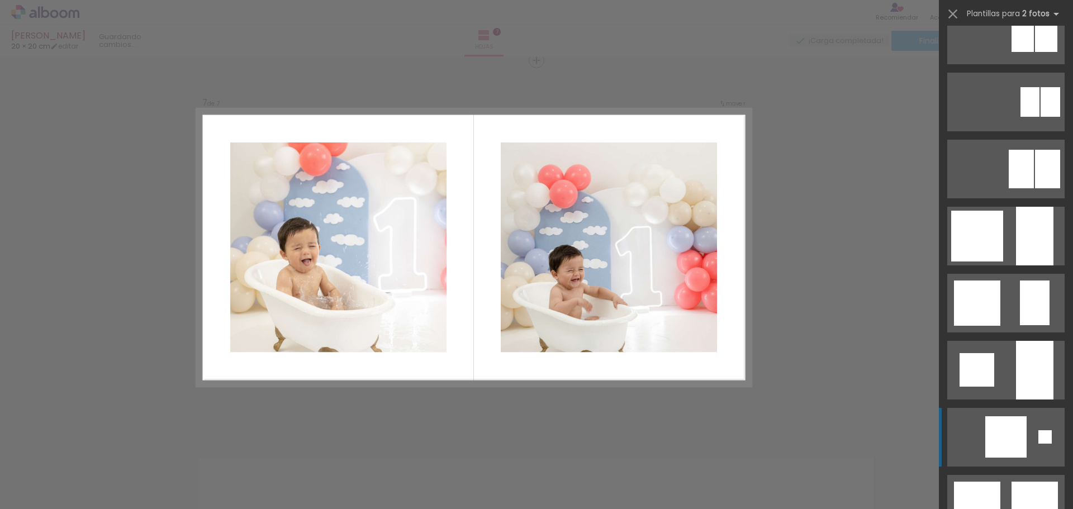
scroll to position [894, 0]
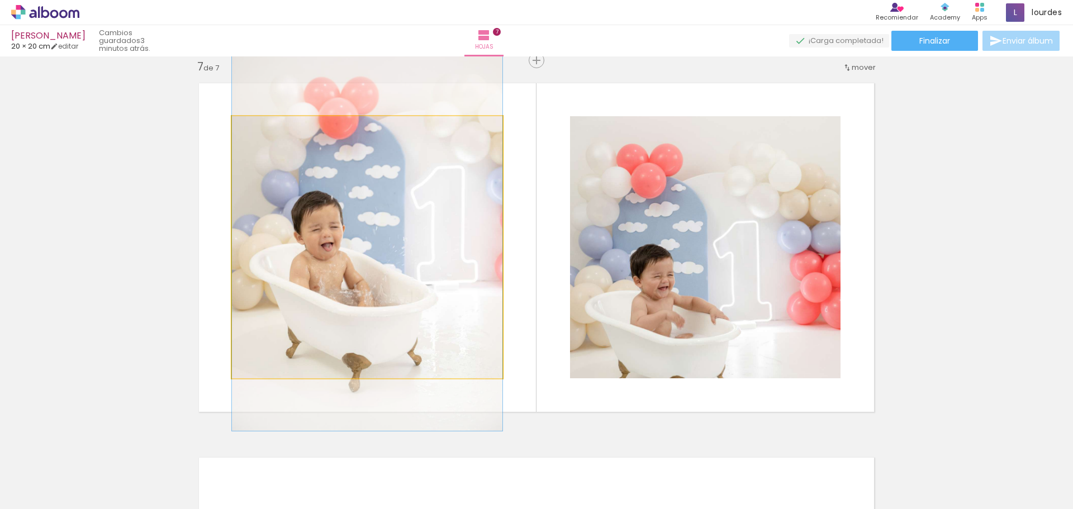
drag, startPoint x: 354, startPoint y: 271, endPoint x: 350, endPoint y: 253, distance: 18.8
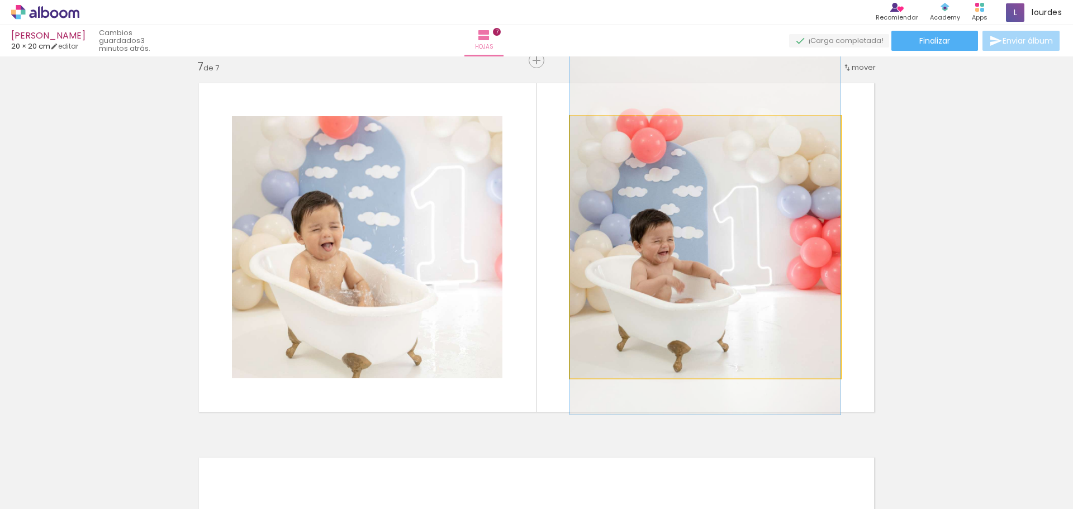
drag, startPoint x: 676, startPoint y: 286, endPoint x: 673, endPoint y: 251, distance: 35.3
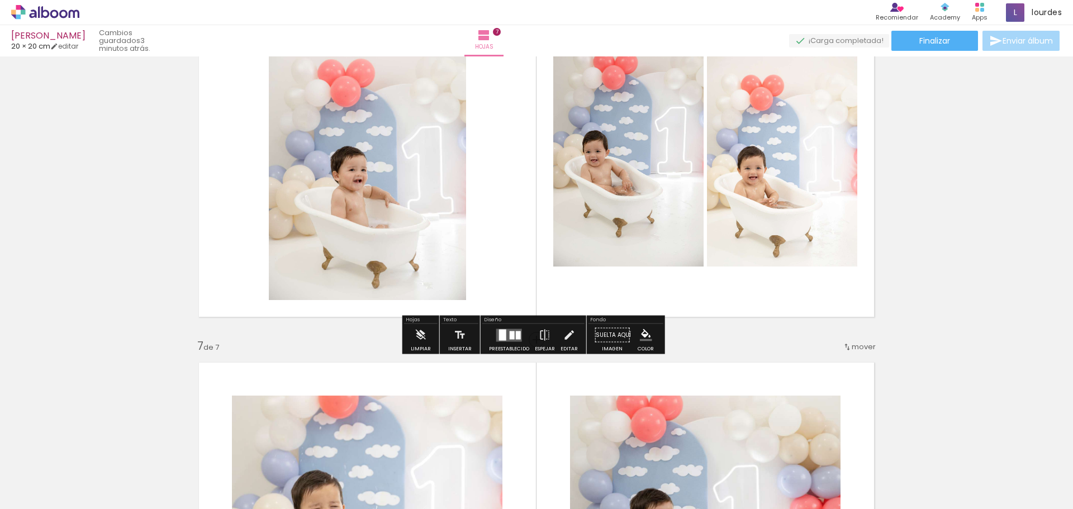
scroll to position [1925, 0]
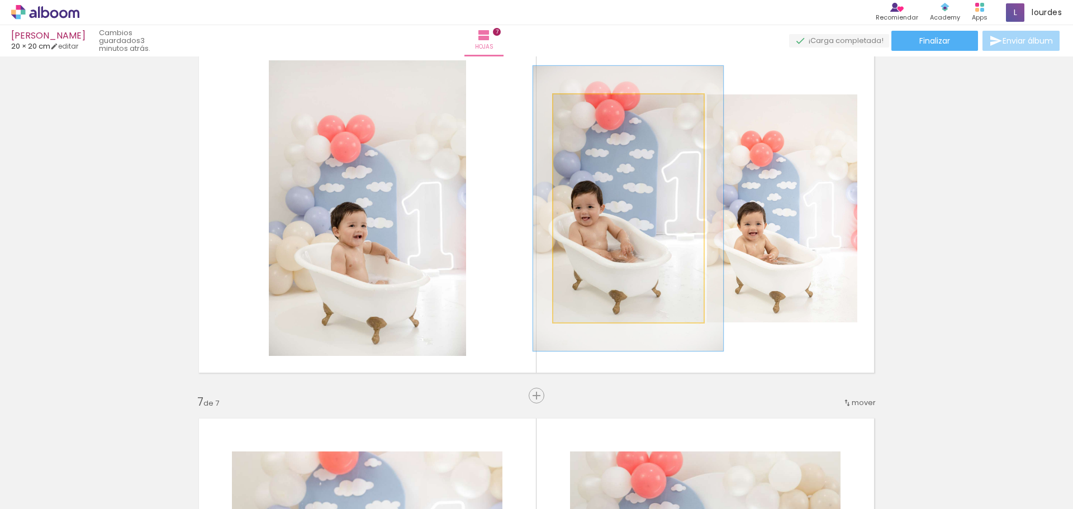
drag, startPoint x: 584, startPoint y: 107, endPoint x: 593, endPoint y: 108, distance: 9.6
type paper-slider "125"
click at [593, 108] on div at bounding box center [589, 106] width 18 height 18
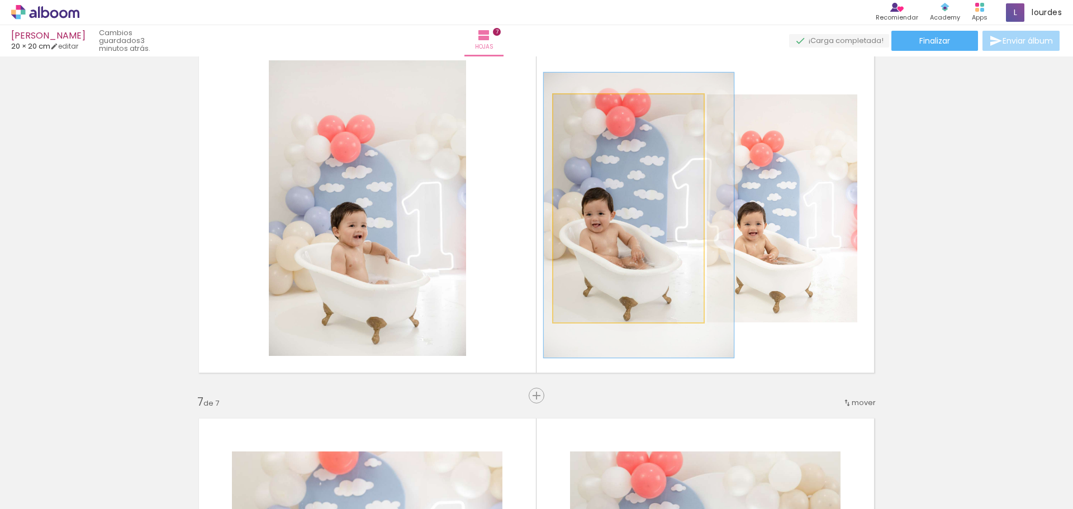
drag, startPoint x: 617, startPoint y: 188, endPoint x: 627, endPoint y: 194, distance: 12.6
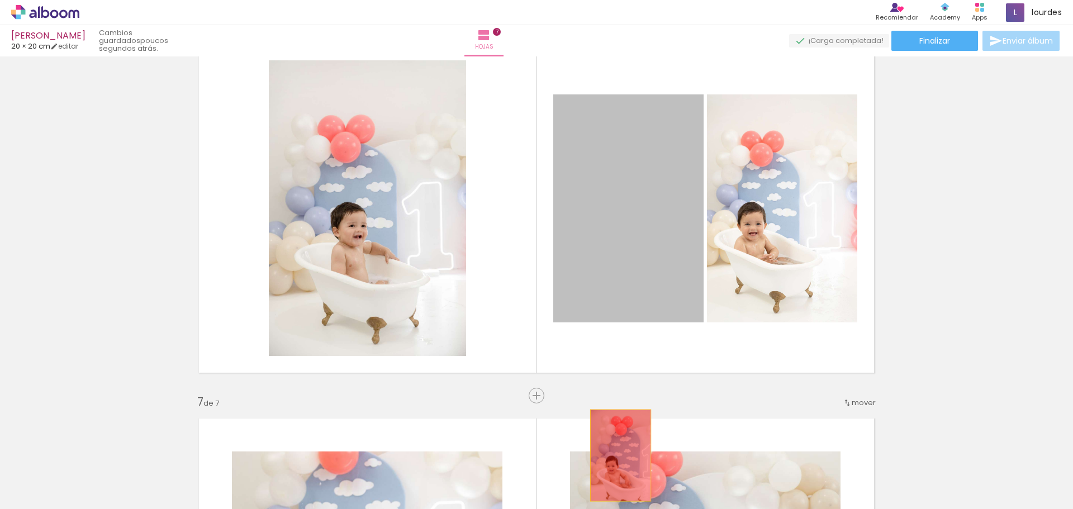
drag, startPoint x: 606, startPoint y: 217, endPoint x: 616, endPoint y: 455, distance: 238.8
click at [616, 455] on quentale-workspace at bounding box center [536, 254] width 1073 height 509
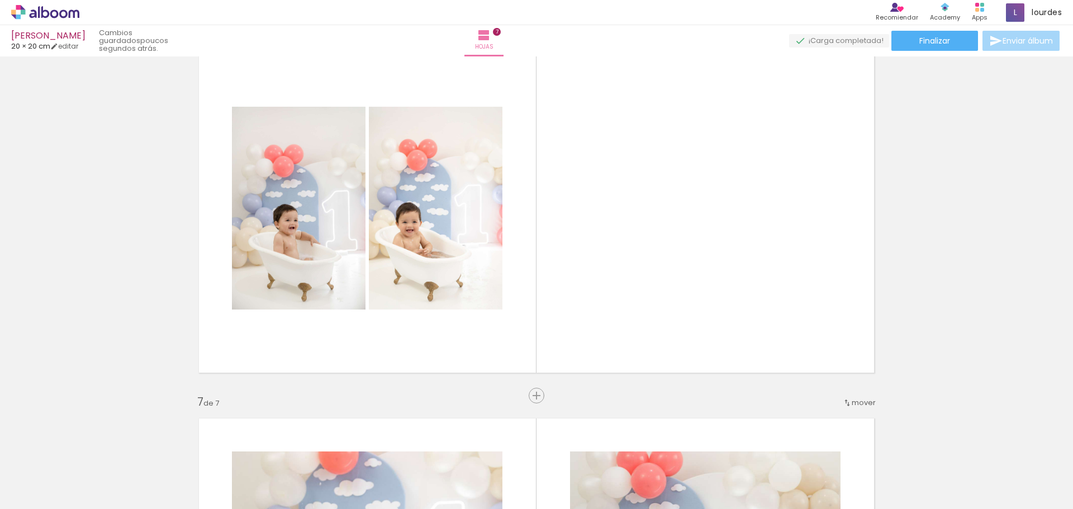
click at [496, 448] on iron-icon at bounding box center [490, 449] width 12 height 12
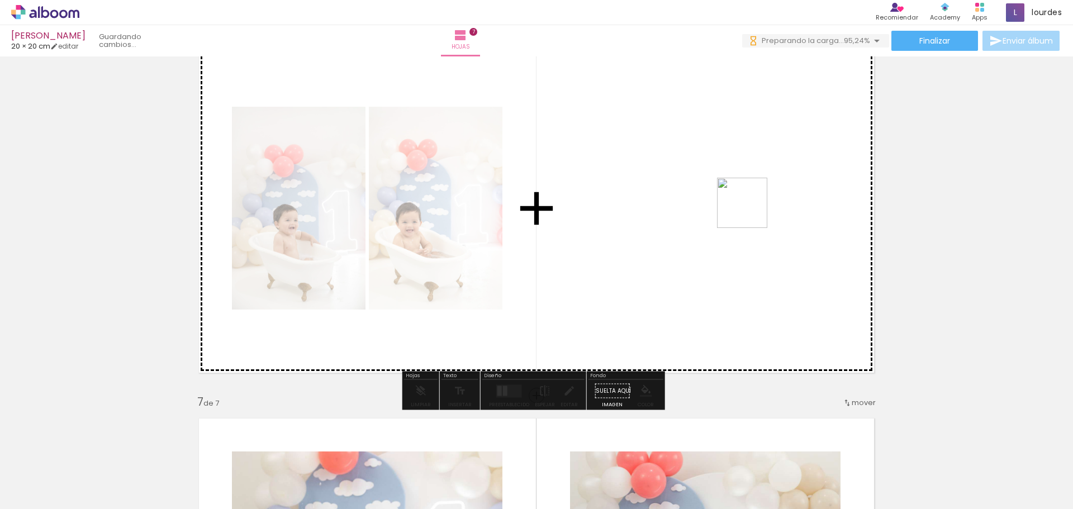
drag, startPoint x: 908, startPoint y: 480, endPoint x: 750, endPoint y: 211, distance: 312.2
click at [750, 211] on quentale-workspace at bounding box center [536, 254] width 1073 height 509
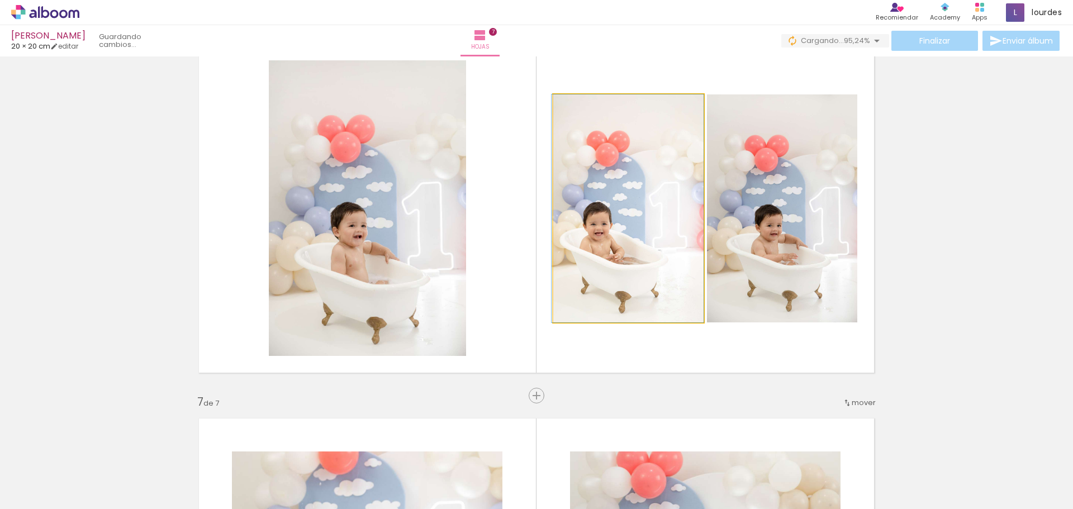
drag, startPoint x: 666, startPoint y: 292, endPoint x: 407, endPoint y: 293, distance: 258.6
click at [0, 0] on slot at bounding box center [0, 0] width 0 height 0
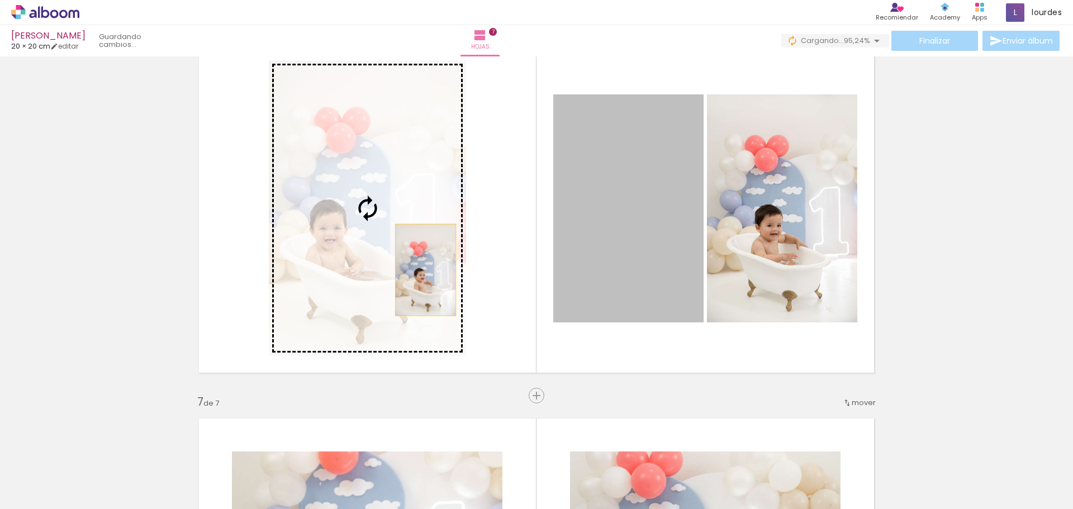
drag, startPoint x: 613, startPoint y: 270, endPoint x: 421, endPoint y: 270, distance: 191.6
click at [0, 0] on slot at bounding box center [0, 0] width 0 height 0
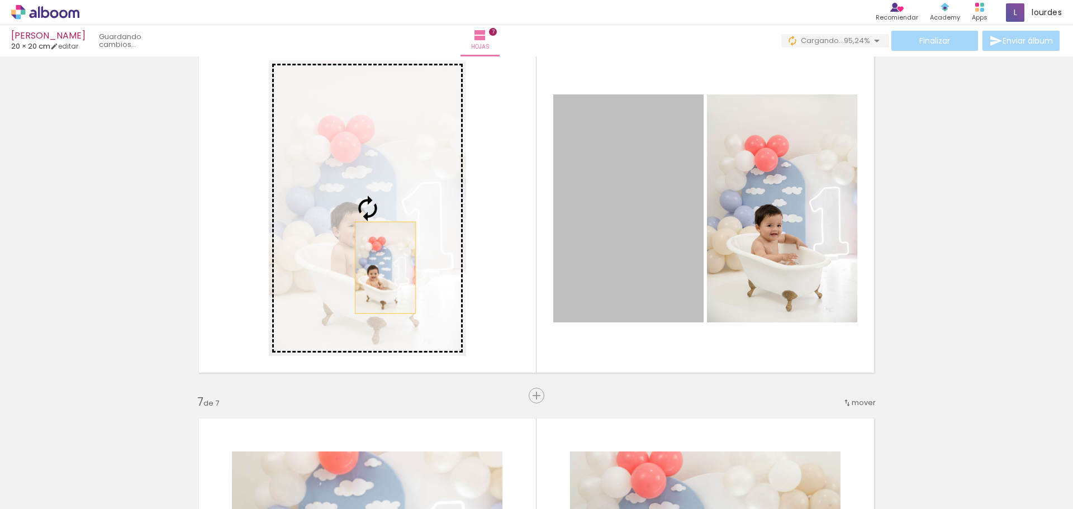
drag, startPoint x: 603, startPoint y: 268, endPoint x: 381, endPoint y: 268, distance: 221.8
click at [0, 0] on slot at bounding box center [0, 0] width 0 height 0
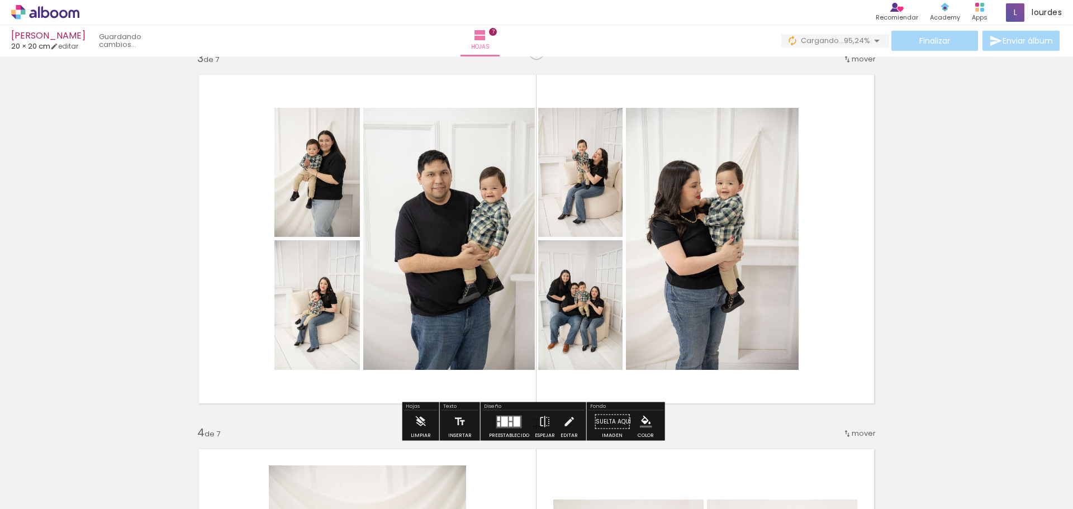
scroll to position [752, 0]
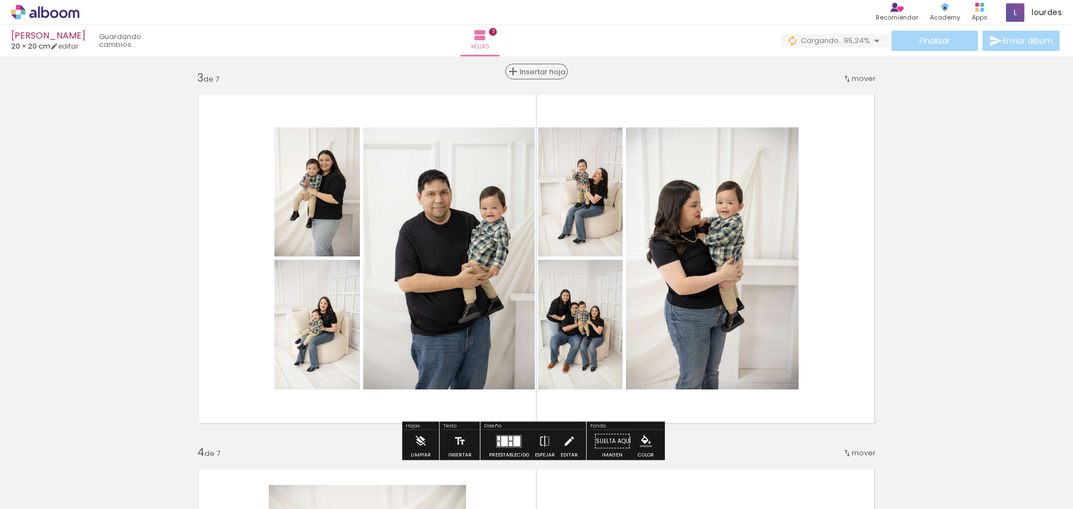
click at [539, 73] on span "Insertar hoja" at bounding box center [542, 71] width 44 height 7
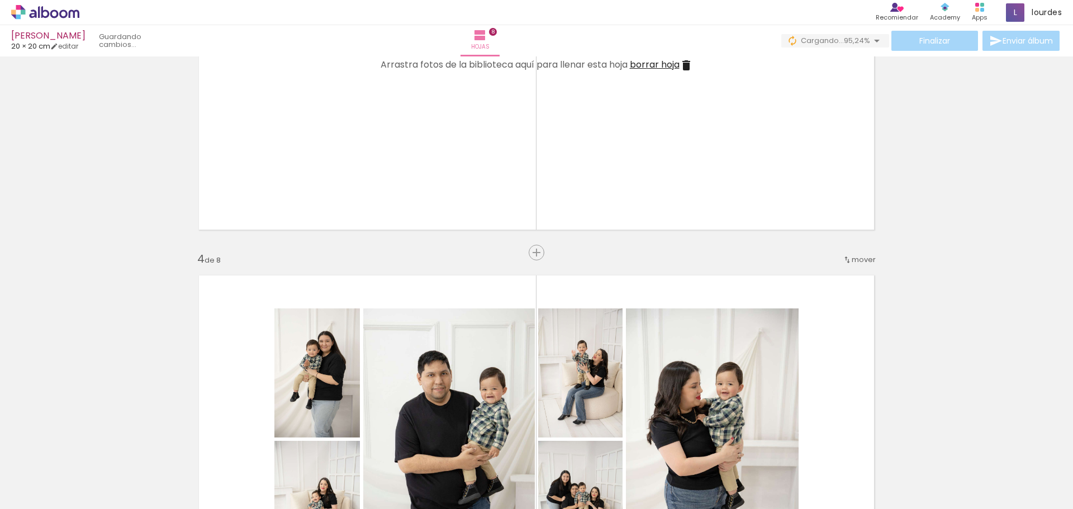
scroll to position [975, 0]
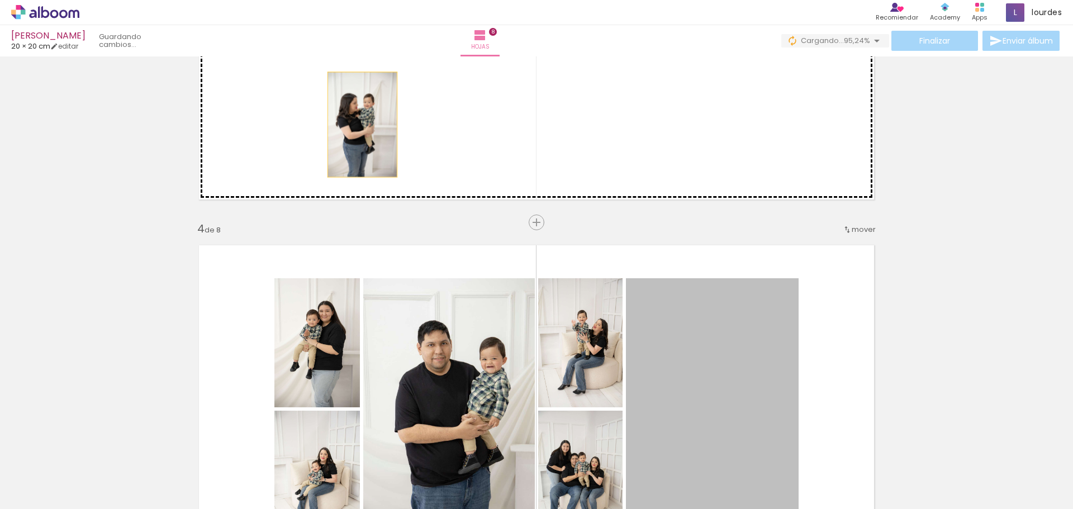
drag, startPoint x: 676, startPoint y: 371, endPoint x: 332, endPoint y: 106, distance: 434.1
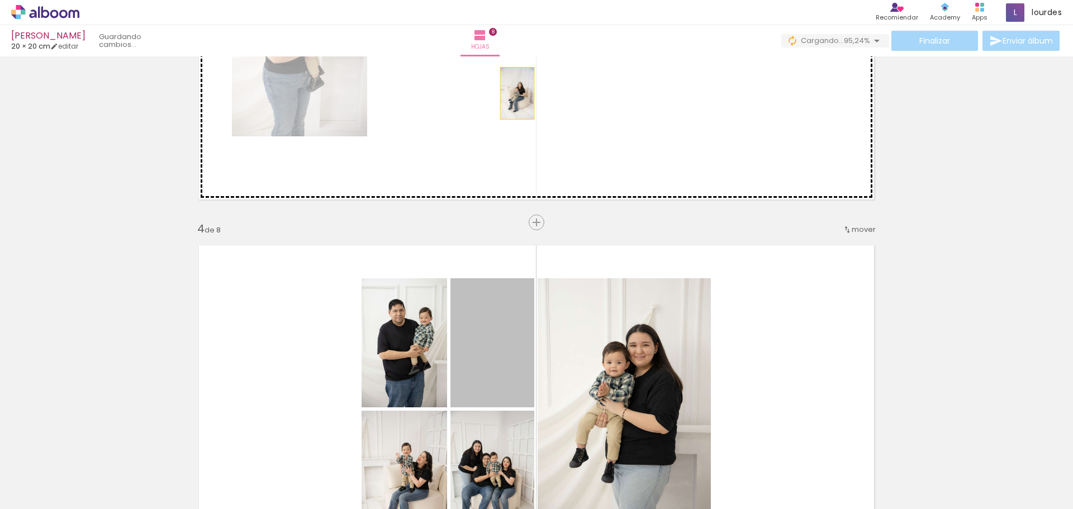
drag, startPoint x: 513, startPoint y: 357, endPoint x: 531, endPoint y: 199, distance: 159.1
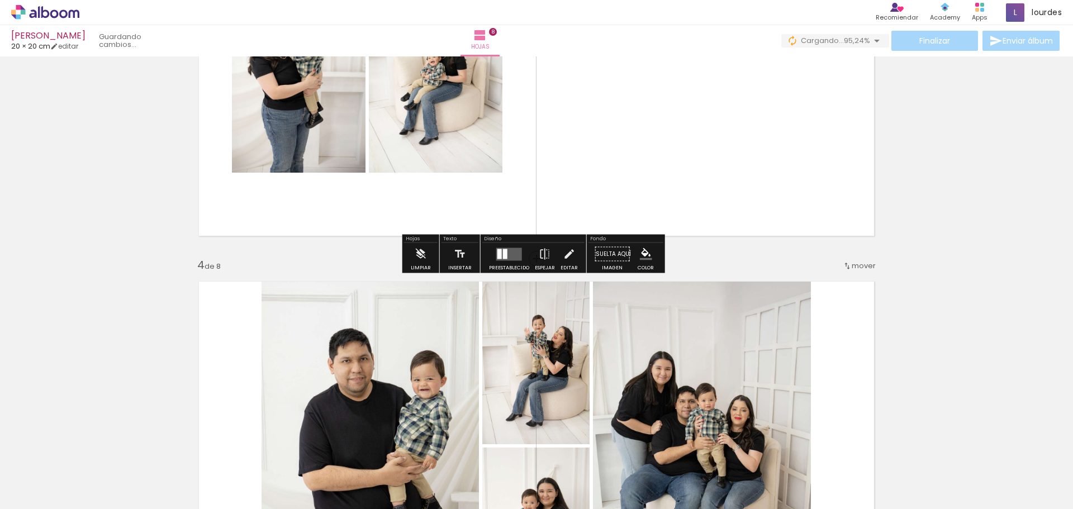
scroll to position [920, 0]
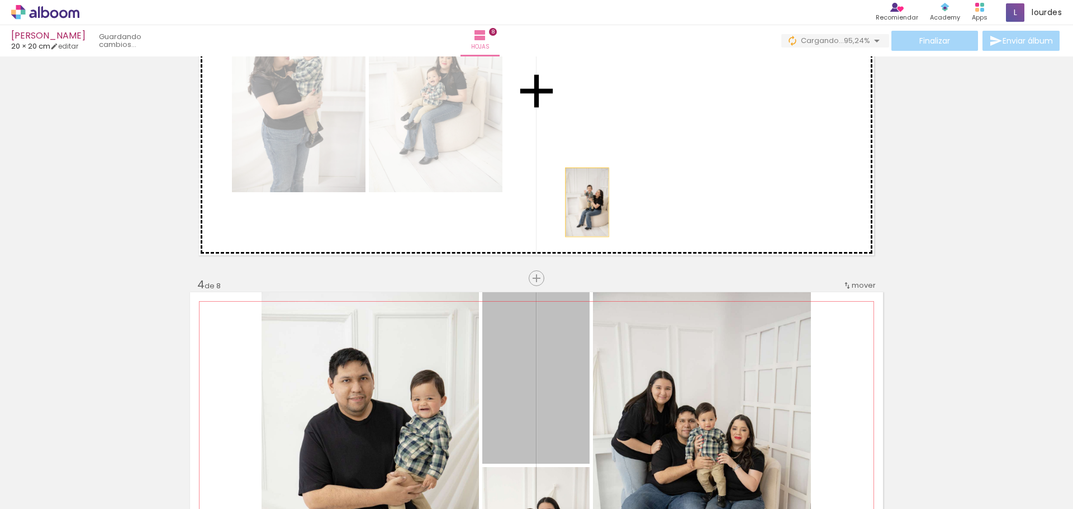
drag, startPoint x: 546, startPoint y: 382, endPoint x: 592, endPoint y: 122, distance: 263.7
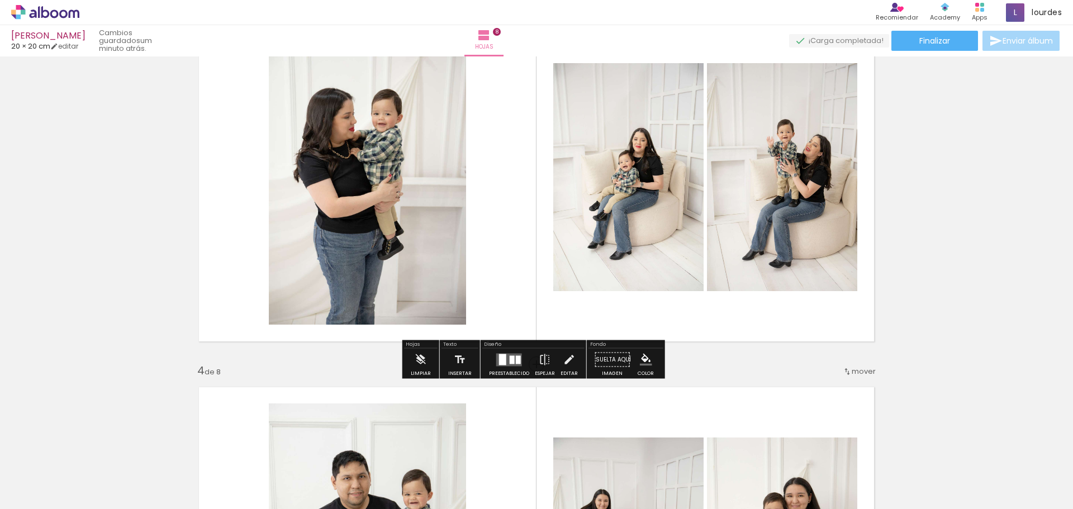
scroll to position [808, 0]
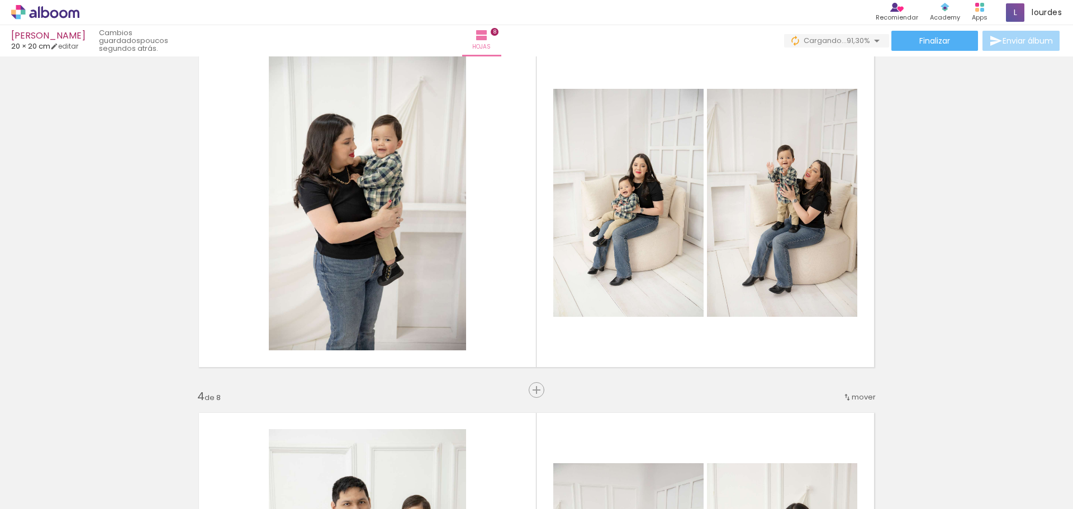
scroll to position [0, 66]
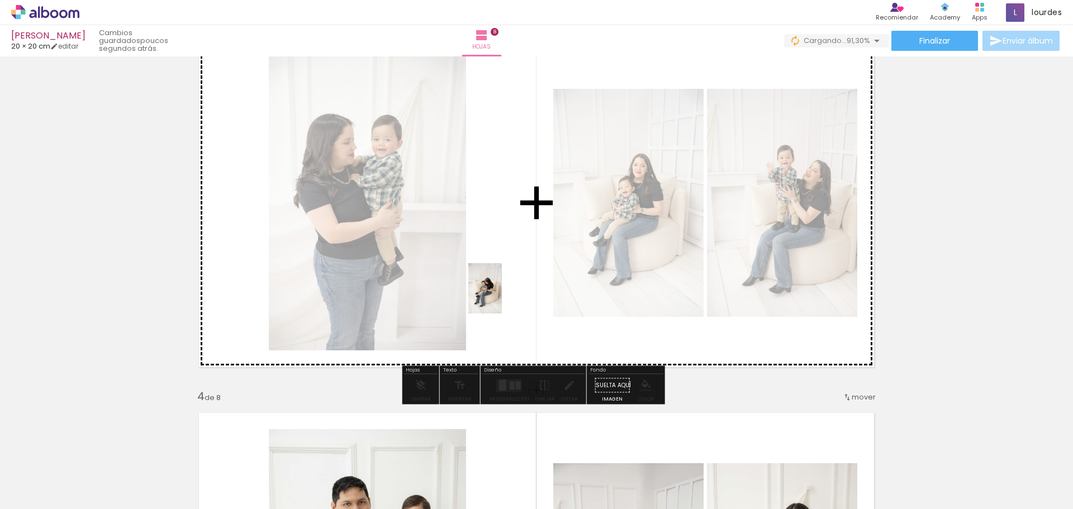
drag, startPoint x: 241, startPoint y: 480, endPoint x: 260, endPoint y: 484, distance: 19.4
click at [509, 292] on quentale-workspace at bounding box center [536, 254] width 1073 height 509
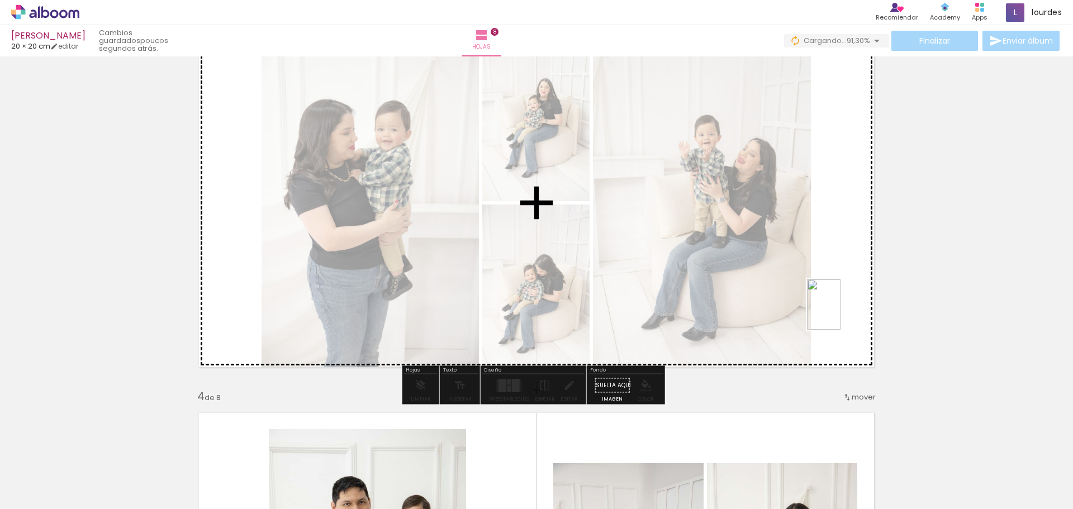
drag, startPoint x: 426, startPoint y: 478, endPoint x: 821, endPoint y: 321, distance: 424.5
click at [841, 313] on quentale-workspace at bounding box center [536, 254] width 1073 height 509
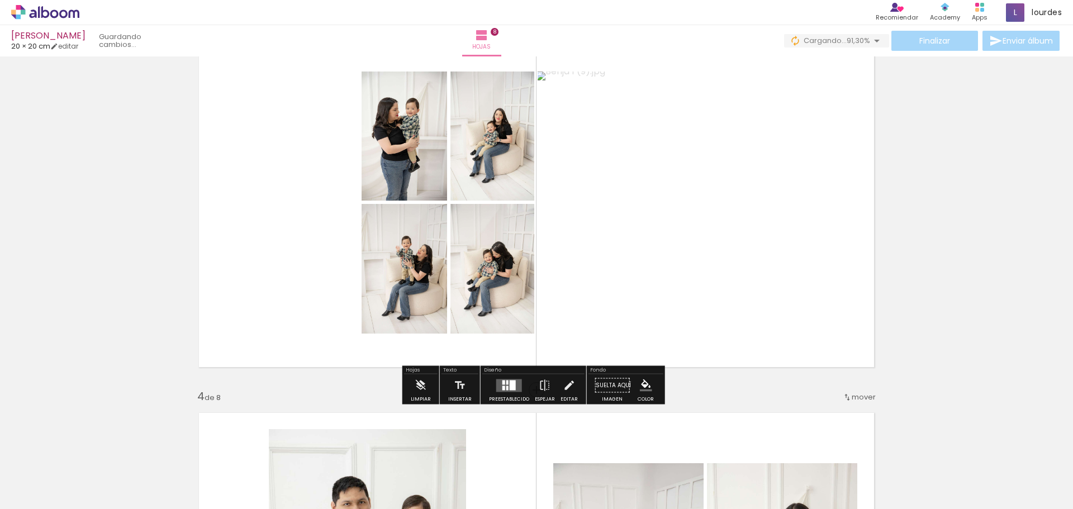
click at [512, 382] on div at bounding box center [512, 385] width 6 height 10
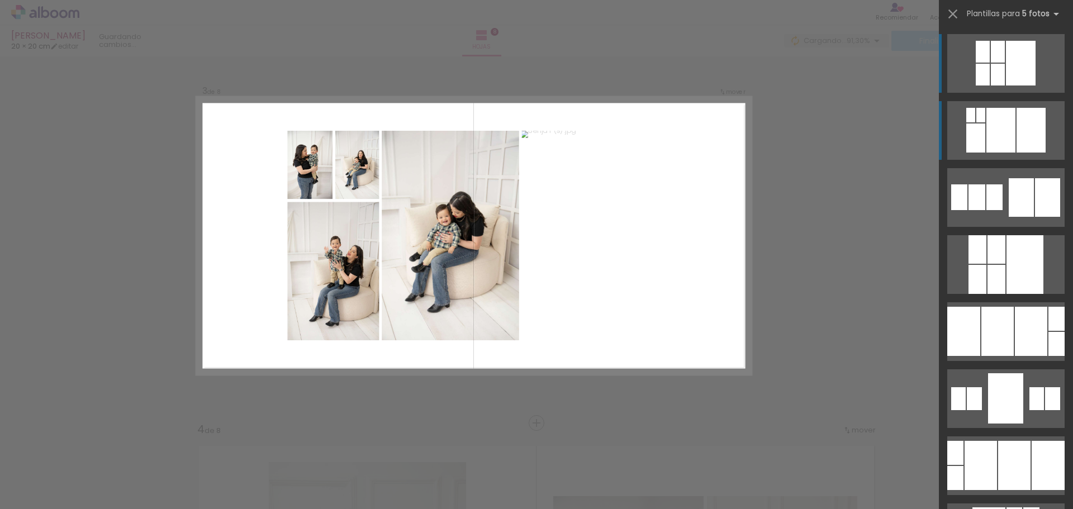
scroll to position [763, 0]
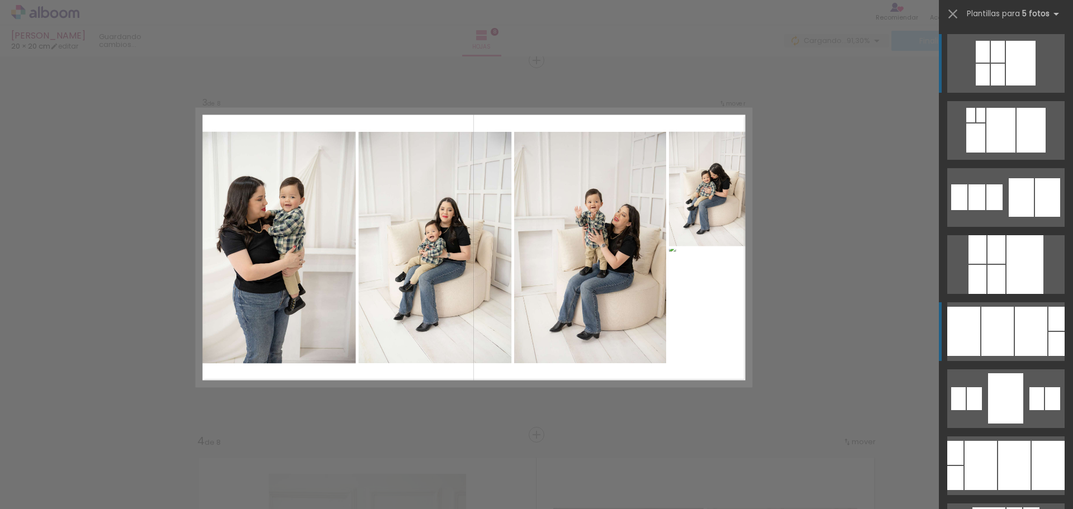
click at [1002, 324] on div at bounding box center [997, 331] width 32 height 49
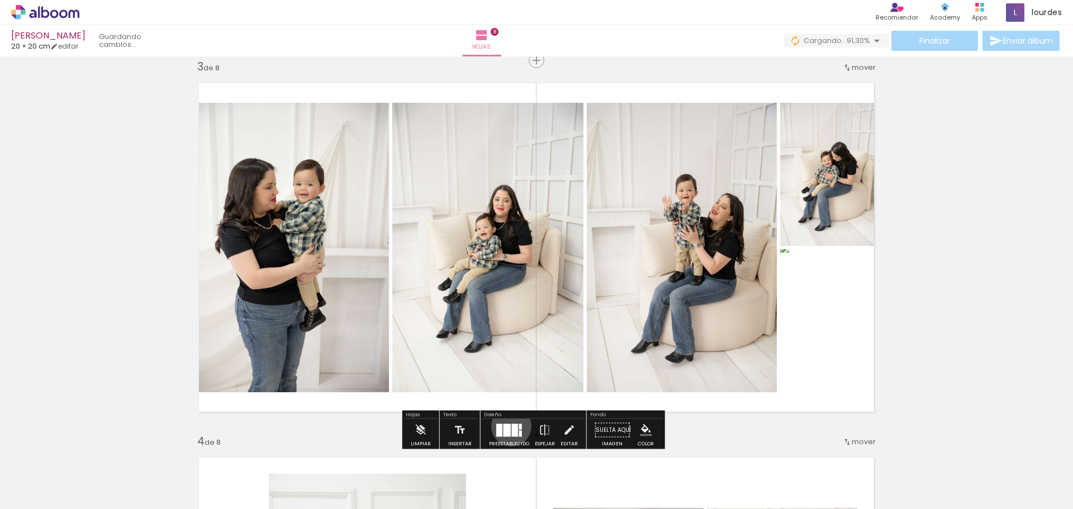
click at [508, 426] on quentale-layouter at bounding box center [509, 429] width 26 height 13
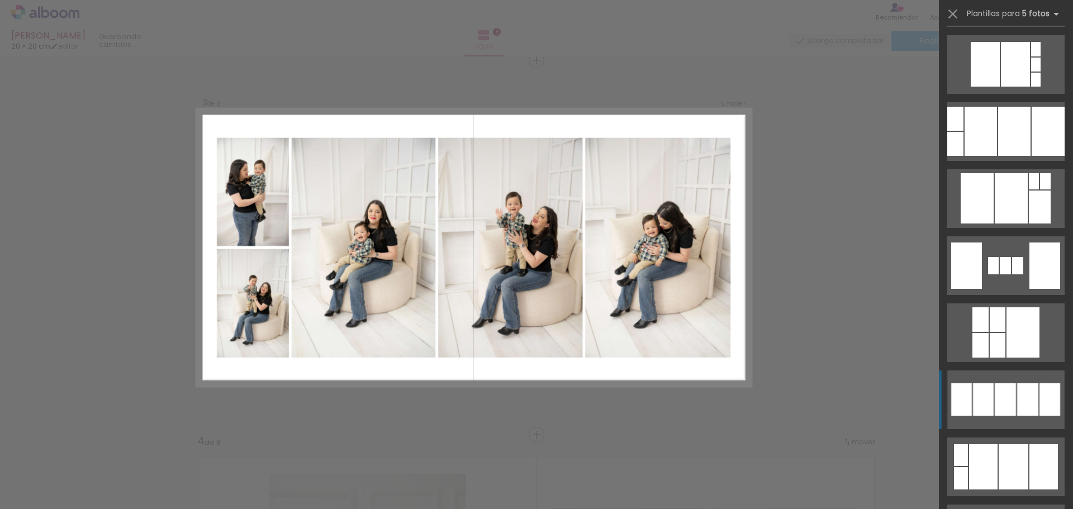
scroll to position [1497, 0]
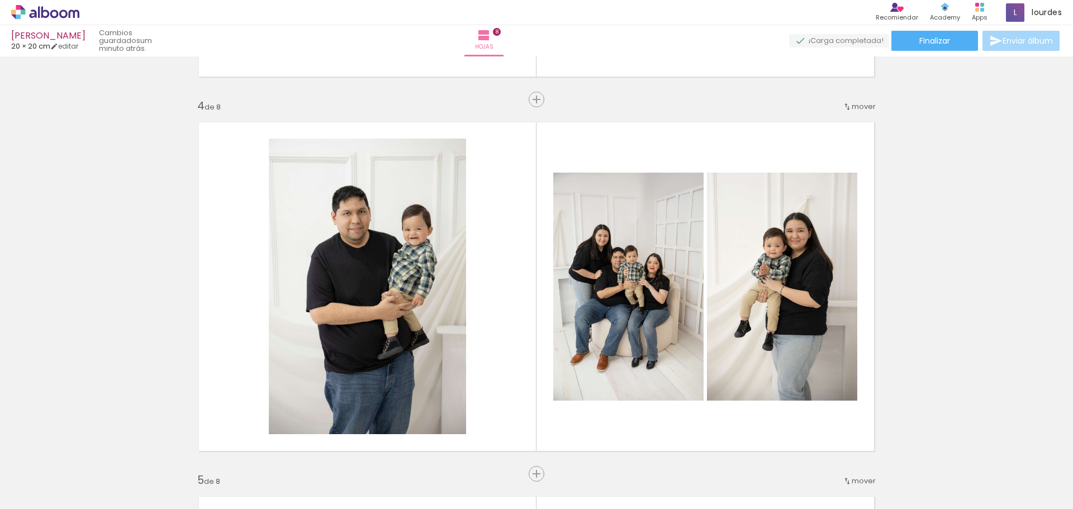
scroll to position [1154, 0]
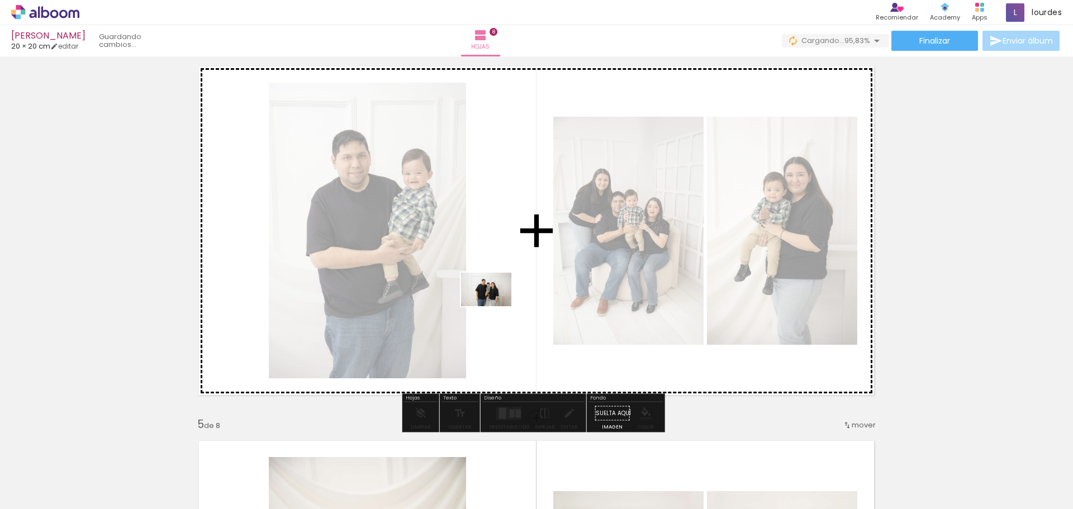
drag, startPoint x: 609, startPoint y: 465, endPoint x: 494, endPoint y: 306, distance: 196.1
click at [494, 306] on quentale-workspace at bounding box center [536, 254] width 1073 height 509
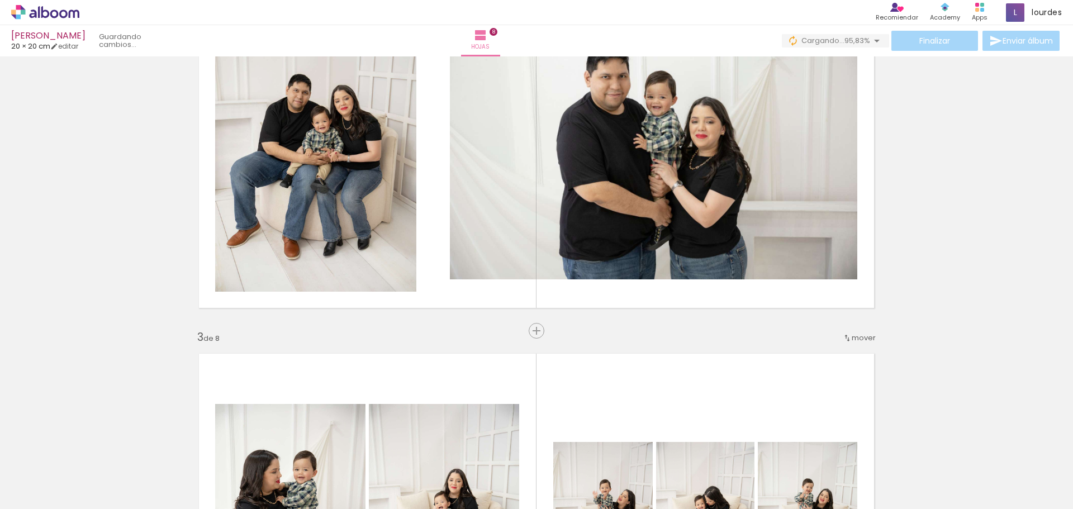
scroll to position [484, 0]
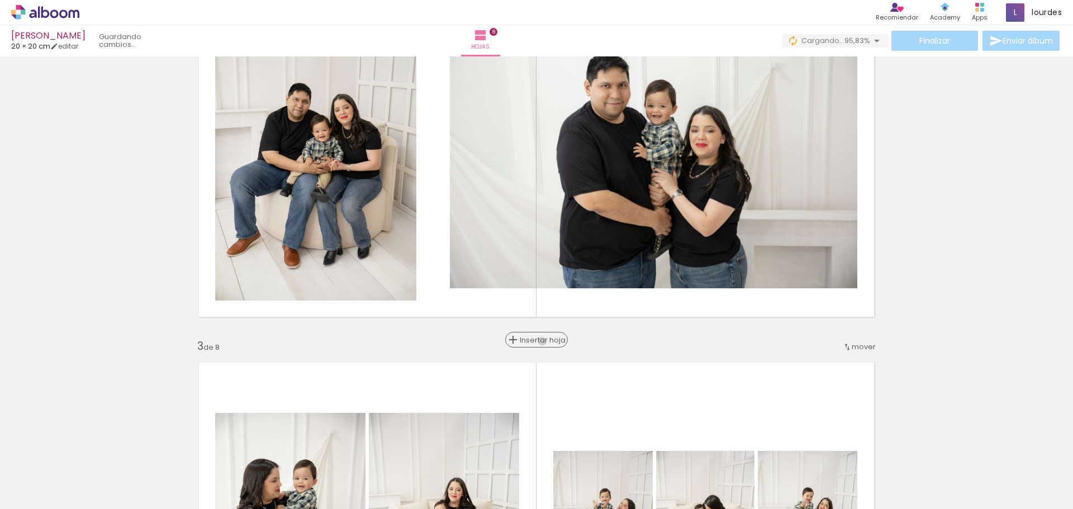
click at [538, 341] on span "Insertar hoja" at bounding box center [542, 339] width 44 height 7
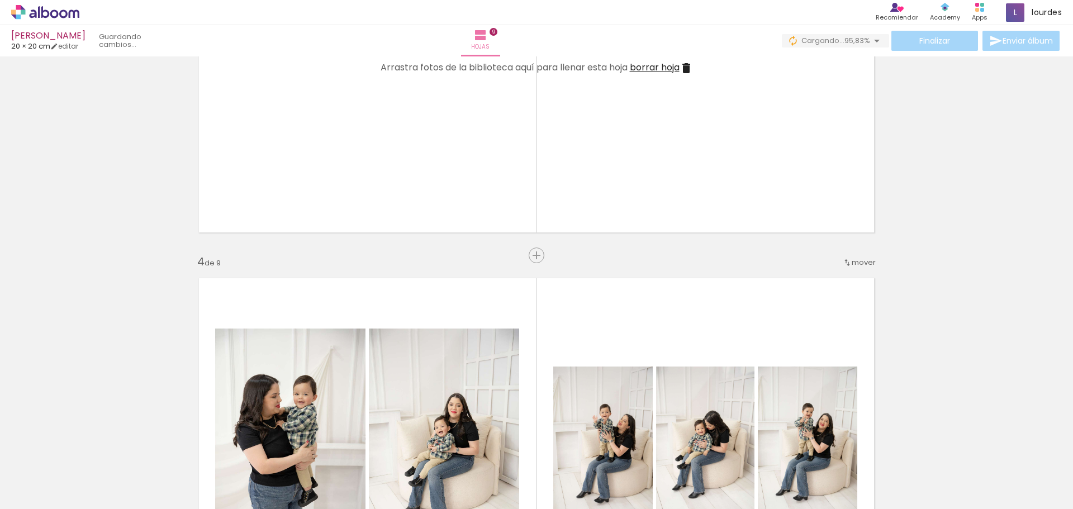
scroll to position [931, 0]
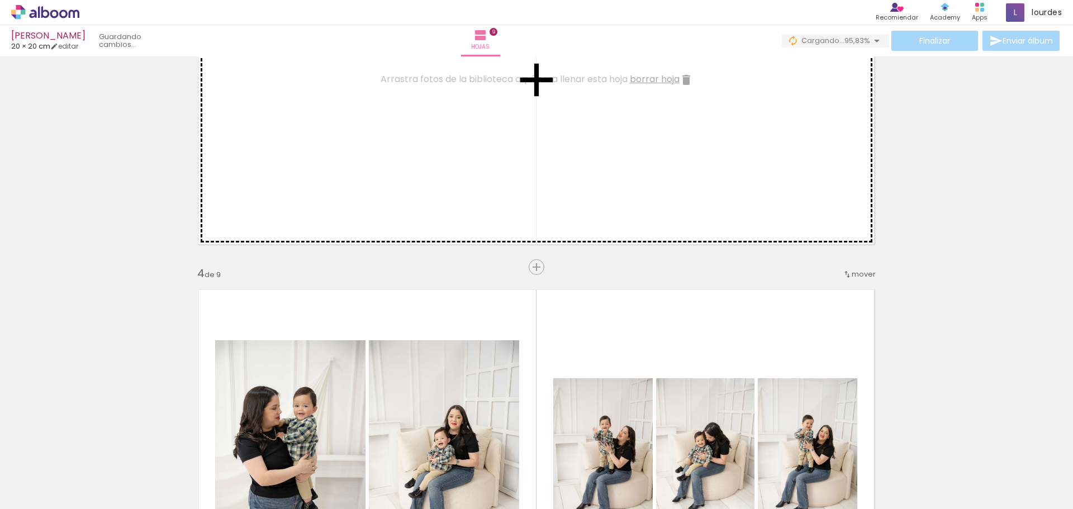
drag, startPoint x: 818, startPoint y: 330, endPoint x: 647, endPoint y: 144, distance: 251.8
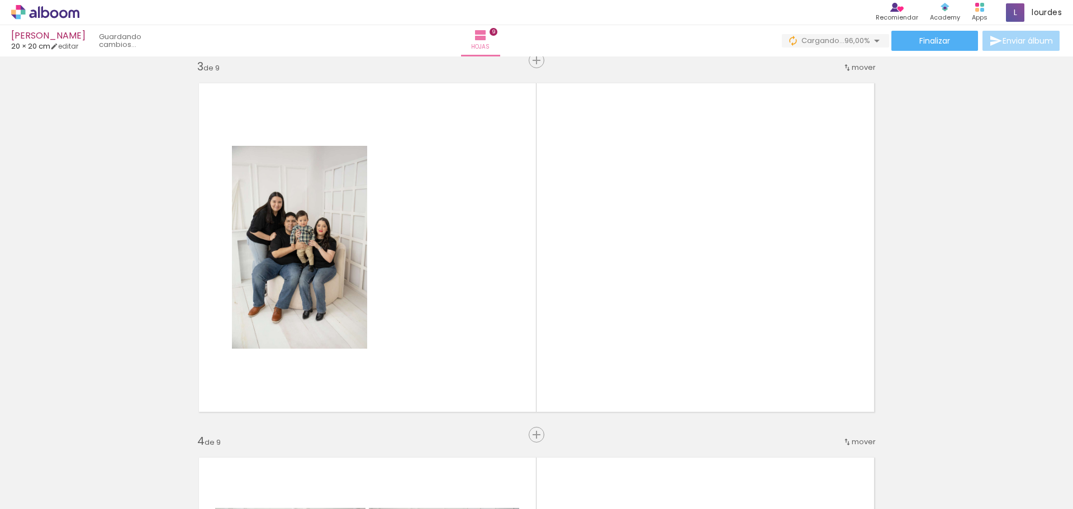
scroll to position [0, 0]
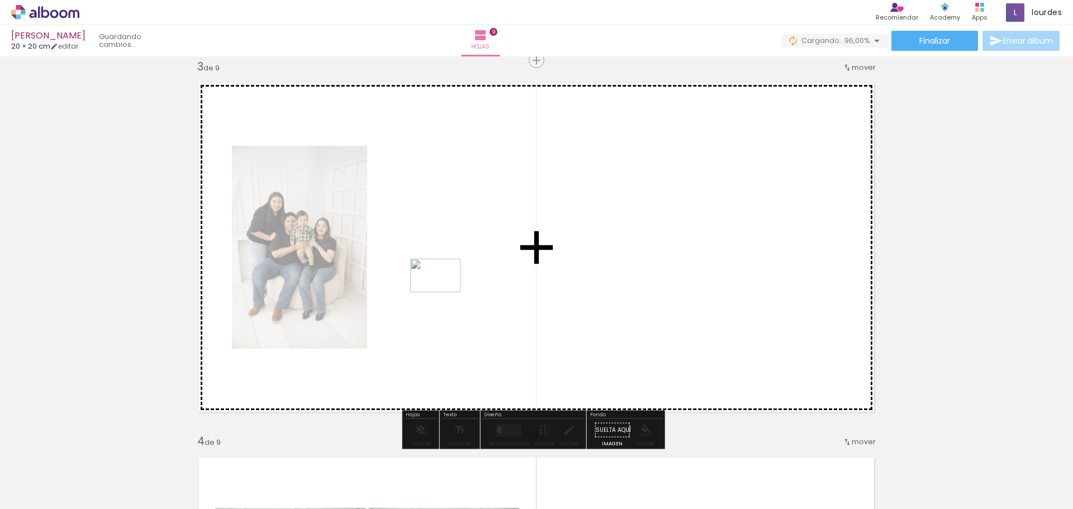
drag, startPoint x: 126, startPoint y: 484, endPoint x: 444, endPoint y: 292, distance: 371.1
click at [444, 292] on quentale-workspace at bounding box center [536, 254] width 1073 height 509
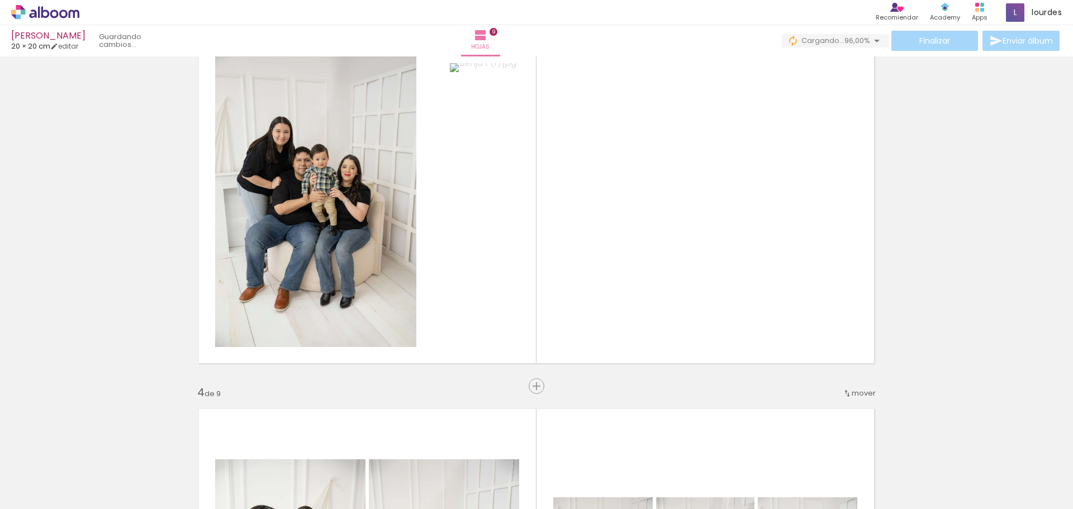
scroll to position [763, 0]
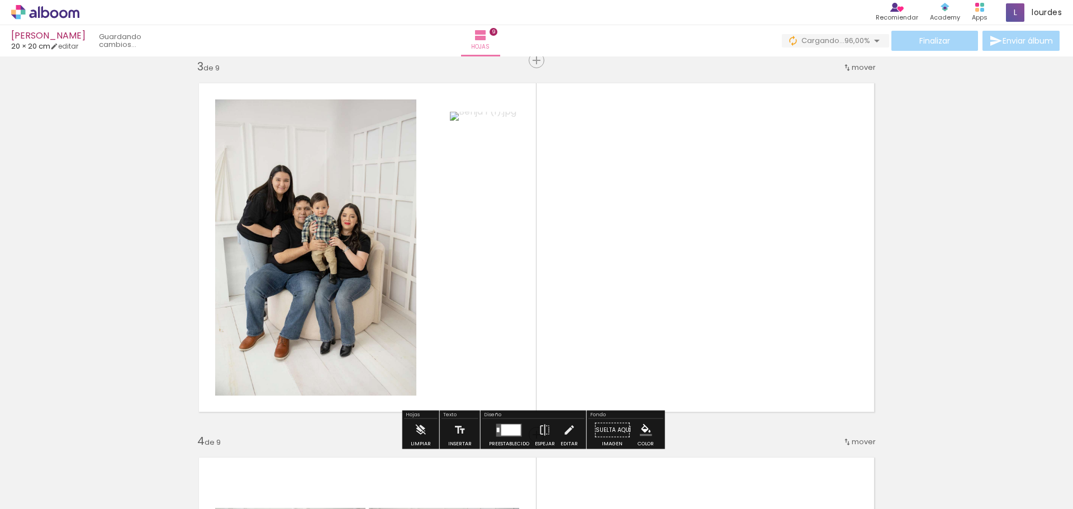
click at [496, 439] on quentale-thumb at bounding box center [475, 471] width 63 height 64
click at [501, 432] on div at bounding box center [511, 429] width 20 height 11
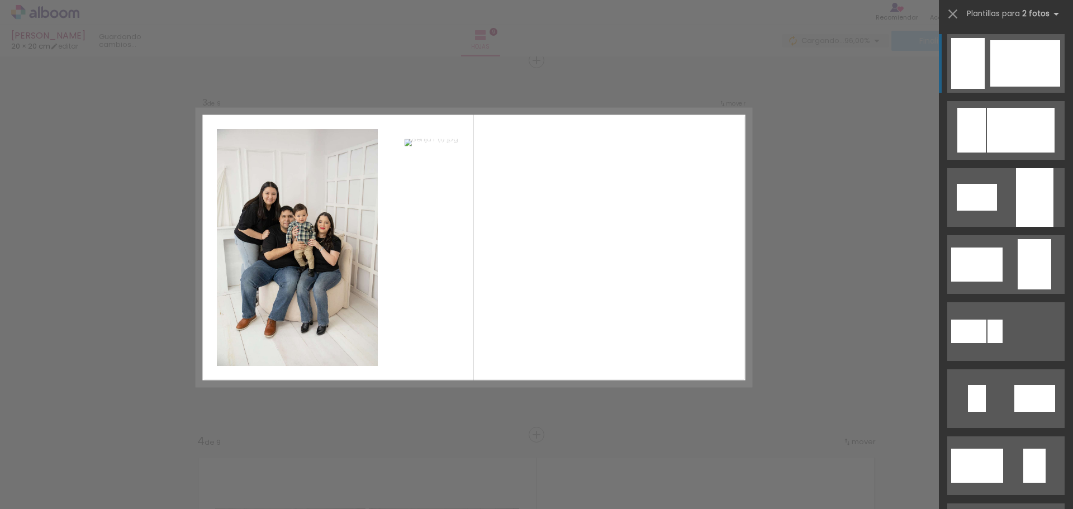
click at [1023, 108] on div at bounding box center [1021, 130] width 68 height 45
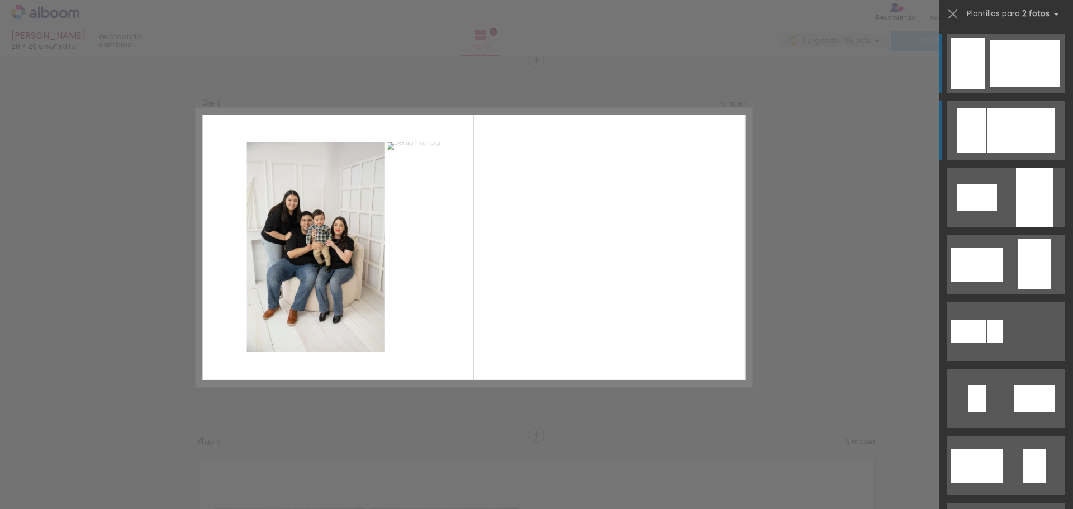
click at [1032, 142] on div at bounding box center [1021, 130] width 68 height 45
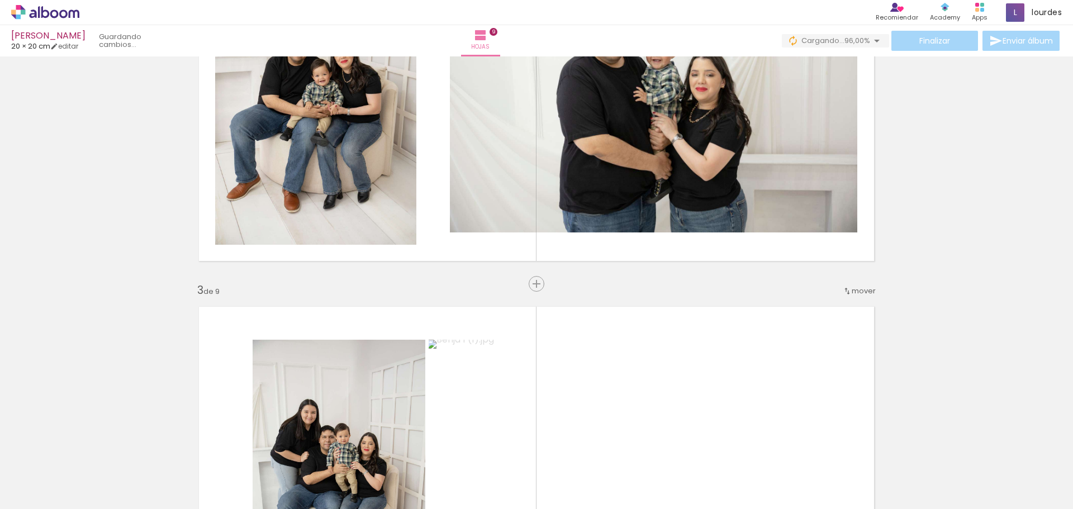
scroll to position [763, 0]
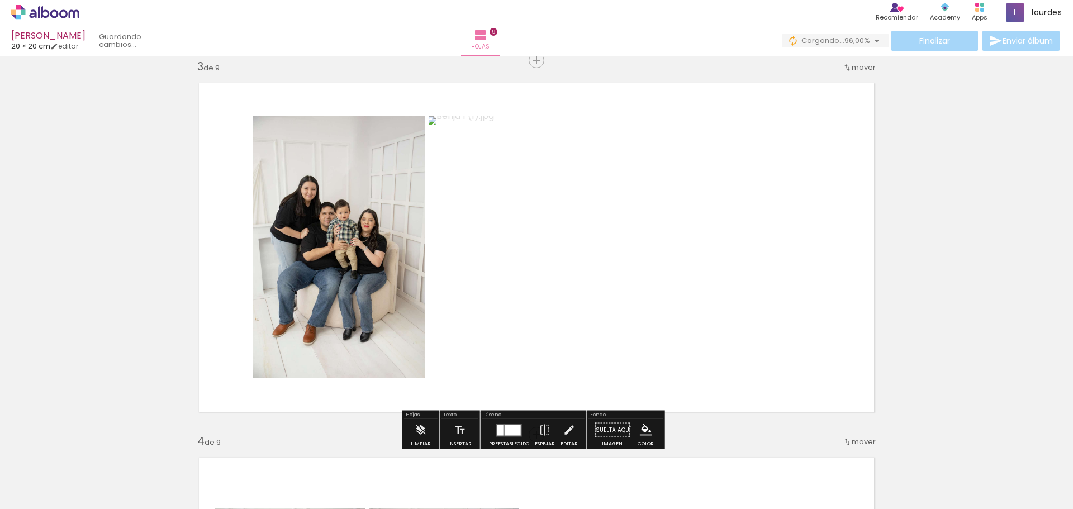
click at [501, 426] on div at bounding box center [500, 430] width 6 height 11
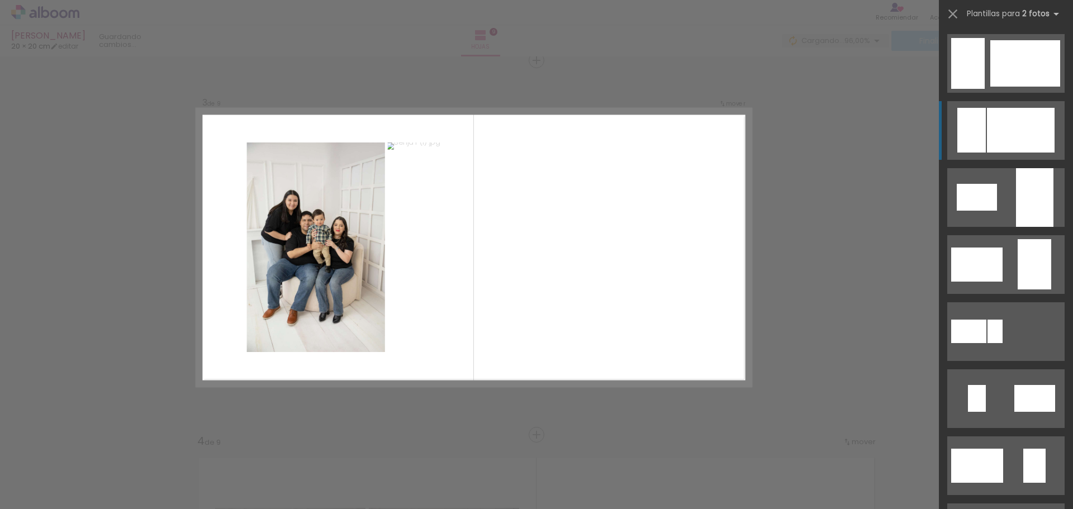
scroll to position [67, 0]
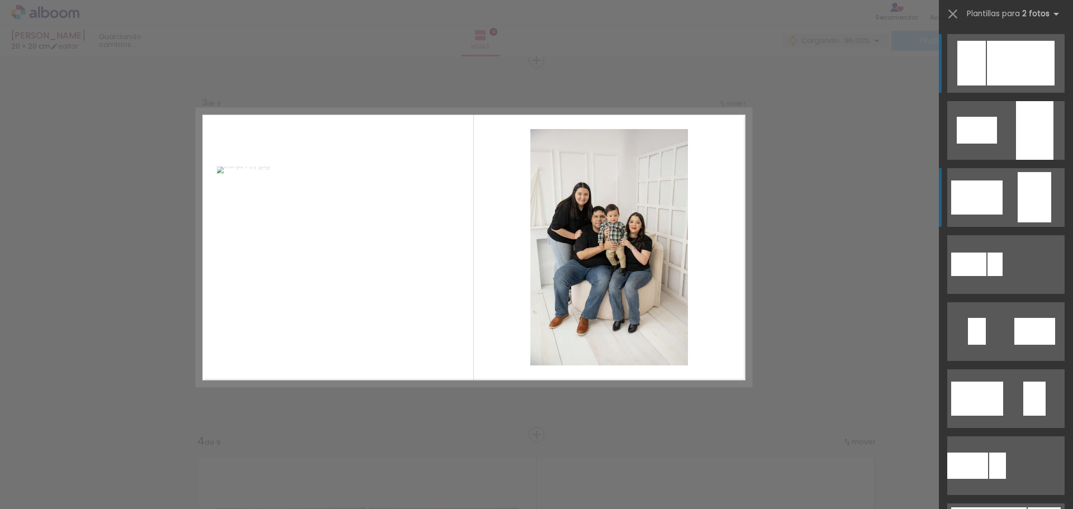
click at [1003, 93] on quentale-layouter at bounding box center [1005, 63] width 117 height 59
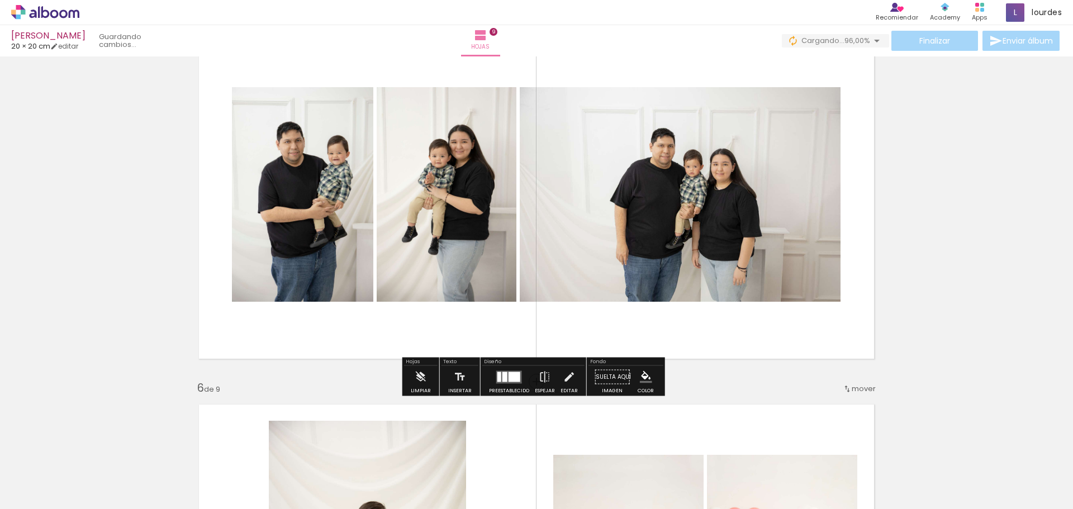
scroll to position [1545, 0]
